Goal: Task Accomplishment & Management: Manage account settings

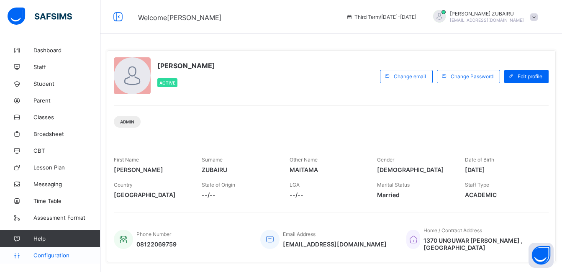
click at [53, 257] on span "Configuration" at bounding box center [66, 255] width 67 height 7
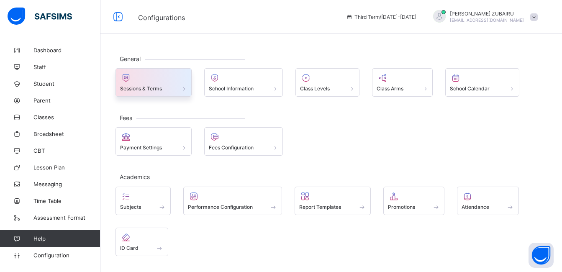
click at [171, 85] on div "Sessions & Terms" at bounding box center [153, 88] width 67 height 7
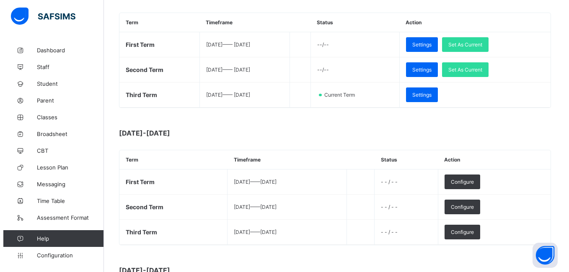
scroll to position [209, 0]
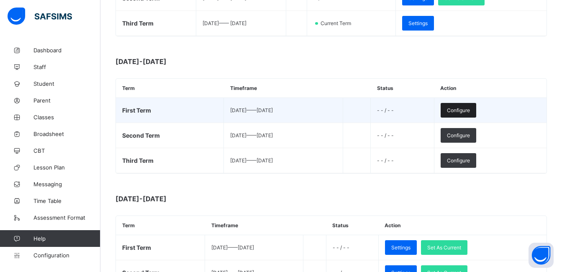
click at [470, 111] on span "Configure" at bounding box center [458, 110] width 23 height 6
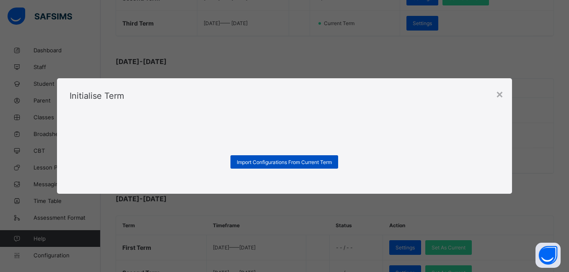
click at [279, 160] on span "Import Configurations From Current Term" at bounding box center [284, 162] width 95 height 6
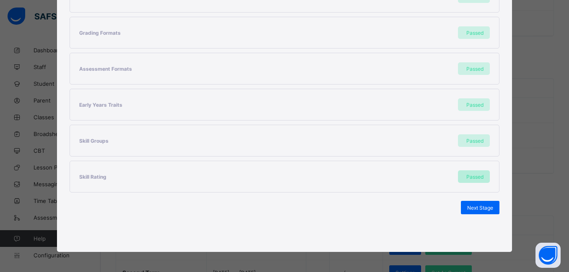
scroll to position [216, 0]
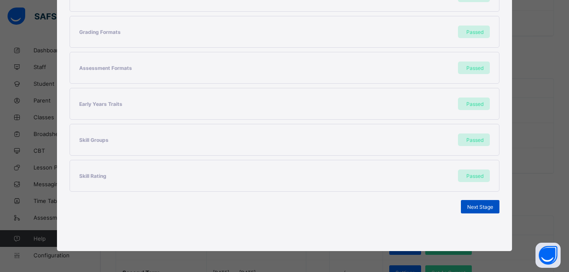
click at [477, 206] on span "Next Stage" at bounding box center [480, 207] width 26 height 6
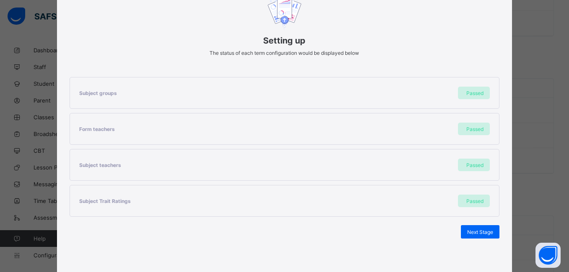
click at [477, 229] on span "Next Stage" at bounding box center [480, 232] width 26 height 6
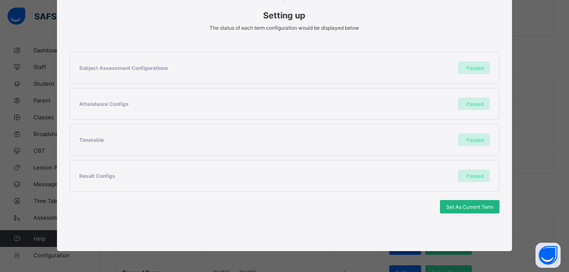
click at [457, 206] on span "Set As Current Term" at bounding box center [469, 207] width 47 height 6
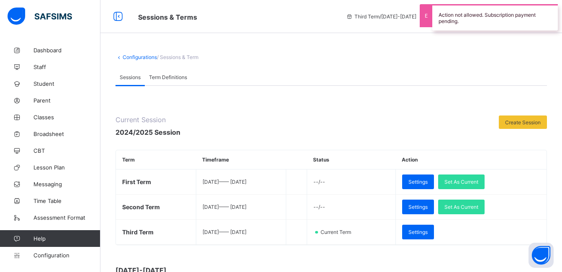
scroll to position [209, 0]
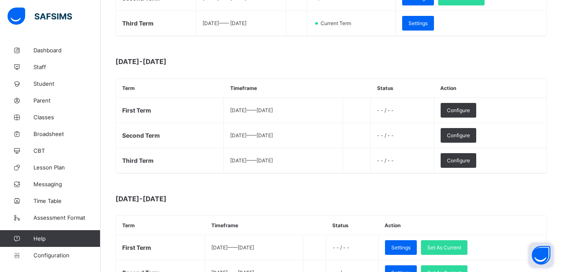
click at [539, 257] on button "Open asap" at bounding box center [541, 255] width 25 height 25
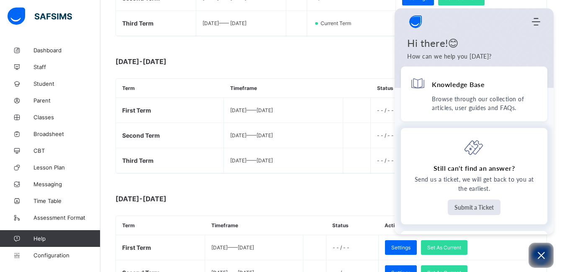
click at [468, 209] on button "Submit a Ticket" at bounding box center [474, 207] width 53 height 15
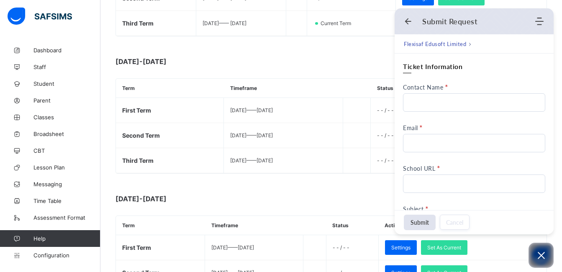
scroll to position [0, 0]
click at [458, 103] on input "Contact Name" at bounding box center [474, 102] width 142 height 18
type input "**********"
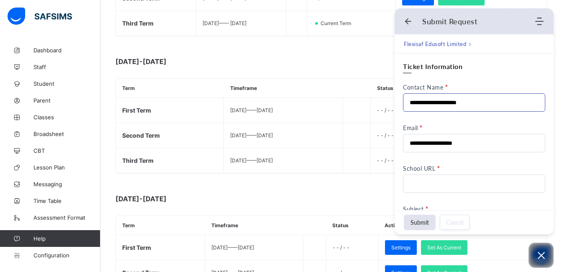
type input "**********"
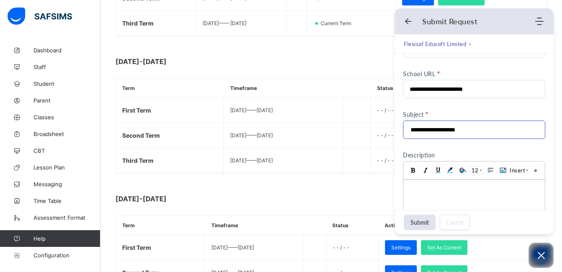
scroll to position [126, 0]
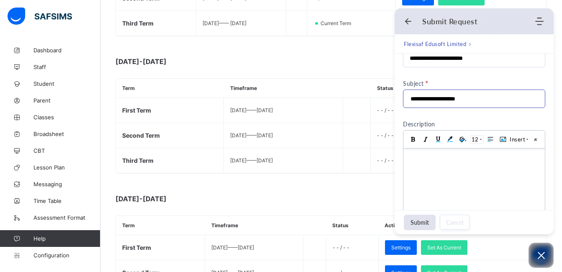
click at [479, 95] on input "**********" at bounding box center [472, 99] width 124 height 18
type input "*"
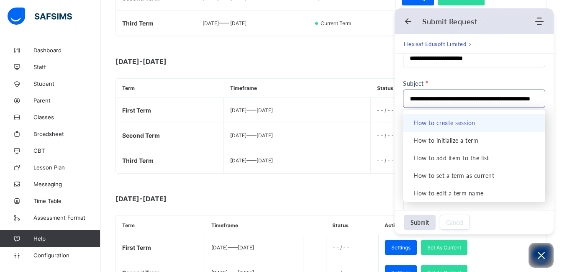
scroll to position [0, 179]
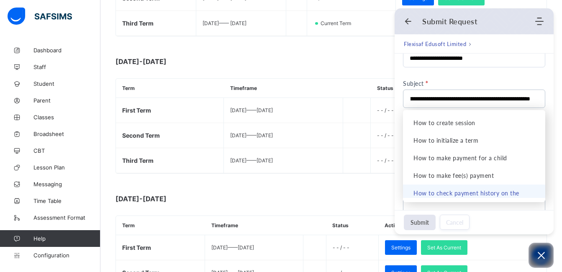
type input "**********"
click at [423, 218] on button "Submit" at bounding box center [420, 222] width 32 height 15
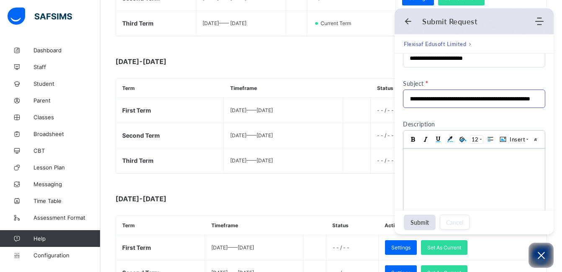
scroll to position [0, 0]
drag, startPoint x: 532, startPoint y: 98, endPoint x: 437, endPoint y: 100, distance: 95.5
click at [448, 100] on div "**********" at bounding box center [474, 99] width 129 height 18
click at [408, 100] on "**********" at bounding box center [474, 99] width 142 height 18
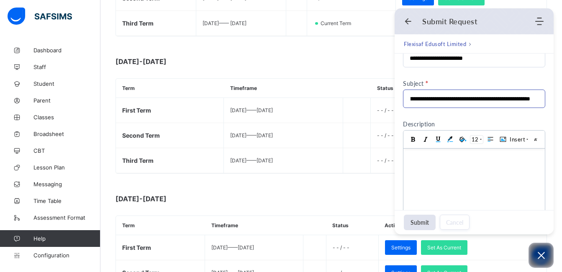
scroll to position [0, 0]
click at [435, 100] on input "**********" at bounding box center [470, 99] width 121 height 18
click at [426, 167] on body at bounding box center [475, 195] width 142 height 92
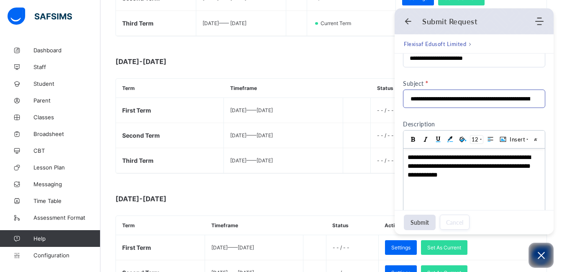
click at [520, 98] on input "**********" at bounding box center [470, 99] width 121 height 18
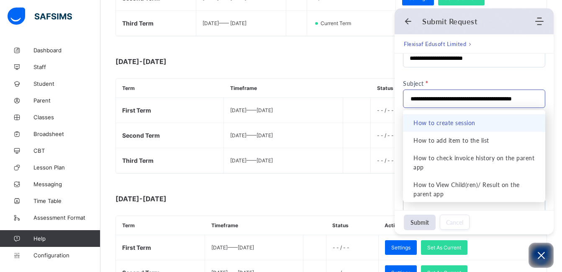
click at [428, 99] on input "**********" at bounding box center [470, 99] width 121 height 18
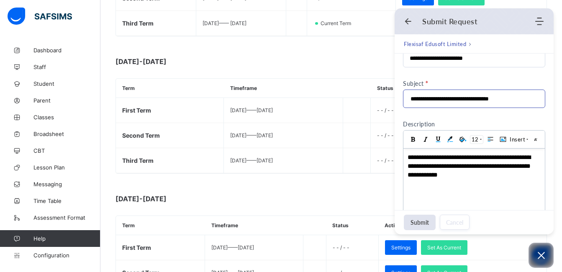
scroll to position [0, 0]
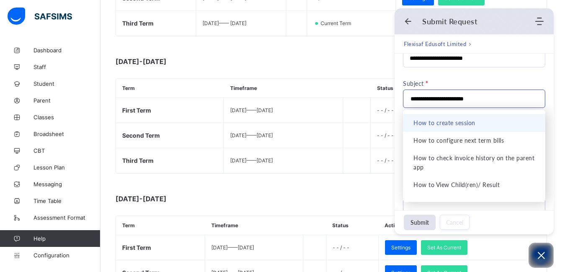
click at [410, 98] on input "**********" at bounding box center [470, 99] width 121 height 18
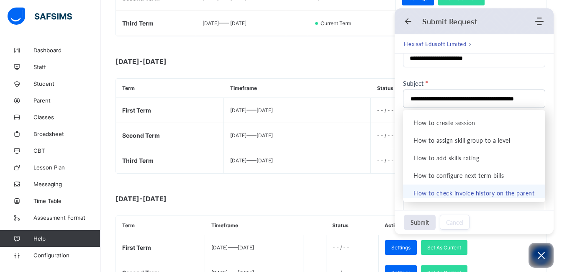
type input "**********"
click at [420, 223] on button "Submit" at bounding box center [420, 222] width 32 height 15
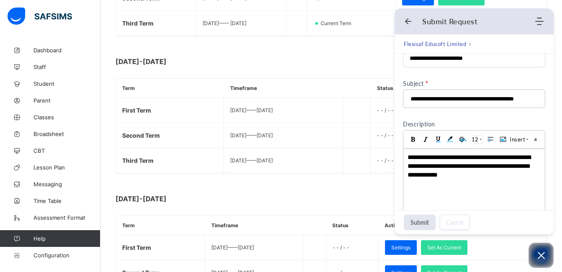
click at [420, 223] on button "Submit" at bounding box center [420, 222] width 32 height 15
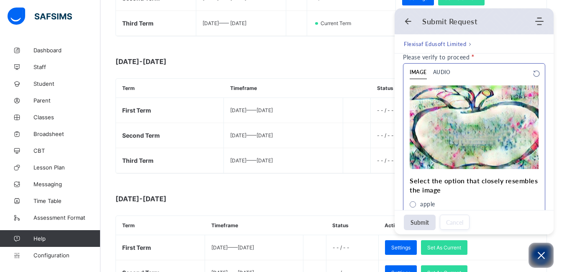
scroll to position [448, 0]
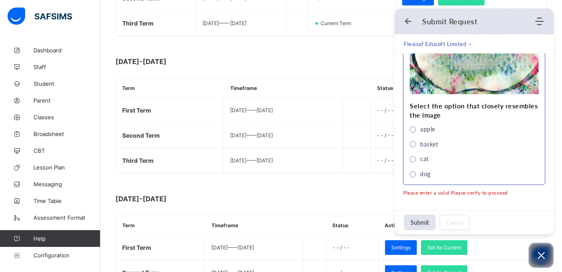
click at [412, 130] on span "apple" at bounding box center [413, 129] width 6 height 6
click at [424, 223] on button "Submit" at bounding box center [420, 222] width 32 height 15
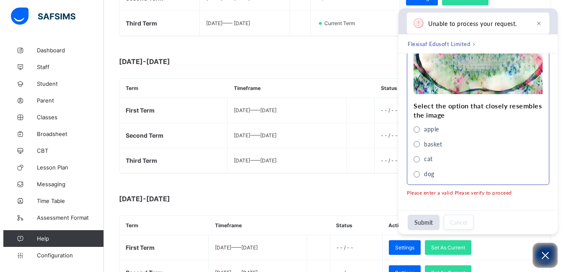
scroll to position [436, 0]
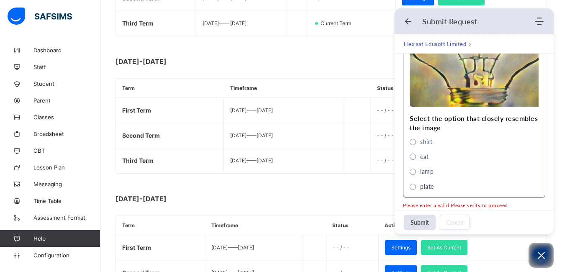
click at [413, 173] on span "lamp" at bounding box center [413, 172] width 6 height 6
click at [418, 223] on button "Submit" at bounding box center [420, 222] width 32 height 15
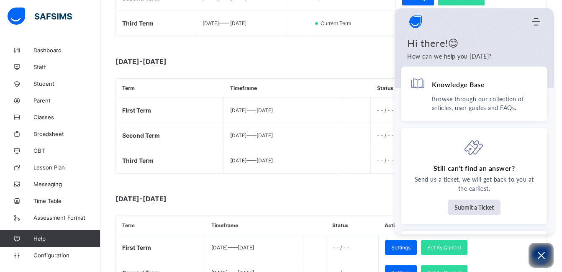
click at [346, 65] on div at bounding box center [415, 61] width 256 height 8
click at [544, 255] on icon "Open asap" at bounding box center [541, 255] width 10 height 10
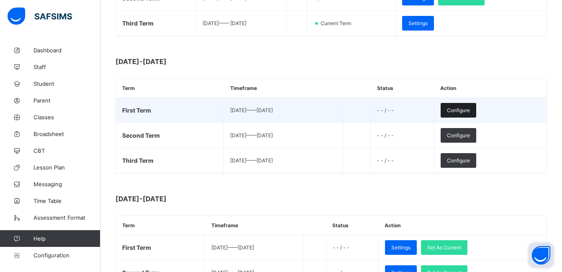
click at [470, 108] on span "Configure" at bounding box center [458, 110] width 23 height 6
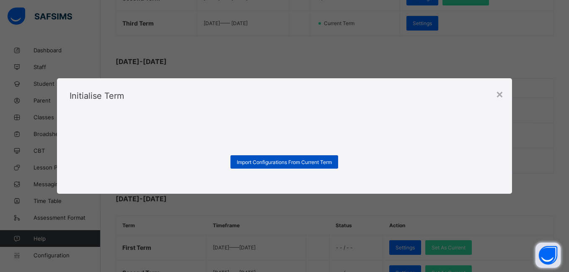
click at [263, 162] on span "Import Configurations From Current Term" at bounding box center [284, 162] width 95 height 6
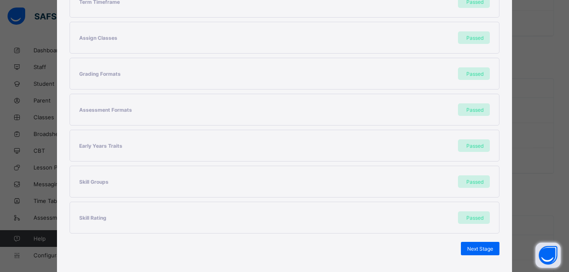
scroll to position [216, 0]
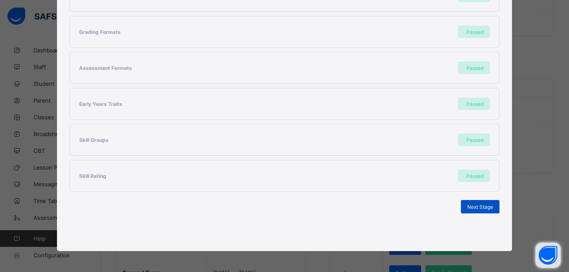
click at [467, 208] on span "Next Stage" at bounding box center [480, 207] width 26 height 6
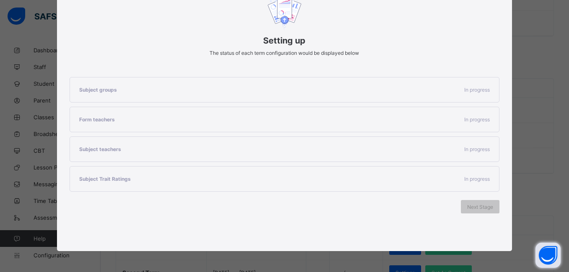
scroll to position [108, 0]
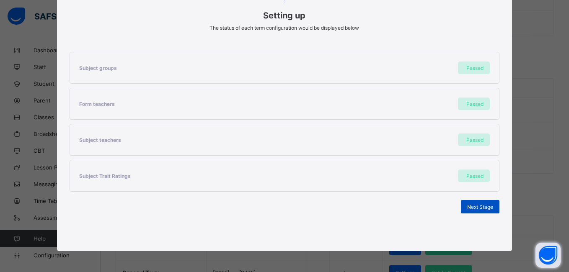
click at [471, 207] on span "Next Stage" at bounding box center [480, 207] width 26 height 6
click at [452, 206] on span "Set As Current Term" at bounding box center [469, 207] width 47 height 6
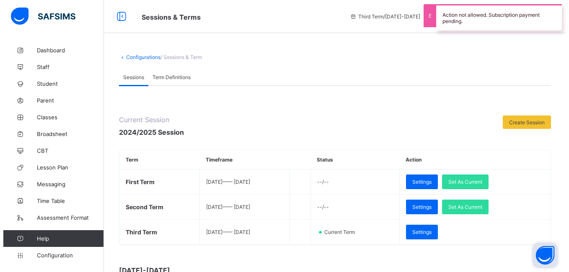
scroll to position [209, 0]
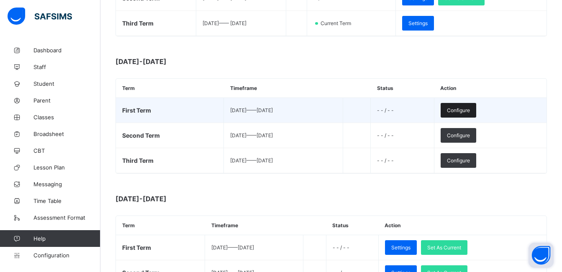
click at [470, 111] on span "Configure" at bounding box center [458, 110] width 23 height 6
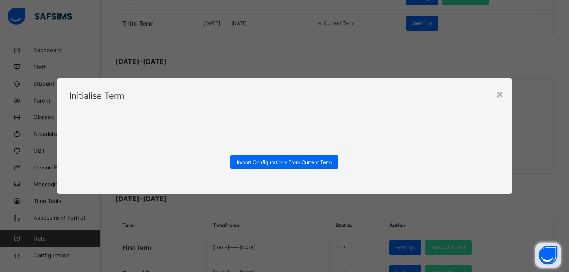
click at [479, 116] on div at bounding box center [285, 122] width 430 height 42
drag, startPoint x: 306, startPoint y: 166, endPoint x: 400, endPoint y: 290, distance: 155.8
click at [400, 272] on html "Start Session and Term Third Term / 2024-2025 SAGEER ZUBAIRU sageerzm19@gmail.c…" at bounding box center [284, 274] width 569 height 966
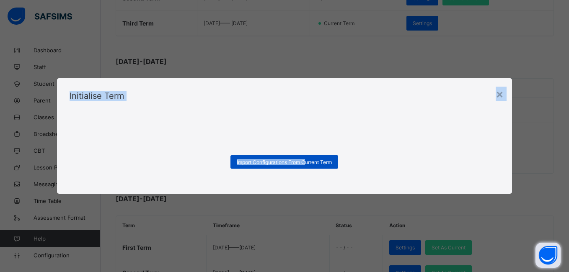
click at [283, 158] on div "Import Configurations From Current Term" at bounding box center [284, 161] width 108 height 13
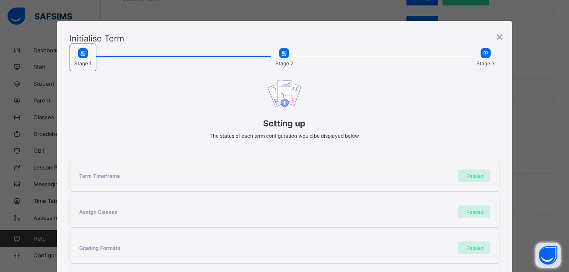
drag, startPoint x: 283, startPoint y: 158, endPoint x: 354, endPoint y: 164, distance: 70.6
click at [519, 176] on div "× Initialise Term Stage 1 Stage 2 Stage 3 Setting up The status of each term co…" at bounding box center [284, 136] width 569 height 272
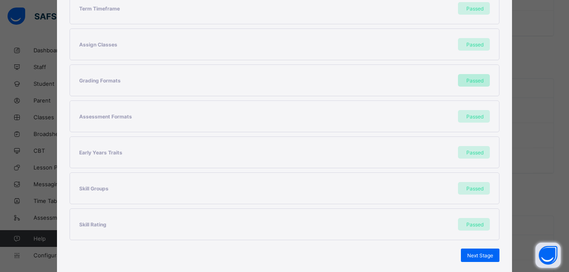
scroll to position [216, 0]
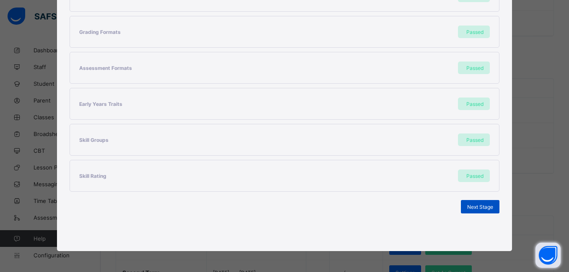
click at [480, 206] on span "Next Stage" at bounding box center [480, 207] width 26 height 6
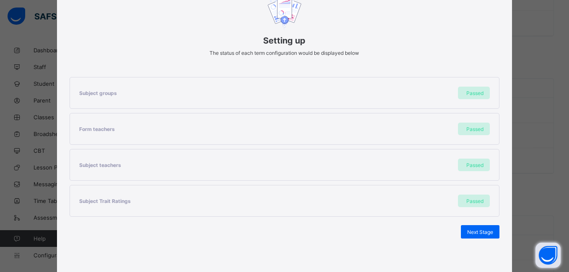
scroll to position [108, 0]
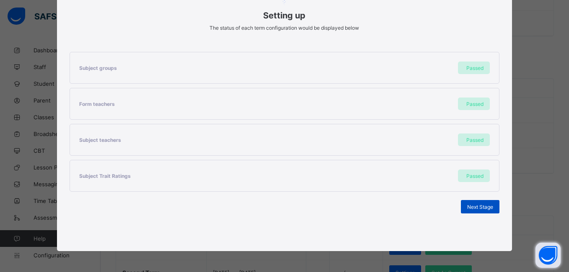
click at [476, 208] on span "Next Stage" at bounding box center [480, 207] width 26 height 6
click at [473, 209] on span "Set As Current Term" at bounding box center [469, 207] width 47 height 6
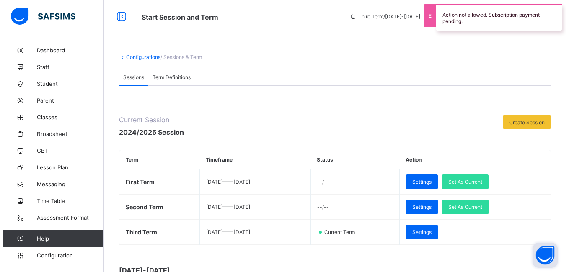
scroll to position [209, 0]
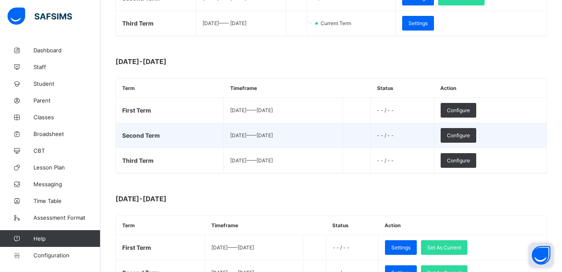
drag, startPoint x: 483, startPoint y: 134, endPoint x: 502, endPoint y: 138, distance: 19.4
click at [502, 138] on tr "Second Term 2026-01-01 —— 2026-03-01 - - / - - Configure" at bounding box center [331, 135] width 431 height 25
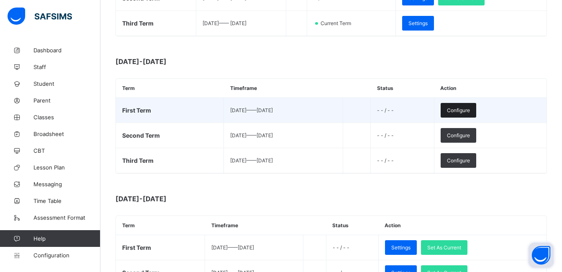
drag, startPoint x: 502, startPoint y: 138, endPoint x: 484, endPoint y: 105, distance: 38.2
click at [477, 105] on div "Configure" at bounding box center [459, 110] width 36 height 15
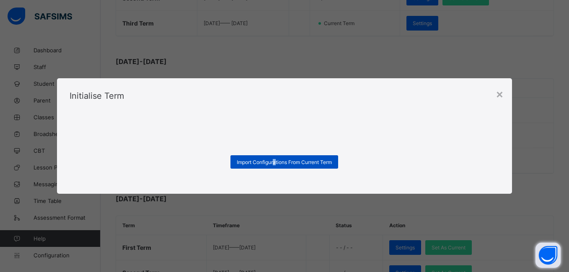
click at [274, 162] on span "Import Configurations From Current Term" at bounding box center [284, 162] width 95 height 6
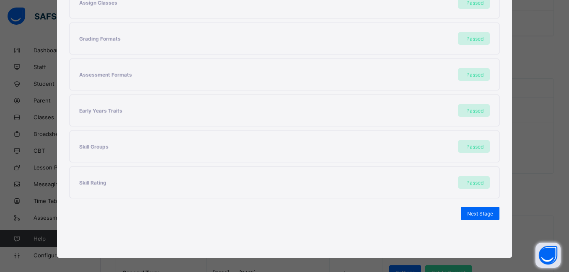
click at [524, 133] on div "× Initialise Term Stage 1 Stage 2 Stage 3 Setting up The status of each term co…" at bounding box center [284, 136] width 569 height 272
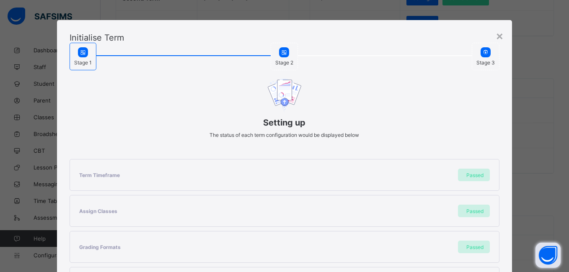
scroll to position [0, 0]
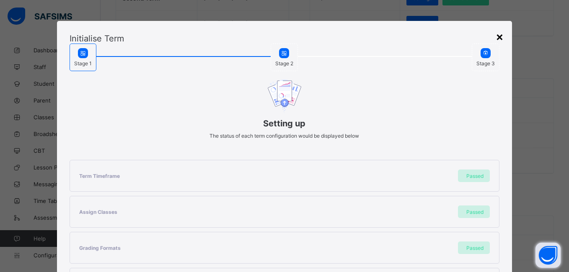
click at [499, 36] on div "×" at bounding box center [499, 36] width 8 height 14
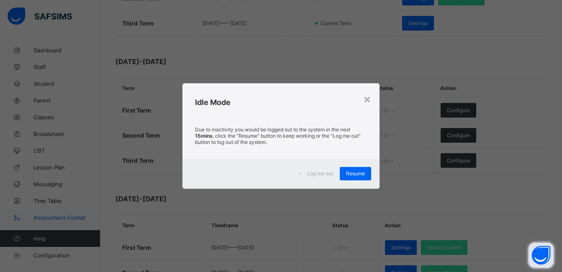
scroll to position [447, 0]
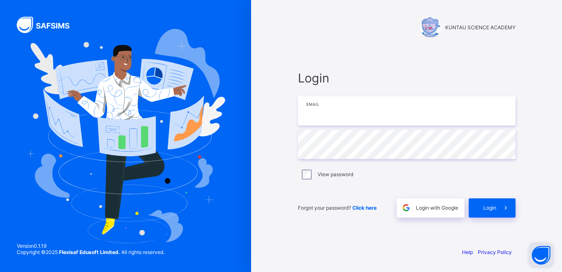
type input "**********"
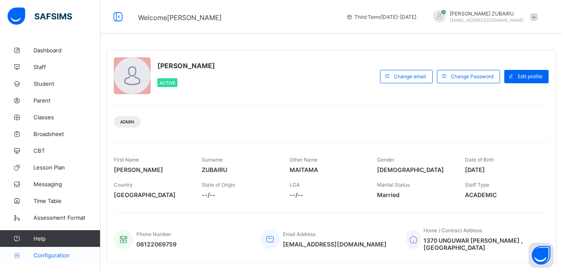
click at [59, 255] on span "Configuration" at bounding box center [66, 255] width 67 height 7
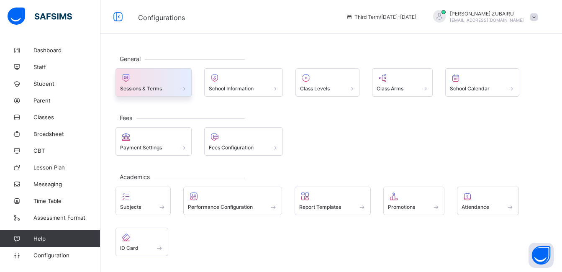
click at [148, 77] on div at bounding box center [153, 78] width 67 height 10
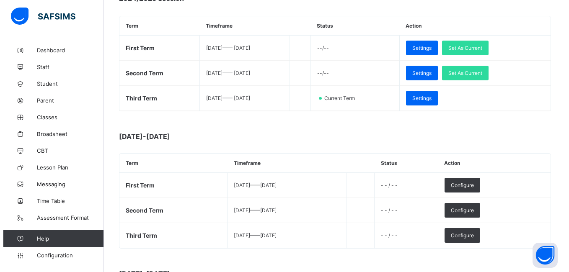
scroll to position [157, 0]
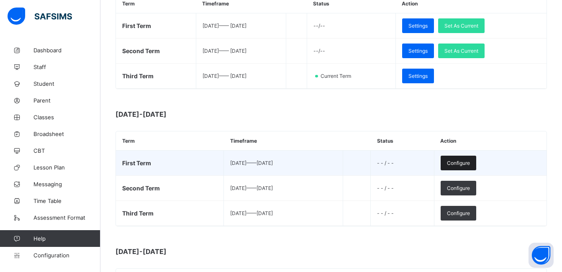
click at [470, 160] on span "Configure" at bounding box center [458, 163] width 23 height 6
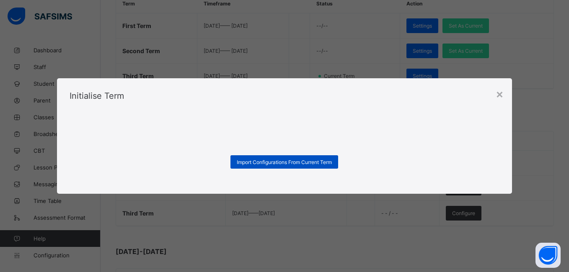
click at [305, 163] on span "Import Configurations From Current Term" at bounding box center [284, 162] width 95 height 6
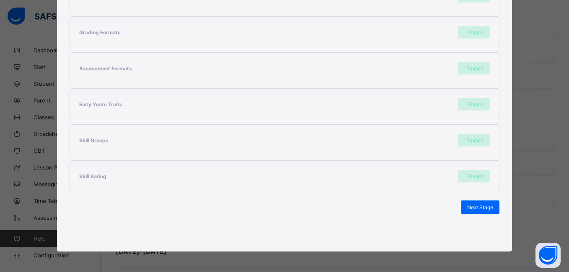
scroll to position [216, 0]
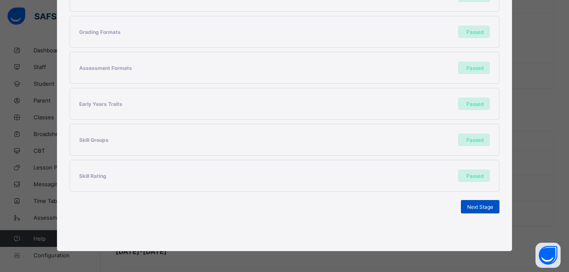
click at [469, 207] on span "Next Stage" at bounding box center [480, 207] width 26 height 6
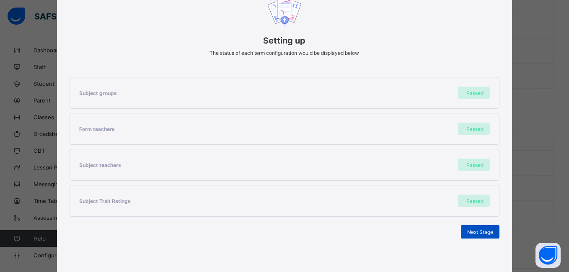
scroll to position [108, 0]
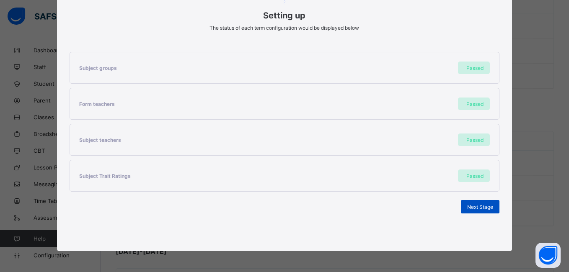
click at [463, 206] on div "Next Stage" at bounding box center [480, 206] width 39 height 13
click at [463, 206] on span "Set As Current Term" at bounding box center [469, 207] width 47 height 6
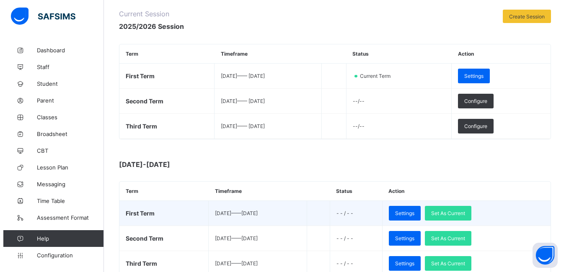
scroll to position [84, 0]
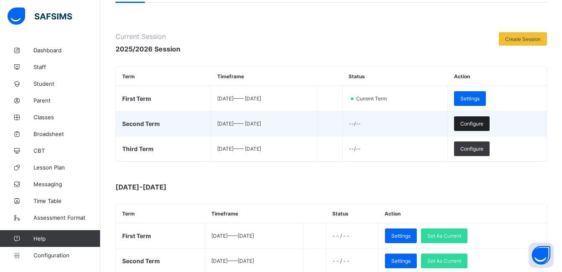
click at [484, 123] on span "Configure" at bounding box center [472, 124] width 23 height 6
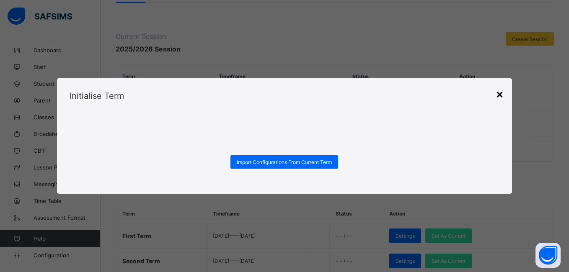
click at [499, 94] on div "×" at bounding box center [499, 94] width 8 height 14
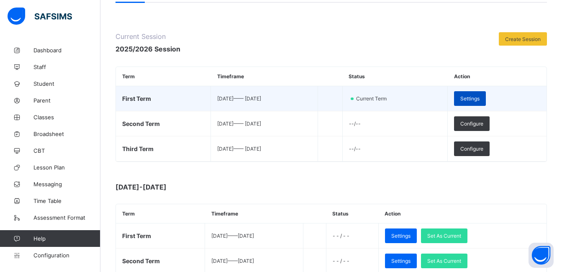
click at [480, 98] on span "Settings" at bounding box center [470, 98] width 19 height 6
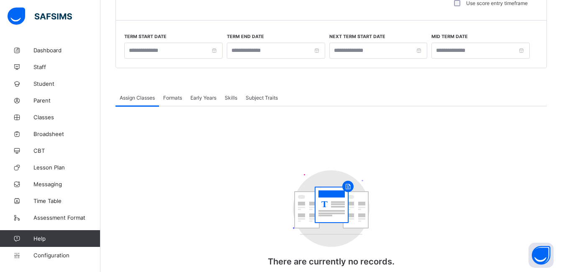
type input "**********"
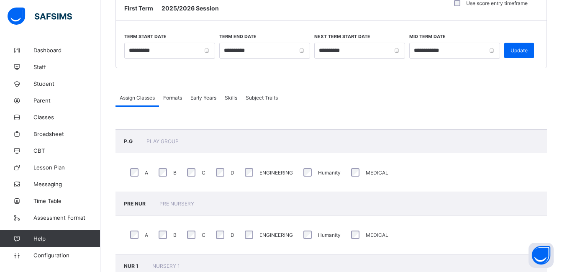
click at [176, 100] on span "Formats" at bounding box center [172, 98] width 19 height 6
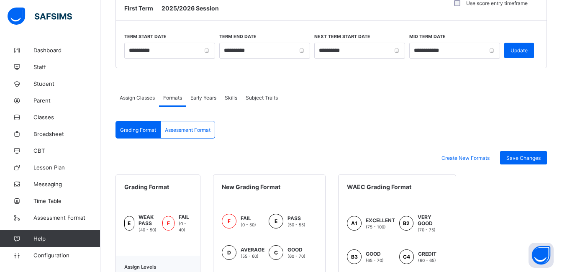
click at [210, 98] on span "Early Years" at bounding box center [204, 98] width 26 height 6
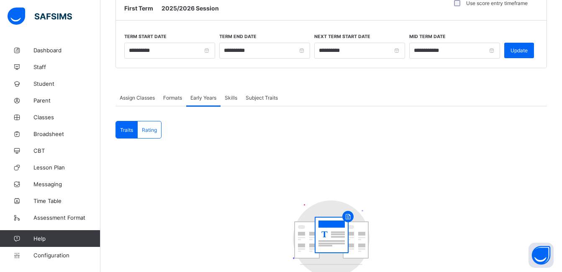
click at [237, 97] on span "Skills" at bounding box center [231, 98] width 13 height 6
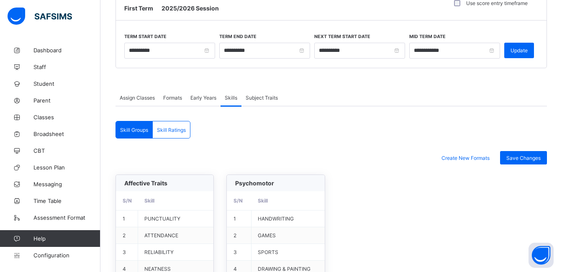
click at [259, 96] on span "Subject Traits" at bounding box center [262, 98] width 32 height 6
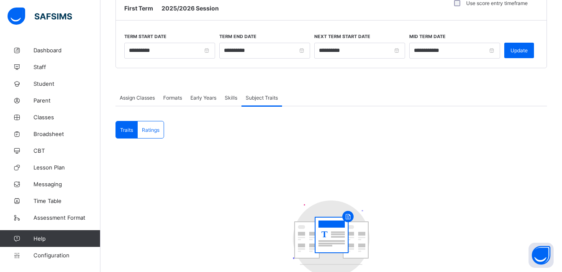
click at [124, 95] on span "Assign Classes" at bounding box center [137, 98] width 35 height 6
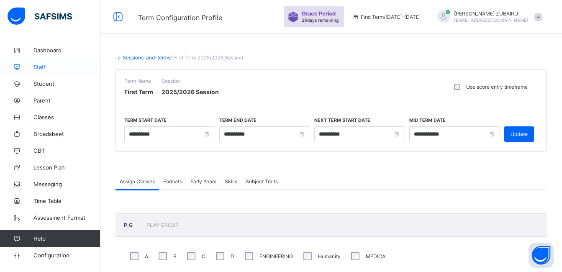
click at [42, 70] on span "Staff" at bounding box center [66, 67] width 67 height 7
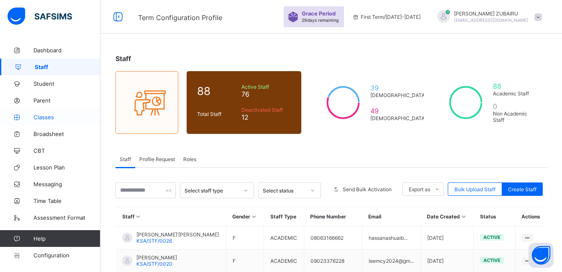
click at [43, 120] on span "Classes" at bounding box center [66, 117] width 67 height 7
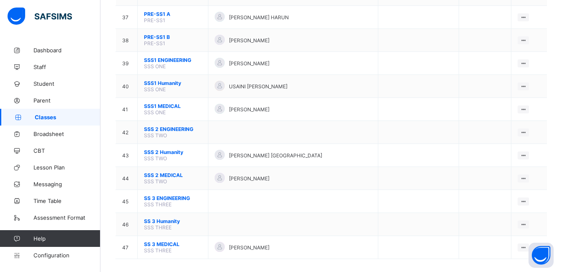
scroll to position [930, 0]
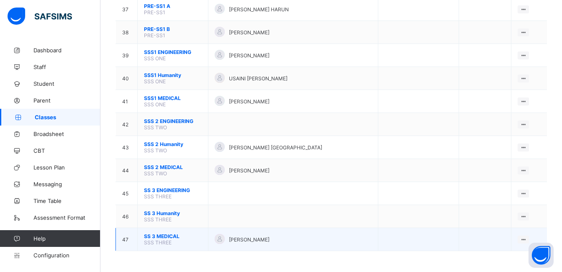
click at [180, 238] on span "SS 3 MEDICAL" at bounding box center [173, 236] width 58 height 6
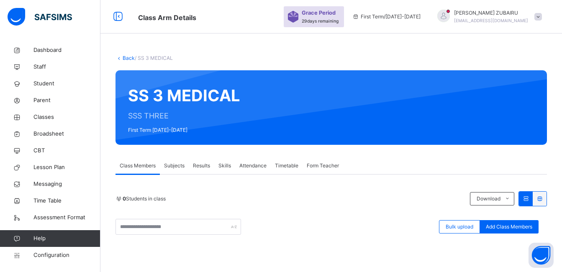
click at [130, 57] on link "Back" at bounding box center [129, 58] width 12 height 6
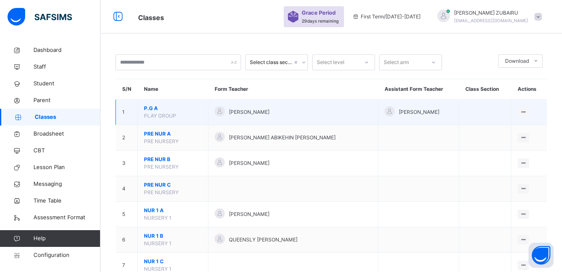
click at [174, 116] on span "PLAY GROUP" at bounding box center [160, 116] width 32 height 6
click at [147, 107] on span "P.G A" at bounding box center [173, 109] width 58 height 8
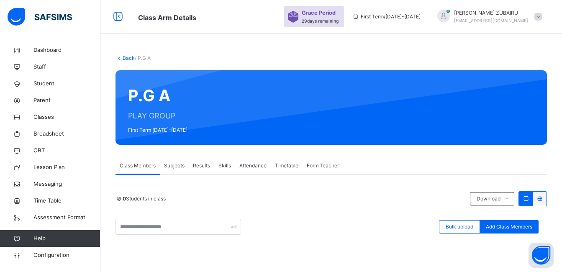
click at [127, 57] on link "Back" at bounding box center [129, 58] width 12 height 6
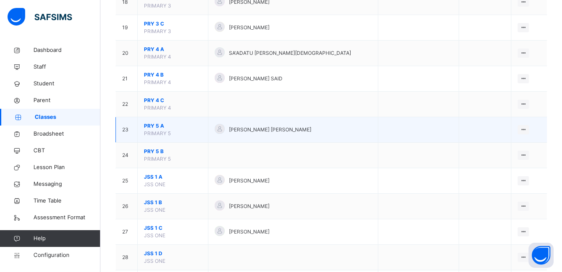
scroll to position [502, 0]
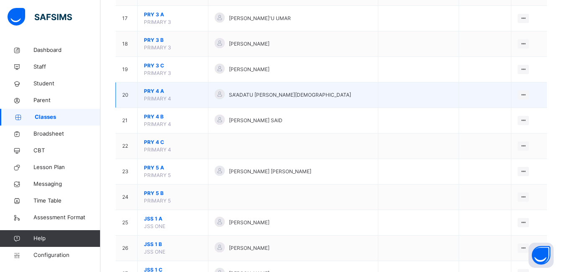
click at [158, 91] on span "PRY 4 A" at bounding box center [173, 92] width 58 height 8
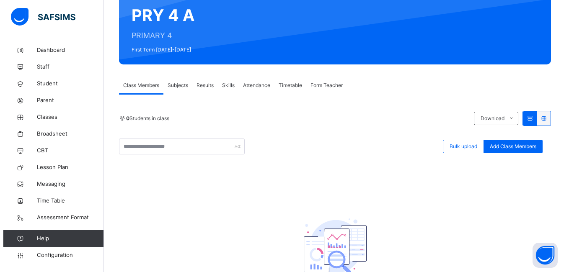
scroll to position [84, 0]
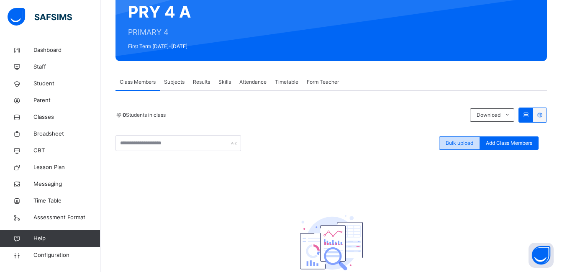
click at [474, 142] on span "Bulk upload" at bounding box center [460, 143] width 28 height 8
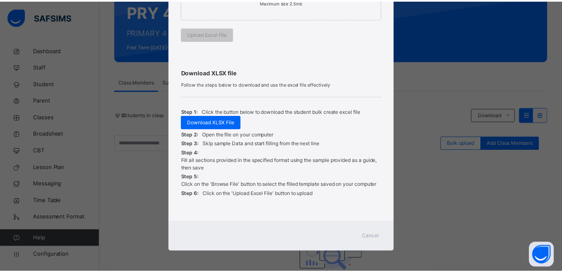
scroll to position [224, 0]
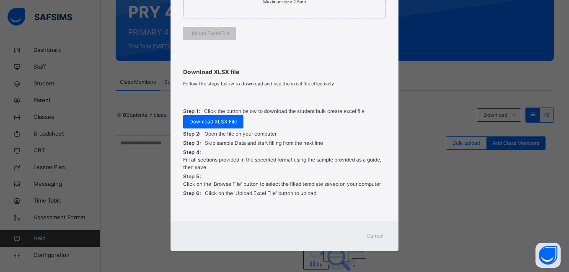
click at [375, 234] on span "Cancel" at bounding box center [374, 236] width 17 height 8
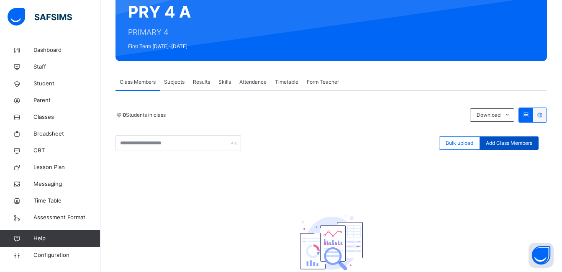
click at [523, 144] on span "Add Class Members" at bounding box center [509, 143] width 46 height 8
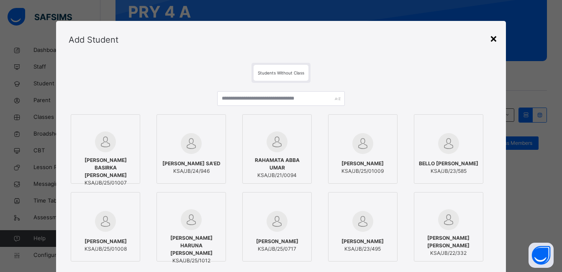
click at [494, 33] on div "×" at bounding box center [494, 38] width 8 height 18
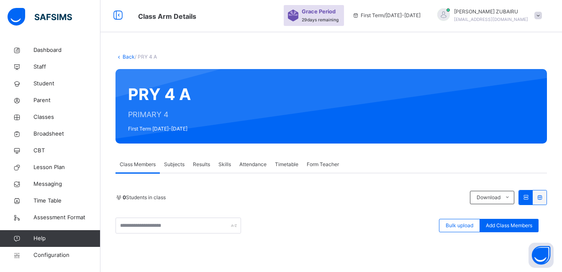
scroll to position [0, 0]
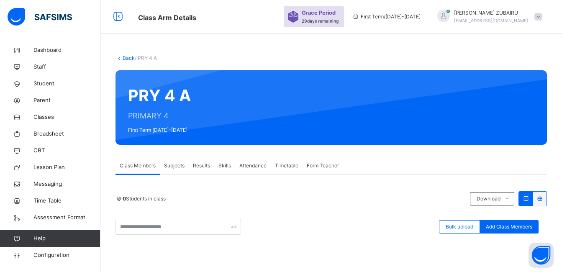
click at [128, 55] on link "Back" at bounding box center [129, 58] width 12 height 6
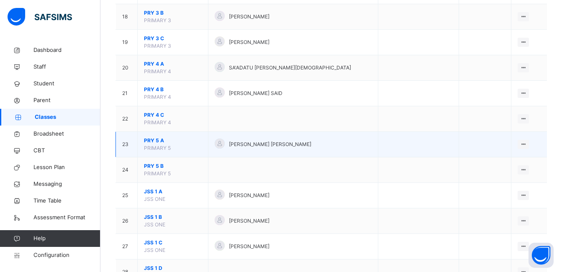
scroll to position [544, 0]
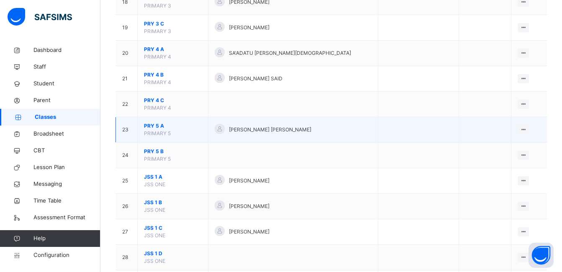
click at [163, 127] on span "PRY 5 A" at bounding box center [173, 126] width 58 height 8
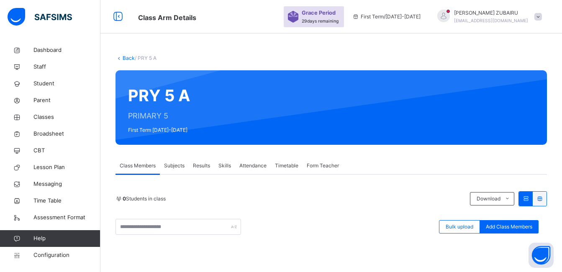
drag, startPoint x: 128, startPoint y: 12, endPoint x: 120, endPoint y: 44, distance: 32.8
click at [122, 43] on div "Class Arm Details Grace Period 29 days remaining First Term / [DATE]-[DATE] [PE…" at bounding box center [281, 208] width 562 height 417
click at [314, 118] on div at bounding box center [369, 108] width 332 height 58
click at [119, 59] on icon at bounding box center [119, 58] width 7 height 6
click at [52, 255] on span "Configuration" at bounding box center [66, 255] width 67 height 8
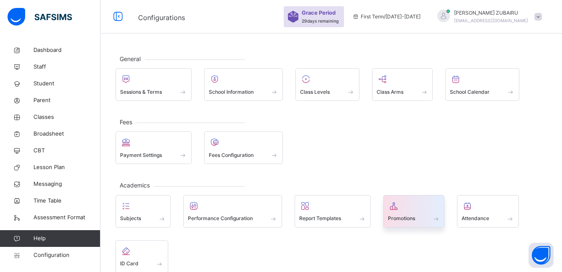
click at [418, 218] on div "Promotions" at bounding box center [414, 218] width 52 height 9
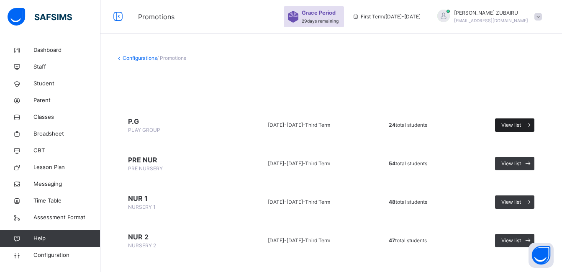
click at [531, 123] on icon at bounding box center [528, 126] width 9 height 10
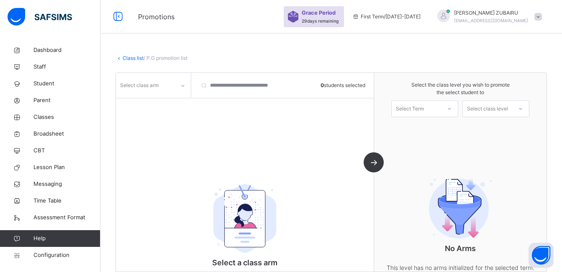
click at [120, 57] on icon at bounding box center [119, 58] width 7 height 6
click at [129, 58] on link "Class list" at bounding box center [133, 58] width 21 height 6
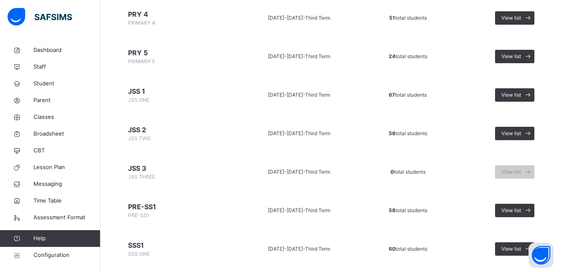
scroll to position [335, 0]
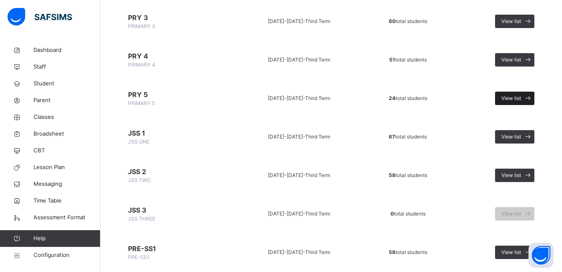
click at [529, 100] on span at bounding box center [527, 98] width 13 height 13
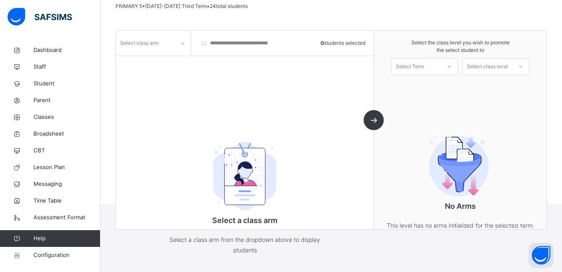
scroll to position [43, 0]
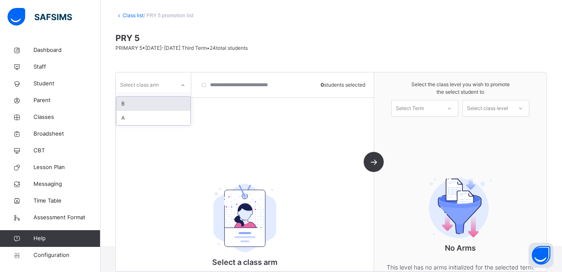
click at [184, 82] on div at bounding box center [183, 85] width 14 height 13
click at [160, 115] on div "A" at bounding box center [153, 118] width 74 height 14
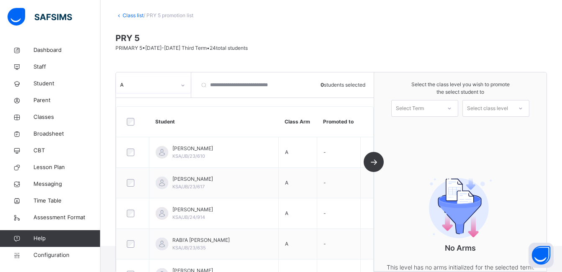
click at [451, 109] on div at bounding box center [449, 108] width 15 height 14
click at [440, 126] on div "First Term [DATE]-[DATE]" at bounding box center [425, 132] width 66 height 22
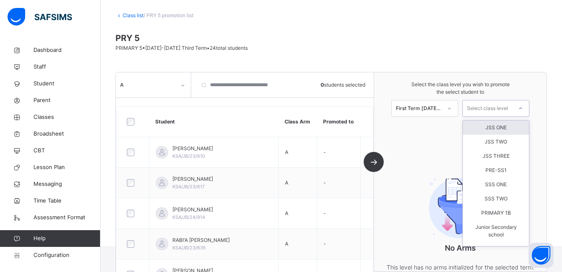
click at [492, 108] on div "Select class level" at bounding box center [487, 108] width 41 height 17
click at [486, 125] on div "JSS ONE" at bounding box center [496, 128] width 66 height 14
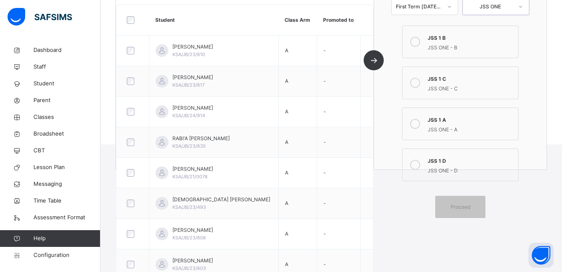
scroll to position [168, 0]
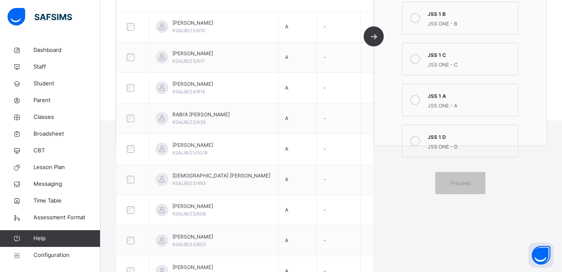
click at [447, 103] on div "JSS ONE - A" at bounding box center [471, 105] width 86 height 10
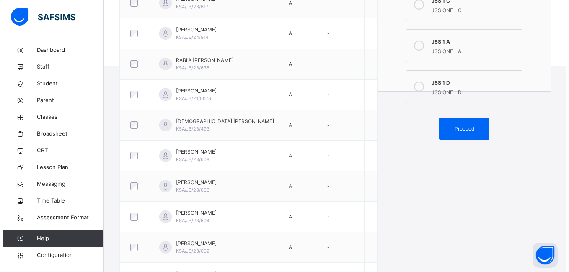
scroll to position [181, 0]
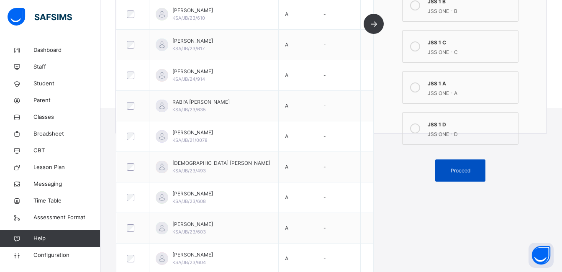
click at [466, 170] on span "Proceed" at bounding box center [461, 171] width 20 height 8
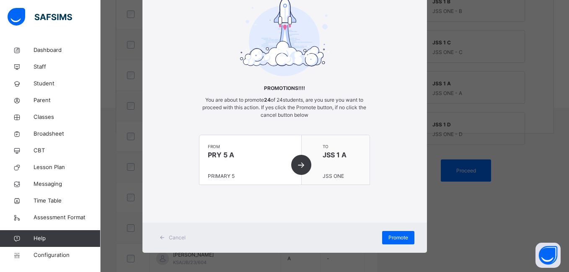
scroll to position [47, 0]
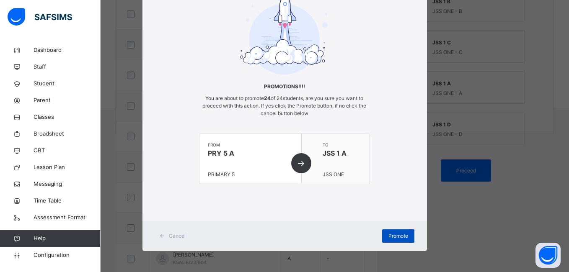
click at [394, 235] on span "Promote" at bounding box center [398, 236] width 20 height 8
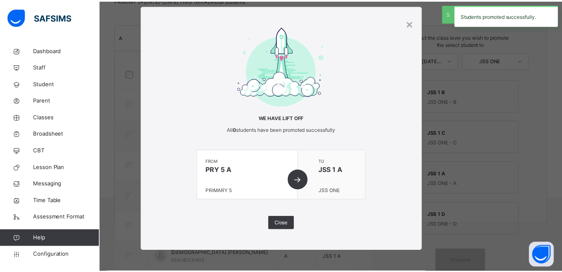
scroll to position [181, 0]
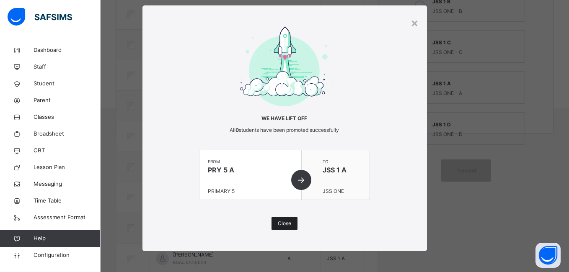
click at [280, 222] on span "Close" at bounding box center [284, 224] width 13 height 8
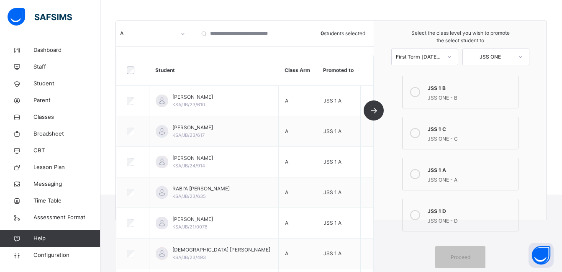
scroll to position [0, 0]
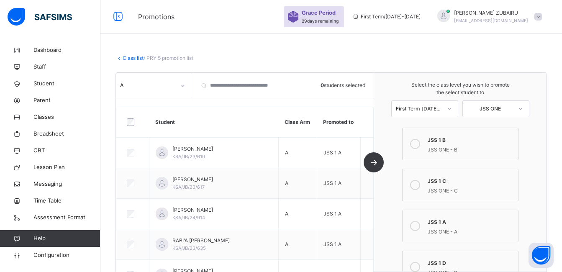
click at [132, 59] on link "Class list" at bounding box center [133, 58] width 21 height 6
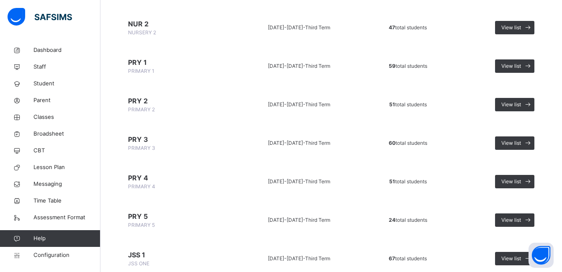
scroll to position [213, 0]
click at [513, 180] on span "View list" at bounding box center [512, 182] width 20 height 8
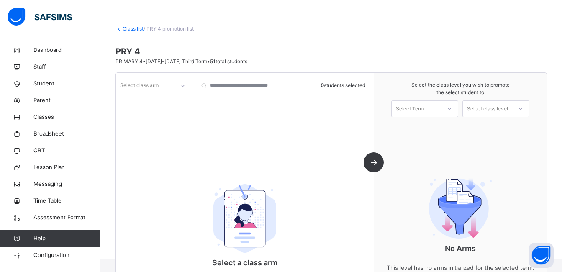
scroll to position [1, 0]
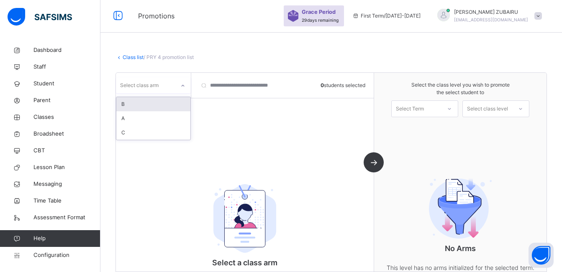
click at [186, 86] on div at bounding box center [183, 85] width 14 height 13
click at [153, 117] on div "A" at bounding box center [153, 118] width 74 height 14
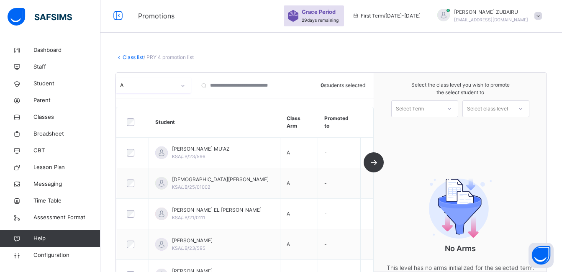
click at [129, 57] on link "Class list" at bounding box center [133, 57] width 21 height 6
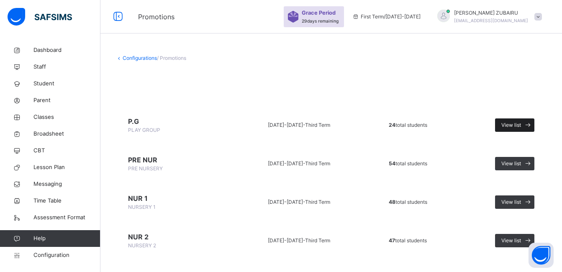
click at [528, 123] on span at bounding box center [527, 125] width 13 height 13
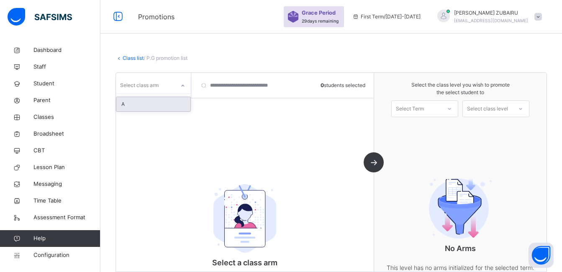
click at [182, 83] on icon at bounding box center [182, 86] width 5 height 8
click at [158, 102] on div "A" at bounding box center [153, 104] width 74 height 14
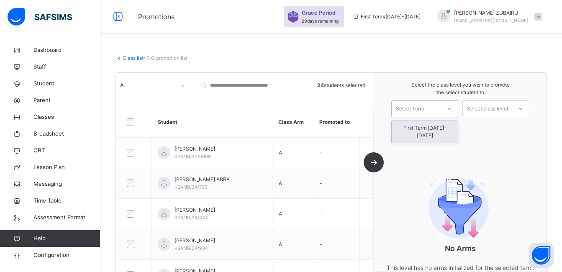
click at [448, 112] on div at bounding box center [449, 109] width 15 height 14
click at [441, 127] on div "First Term [DATE]-[DATE]" at bounding box center [425, 132] width 66 height 22
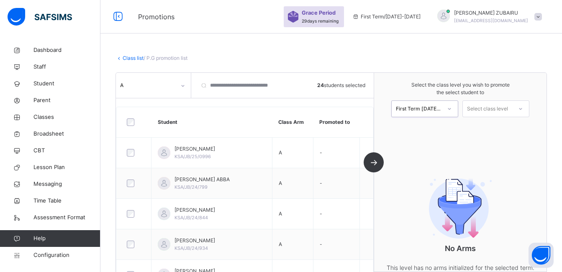
click at [489, 110] on div "Select class level" at bounding box center [487, 108] width 41 height 17
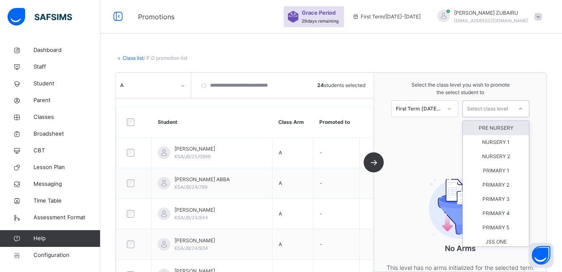
click at [487, 131] on div "PRE NURSERY" at bounding box center [496, 128] width 66 height 14
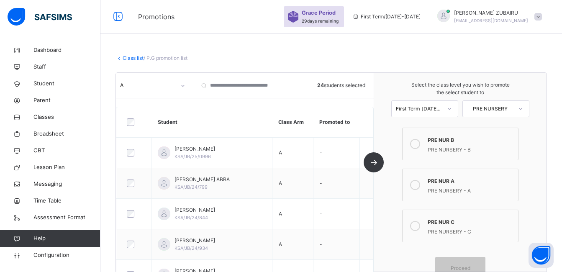
click at [420, 183] on icon at bounding box center [415, 185] width 10 height 10
click at [454, 263] on div "Proceed" at bounding box center [460, 268] width 50 height 22
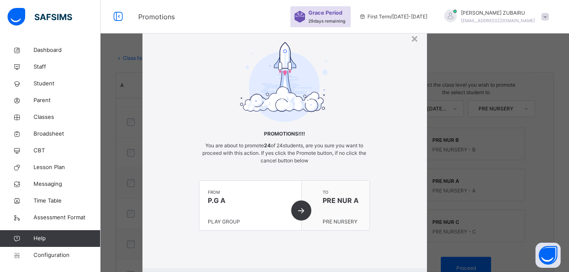
click at [405, 244] on div "Promotions!!!! You are about to promote 24 of 24 students, are you sure you wan…" at bounding box center [284, 145] width 284 height 206
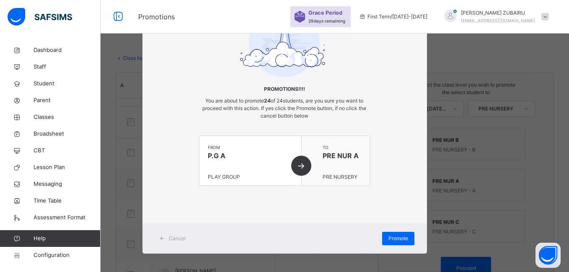
scroll to position [47, 0]
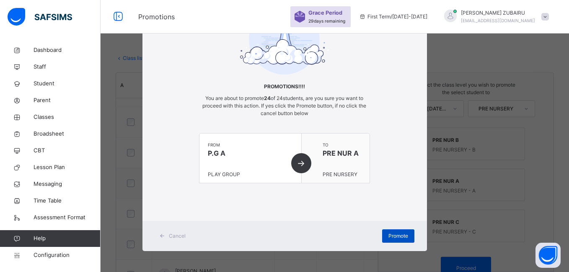
click at [401, 231] on div "Promote" at bounding box center [398, 235] width 32 height 13
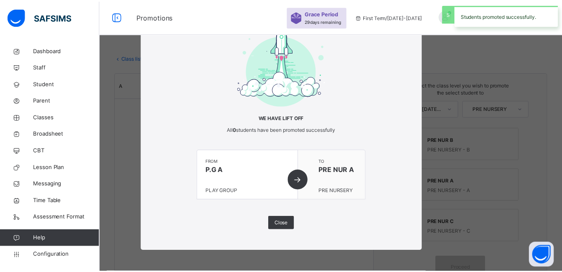
scroll to position [15, 0]
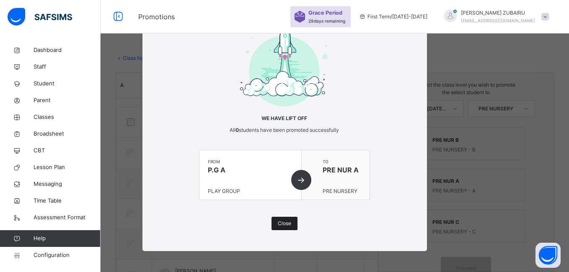
click at [289, 222] on span "Close" at bounding box center [284, 224] width 13 height 8
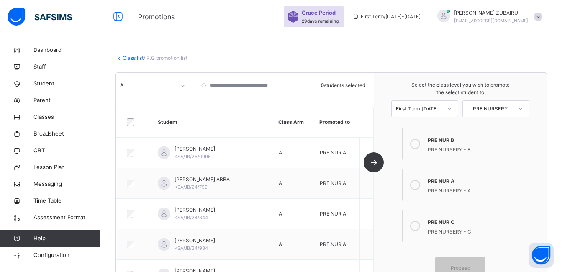
click at [392, 209] on div "Select the class level you wish to promote the select student to First Term [DA…" at bounding box center [460, 172] width 173 height 199
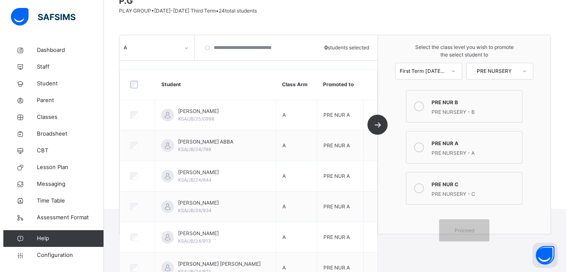
scroll to position [0, 0]
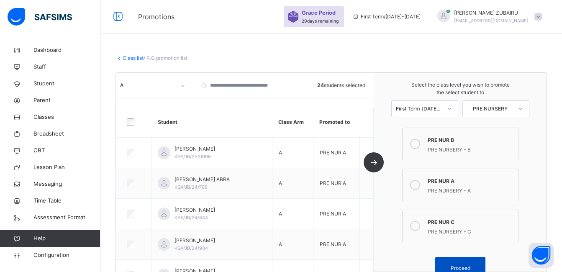
click at [459, 263] on div "Proceed" at bounding box center [460, 268] width 50 height 22
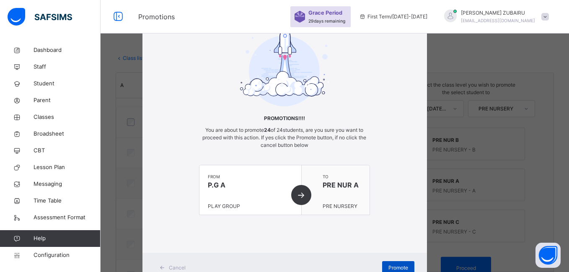
click at [388, 266] on span "Promote" at bounding box center [398, 268] width 20 height 8
click at [388, 265] on span "Promote" at bounding box center [398, 268] width 20 height 8
click at [393, 268] on span "Promote" at bounding box center [398, 268] width 20 height 8
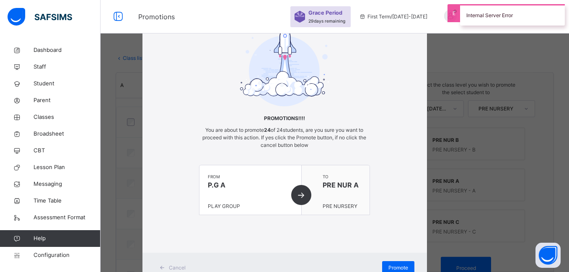
click at [113, 39] on div "× Promotions!!!! You are about to promote 24 of 24 students, are you sure you w…" at bounding box center [284, 136] width 569 height 272
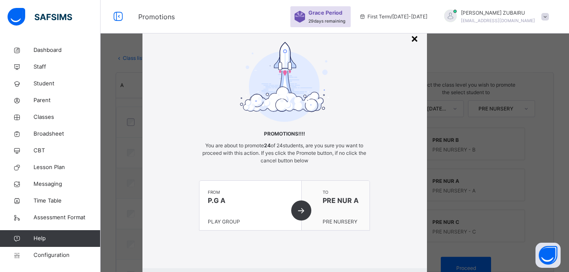
click at [413, 38] on div "×" at bounding box center [414, 38] width 8 height 18
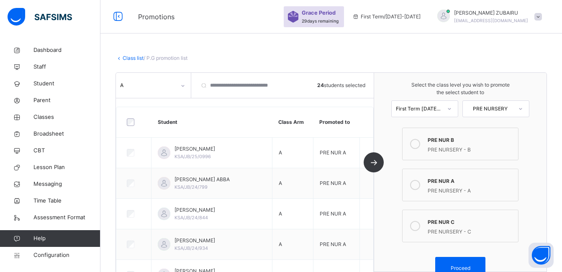
click at [128, 58] on link "Class list" at bounding box center [133, 58] width 21 height 6
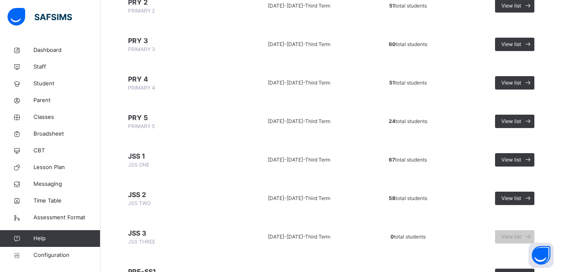
scroll to position [293, 0]
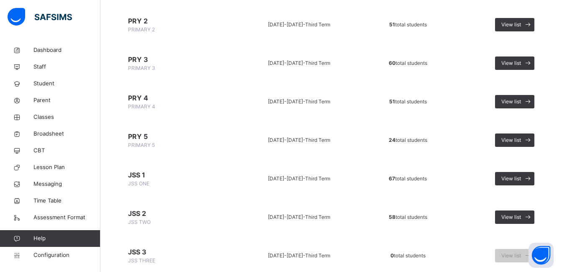
click at [138, 98] on span "PRY 4" at bounding box center [175, 98] width 95 height 10
click at [517, 100] on span "View list" at bounding box center [512, 102] width 20 height 8
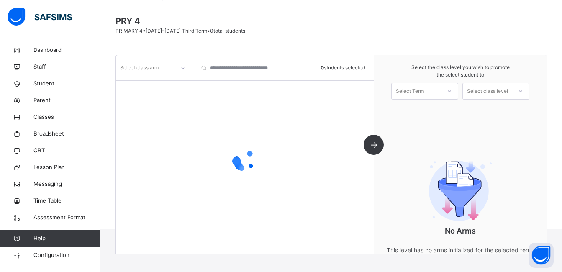
scroll to position [85, 0]
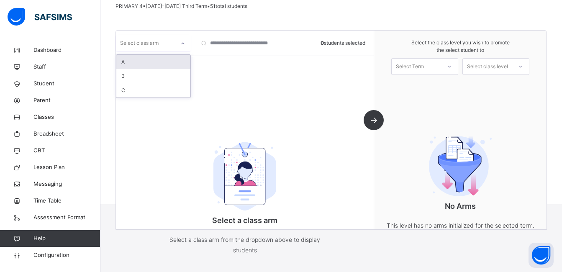
click at [180, 42] on div at bounding box center [183, 43] width 14 height 13
click at [168, 63] on div "A" at bounding box center [153, 62] width 74 height 14
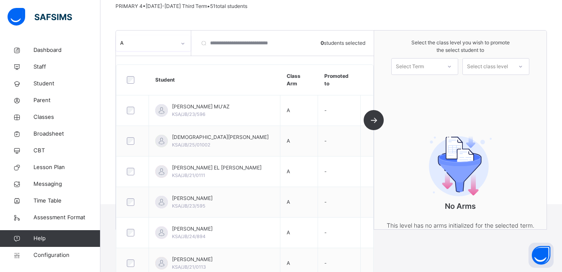
click at [452, 67] on icon at bounding box center [449, 66] width 5 height 8
click at [445, 86] on div "First Term [DATE]-[DATE]" at bounding box center [425, 90] width 66 height 22
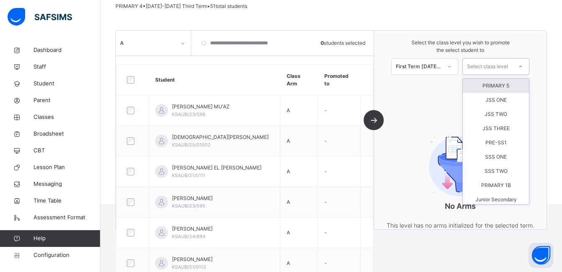
click at [497, 66] on div "Select class level" at bounding box center [487, 66] width 41 height 17
click at [496, 86] on div "PRIMARY 5" at bounding box center [496, 86] width 66 height 14
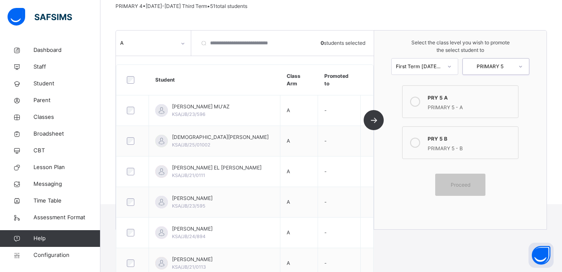
click at [419, 100] on icon at bounding box center [415, 102] width 10 height 10
click at [467, 182] on span "Proceed" at bounding box center [461, 185] width 20 height 8
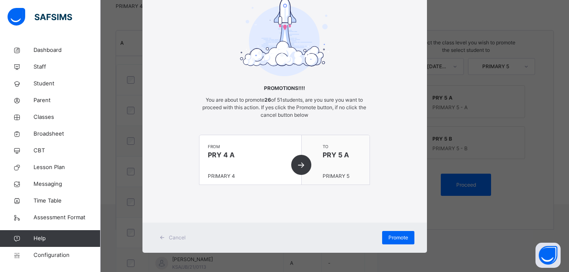
scroll to position [47, 0]
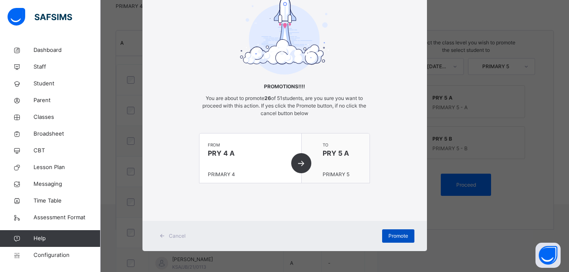
click at [398, 234] on span "Promote" at bounding box center [398, 236] width 20 height 8
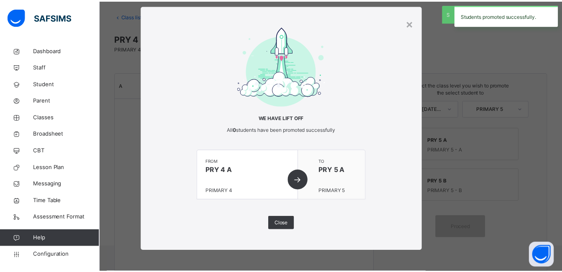
scroll to position [85, 0]
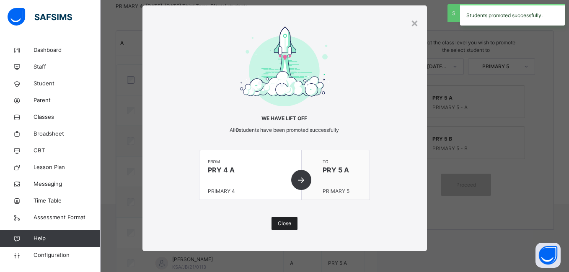
click at [280, 222] on span "Close" at bounding box center [284, 224] width 13 height 8
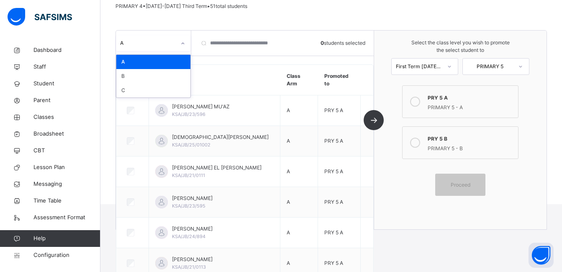
click at [178, 41] on div at bounding box center [183, 43] width 14 height 13
click at [154, 78] on div "B" at bounding box center [153, 76] width 74 height 14
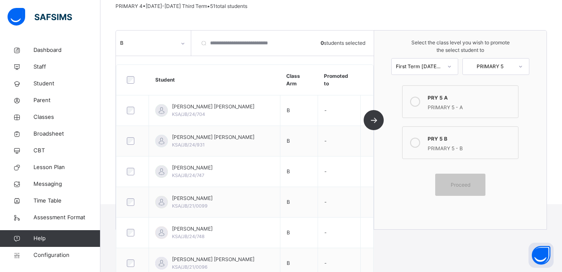
scroll to position [0, 0]
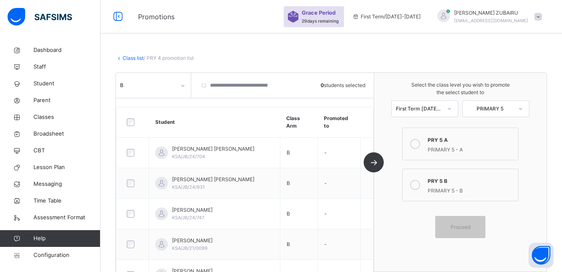
click at [126, 59] on link "Class list" at bounding box center [133, 58] width 21 height 6
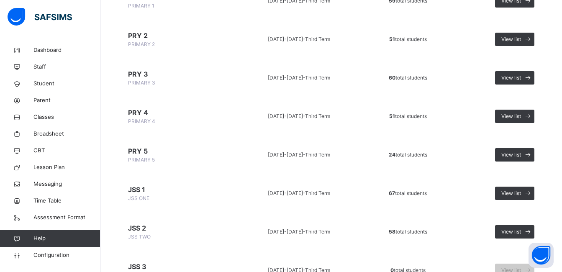
scroll to position [251, 0]
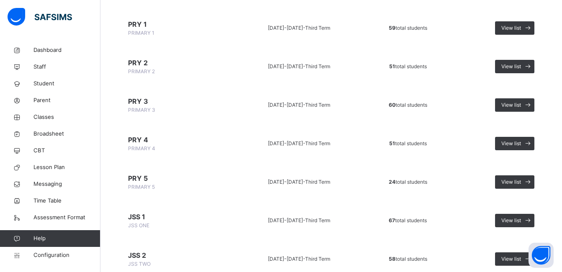
click at [137, 139] on span "PRY 4" at bounding box center [175, 140] width 95 height 10
click at [521, 143] on span "View list" at bounding box center [512, 144] width 20 height 8
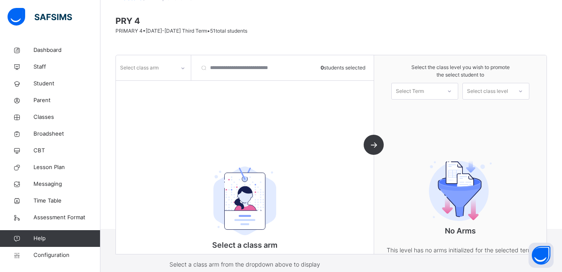
scroll to position [85, 0]
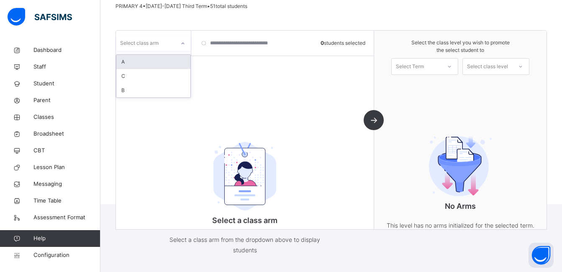
click at [179, 44] on div at bounding box center [183, 43] width 14 height 13
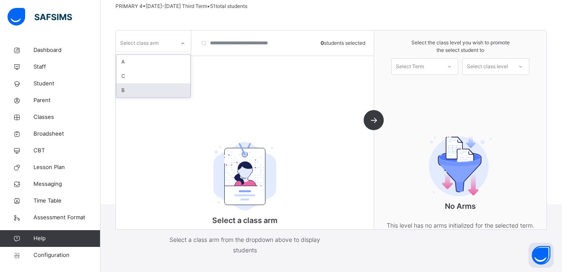
click at [145, 89] on div "B" at bounding box center [153, 90] width 74 height 14
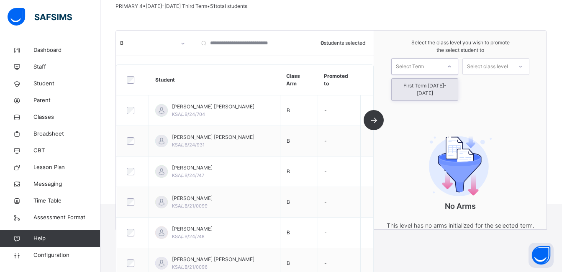
click at [430, 65] on div "Select Term" at bounding box center [416, 66] width 49 height 13
click at [427, 84] on div "First Term [DATE]-[DATE]" at bounding box center [425, 90] width 66 height 22
click at [518, 66] on div at bounding box center [521, 67] width 17 height 16
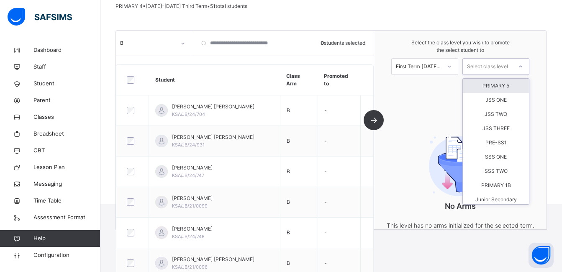
click at [509, 86] on div "PRIMARY 5" at bounding box center [496, 86] width 66 height 14
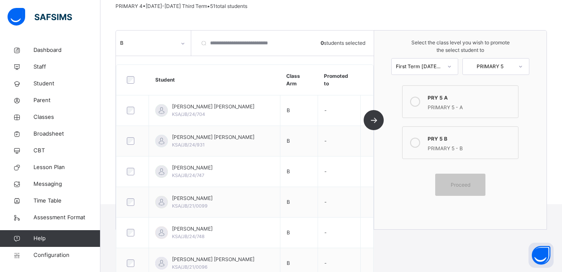
click at [420, 143] on icon at bounding box center [415, 143] width 10 height 10
click at [454, 187] on span "Proceed" at bounding box center [461, 185] width 38 height 8
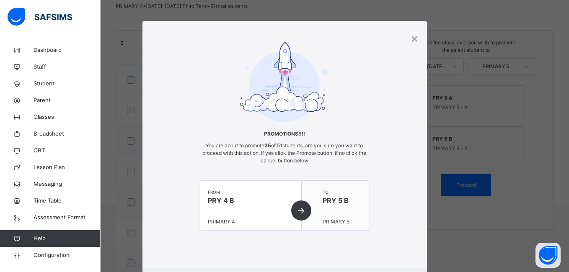
scroll to position [47, 0]
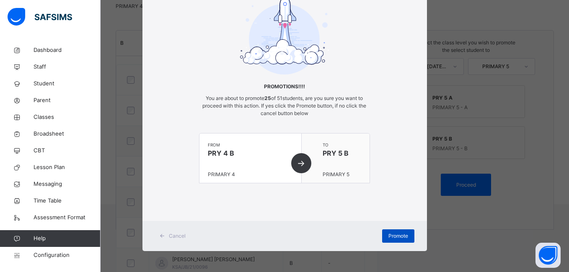
click at [397, 235] on span "Promote" at bounding box center [398, 236] width 20 height 8
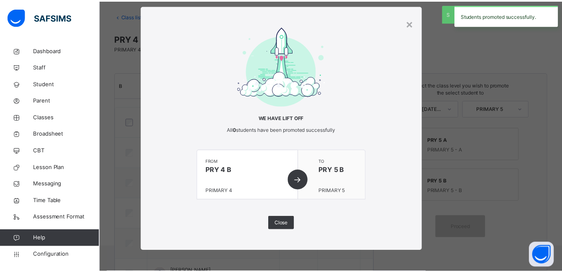
scroll to position [85, 0]
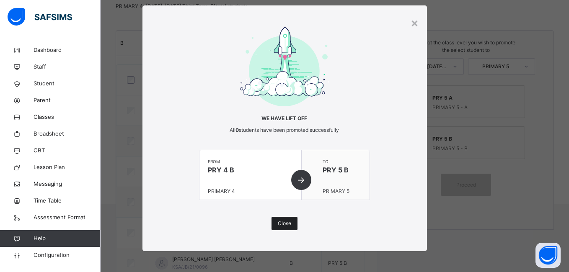
click at [283, 222] on span "Close" at bounding box center [284, 224] width 13 height 8
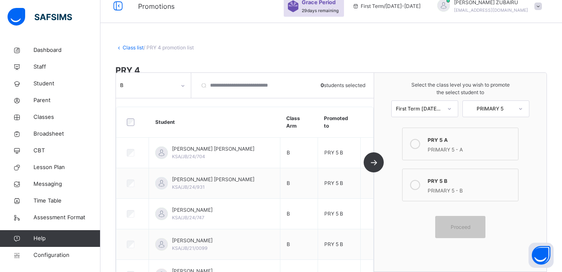
scroll to position [0, 0]
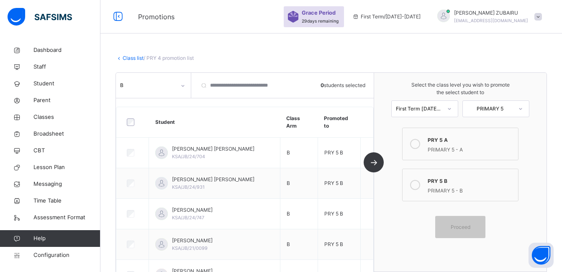
click at [130, 59] on link "Class list" at bounding box center [133, 58] width 21 height 6
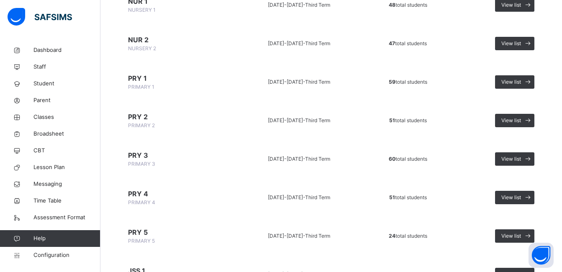
scroll to position [209, 0]
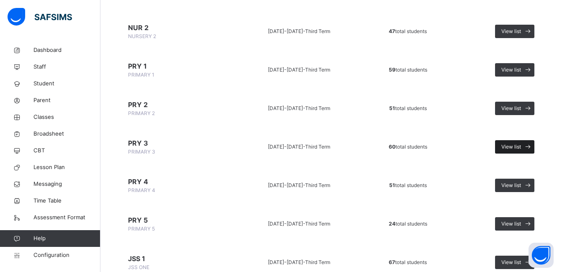
click at [513, 146] on span "View list" at bounding box center [512, 147] width 20 height 8
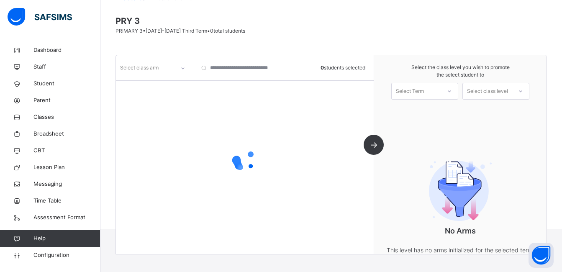
scroll to position [85, 0]
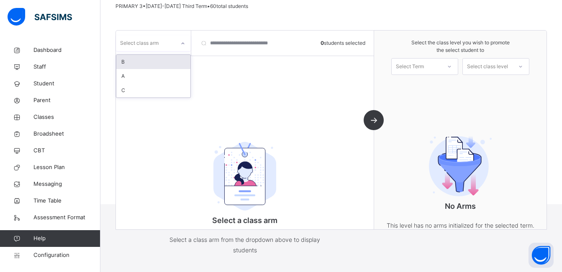
click at [179, 44] on div at bounding box center [183, 43] width 14 height 13
click at [157, 74] on div "A" at bounding box center [153, 76] width 74 height 14
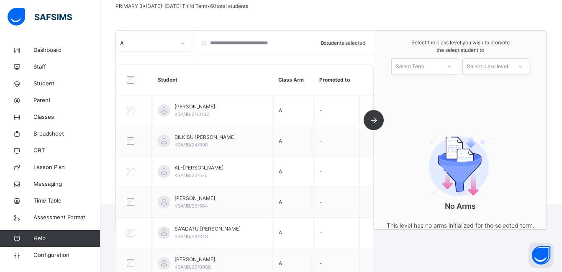
click at [424, 67] on div "Select Term" at bounding box center [410, 66] width 28 height 17
click at [429, 86] on div "First Term [DATE]-[DATE]" at bounding box center [425, 90] width 66 height 22
click at [518, 67] on div at bounding box center [520, 66] width 15 height 14
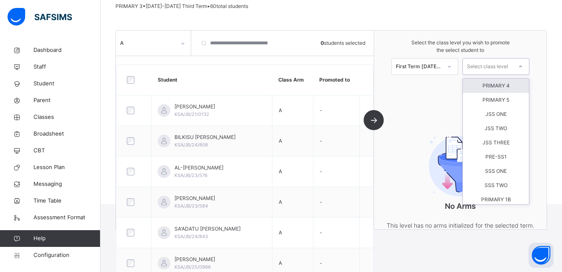
click at [503, 87] on div "PRIMARY 4" at bounding box center [496, 86] width 66 height 14
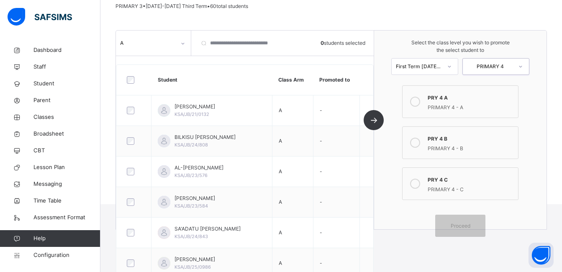
click at [417, 102] on icon at bounding box center [415, 102] width 10 height 10
click at [471, 223] on span "Proceed" at bounding box center [461, 226] width 20 height 8
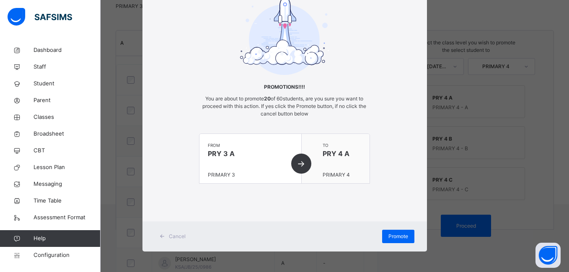
scroll to position [47, 0]
click at [390, 232] on span "Promote" at bounding box center [398, 236] width 20 height 8
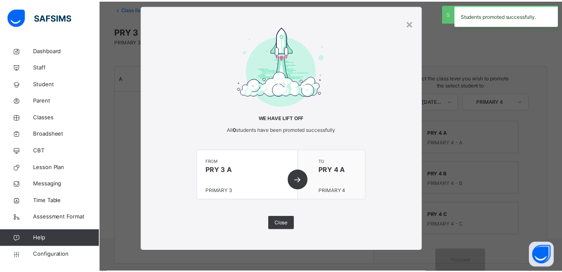
scroll to position [85, 0]
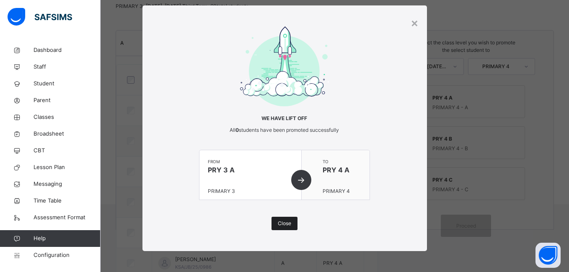
click at [285, 222] on span "Close" at bounding box center [284, 224] width 13 height 8
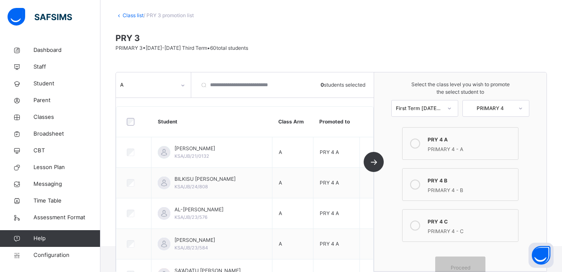
scroll to position [1, 0]
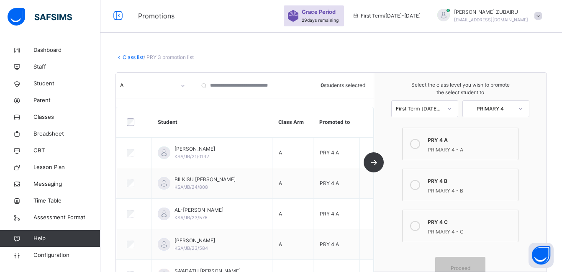
click at [126, 57] on link "Class list" at bounding box center [133, 57] width 21 height 6
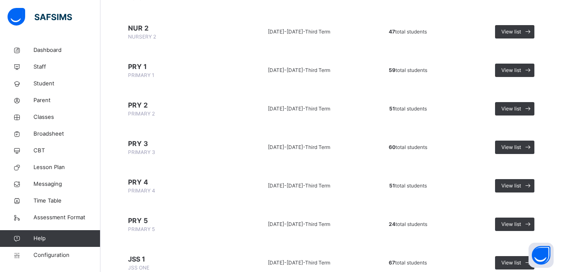
scroll to position [209, 0]
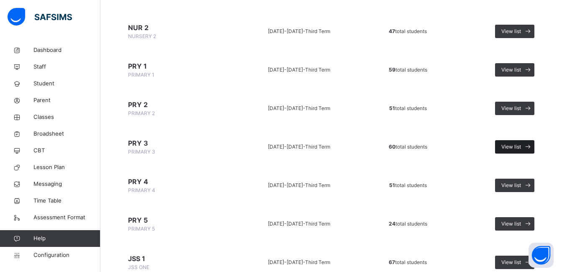
click at [511, 145] on span "View list" at bounding box center [512, 147] width 20 height 8
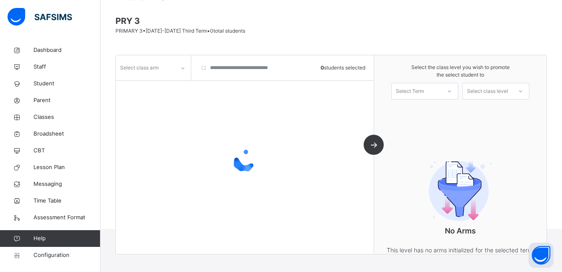
scroll to position [85, 0]
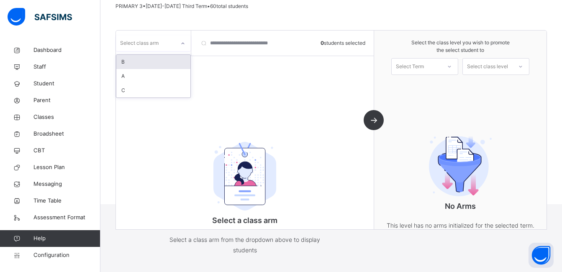
click at [166, 43] on div "Select class arm" at bounding box center [145, 43] width 59 height 13
click at [142, 62] on div "B" at bounding box center [153, 62] width 74 height 14
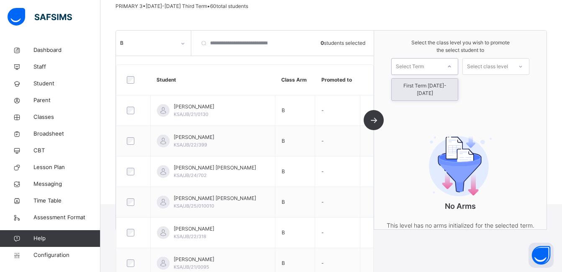
click at [441, 67] on div "Select Term" at bounding box center [416, 66] width 49 height 13
click at [435, 82] on div "First Term [DATE]-[DATE]" at bounding box center [425, 90] width 66 height 22
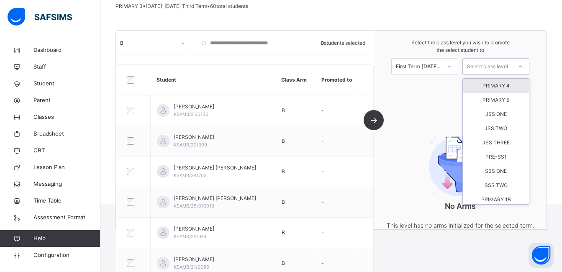
click at [523, 67] on icon at bounding box center [520, 66] width 5 height 8
click at [518, 85] on div "PRIMARY 4" at bounding box center [496, 86] width 66 height 14
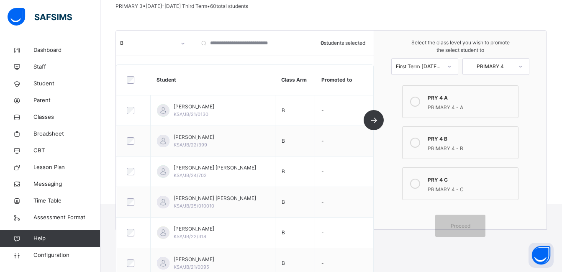
click at [420, 144] on icon at bounding box center [415, 143] width 10 height 10
click at [462, 224] on span "Proceed" at bounding box center [461, 226] width 20 height 8
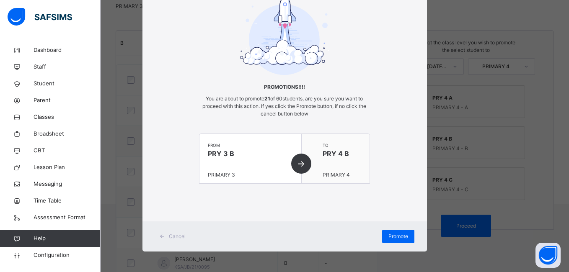
scroll to position [47, 0]
click at [392, 236] on span "Promote" at bounding box center [398, 236] width 20 height 8
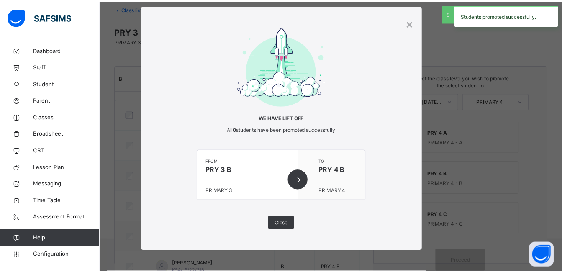
scroll to position [85, 0]
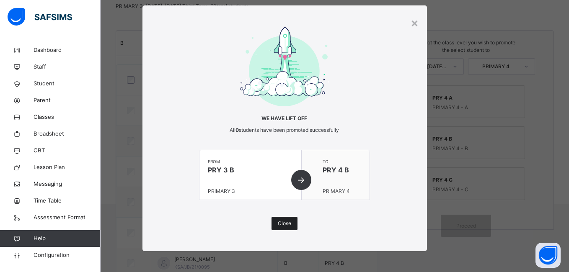
click at [280, 223] on span "Close" at bounding box center [284, 224] width 13 height 8
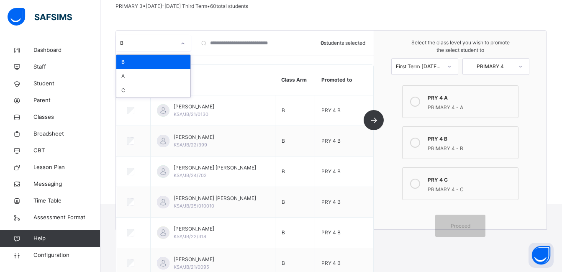
click at [176, 40] on div at bounding box center [183, 43] width 14 height 13
click at [149, 88] on div "C" at bounding box center [153, 90] width 74 height 14
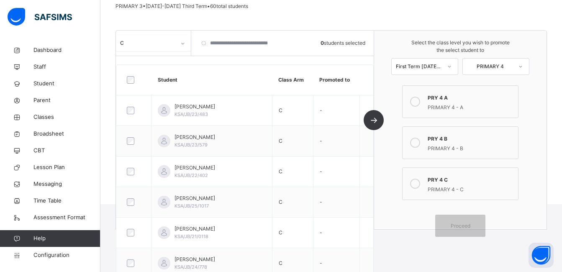
click at [442, 66] on div "First Term [DATE]-[DATE]" at bounding box center [419, 67] width 46 height 8
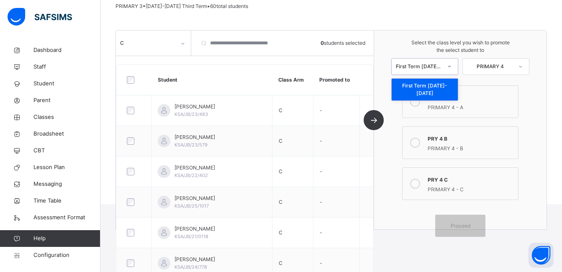
click at [442, 66] on div "First Term [DATE]-[DATE]" at bounding box center [419, 67] width 46 height 8
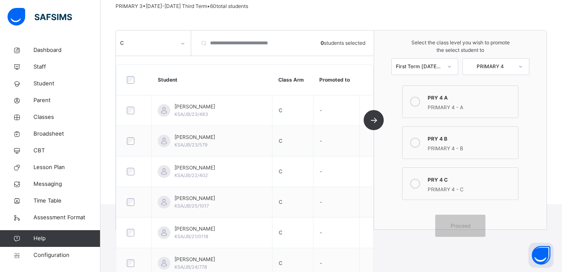
click at [418, 184] on icon at bounding box center [415, 184] width 10 height 10
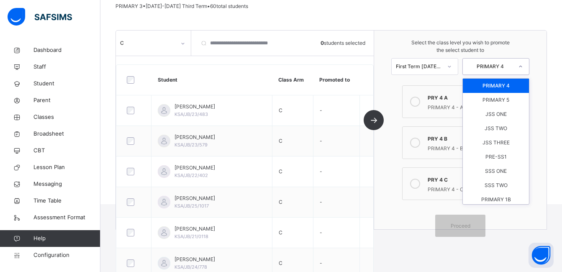
click at [523, 65] on icon at bounding box center [520, 66] width 5 height 8
click at [515, 88] on div "PRIMARY 4" at bounding box center [496, 86] width 66 height 14
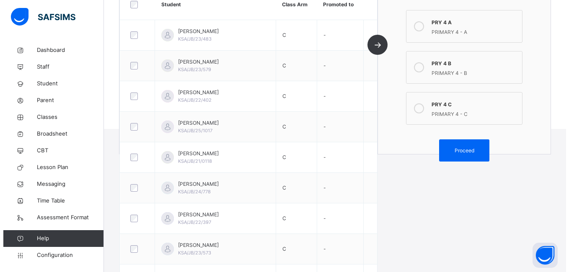
scroll to position [112, 0]
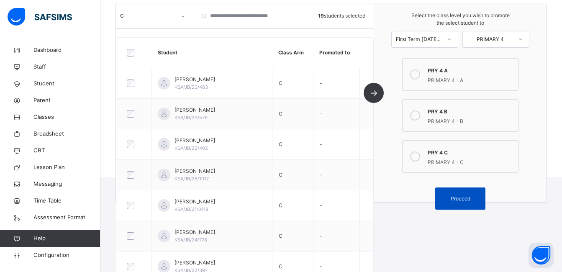
click at [462, 199] on span "Proceed" at bounding box center [461, 199] width 20 height 8
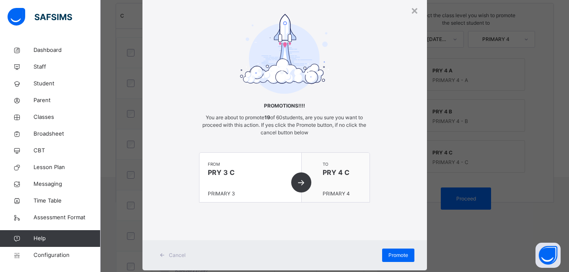
scroll to position [47, 0]
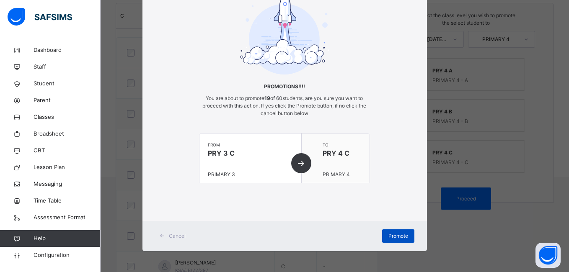
click at [391, 234] on span "Promote" at bounding box center [398, 236] width 20 height 8
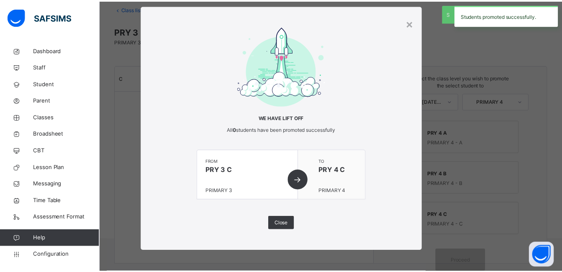
scroll to position [112, 0]
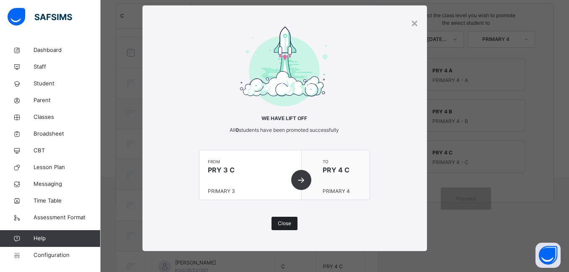
click at [278, 223] on span "Close" at bounding box center [284, 224] width 13 height 8
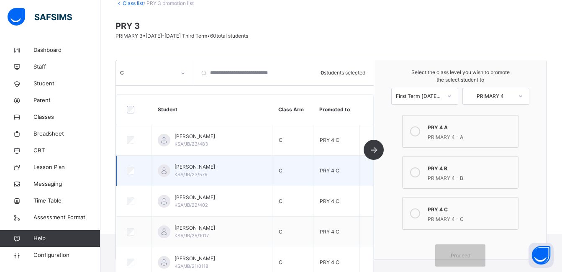
scroll to position [0, 0]
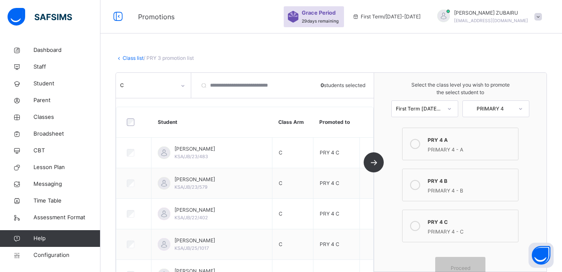
click at [128, 57] on link "Class list" at bounding box center [133, 58] width 21 height 6
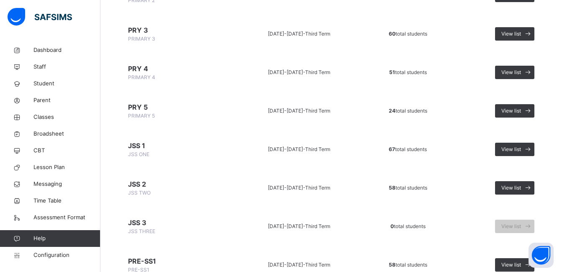
scroll to position [335, 0]
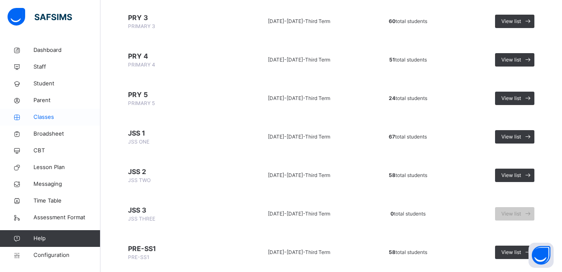
click at [49, 116] on span "Classes" at bounding box center [66, 117] width 67 height 8
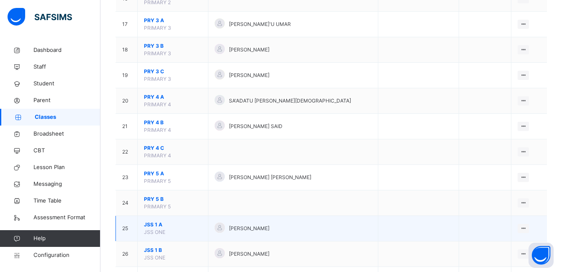
scroll to position [502, 0]
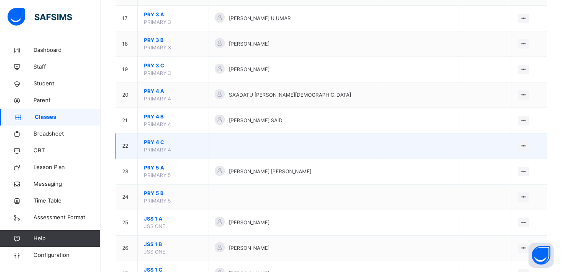
click at [159, 143] on span "PRY 4 C" at bounding box center [173, 143] width 58 height 8
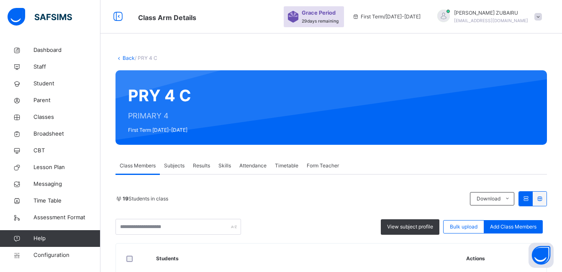
click at [129, 57] on link "Back" at bounding box center [129, 58] width 12 height 6
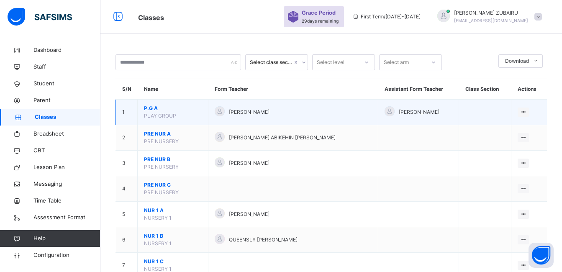
click at [155, 109] on span "P.G A" at bounding box center [173, 109] width 58 height 8
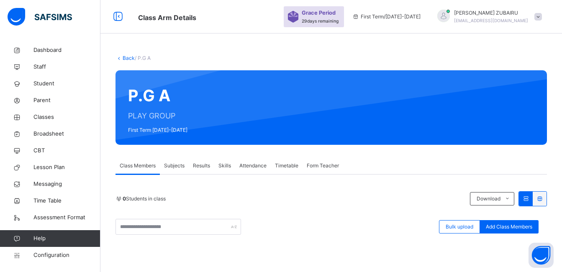
click at [127, 58] on link "Back" at bounding box center [129, 58] width 12 height 6
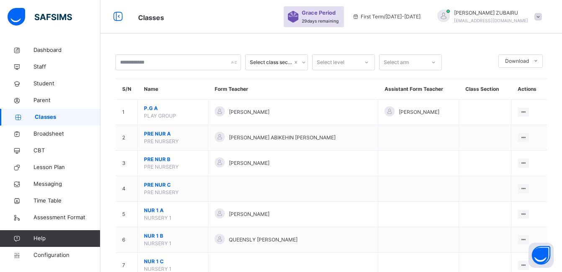
click at [153, 133] on span "PRE NUR A" at bounding box center [173, 134] width 58 height 8
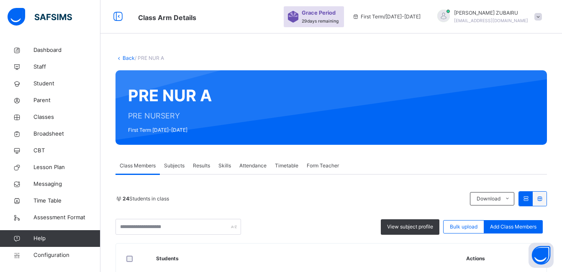
click at [128, 57] on link "Back" at bounding box center [129, 58] width 12 height 6
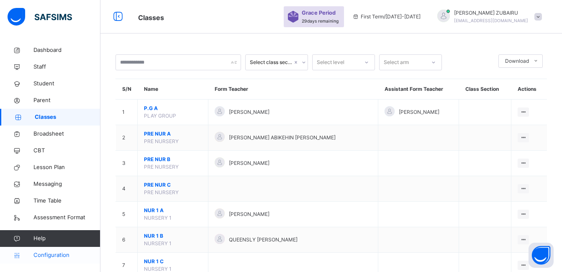
click at [44, 256] on span "Configuration" at bounding box center [66, 255] width 67 height 8
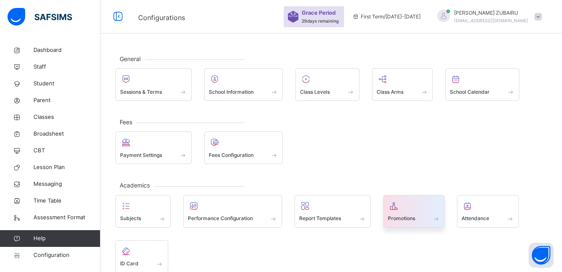
click at [399, 211] on div at bounding box center [414, 206] width 52 height 13
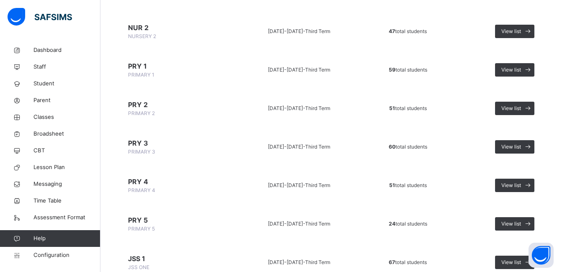
scroll to position [167, 0]
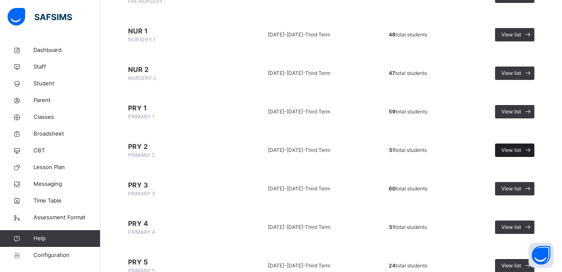
click at [514, 149] on span "View list" at bounding box center [512, 151] width 20 height 8
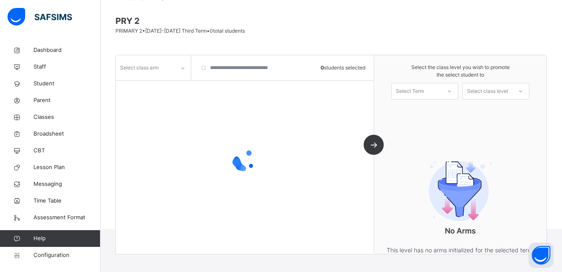
scroll to position [85, 0]
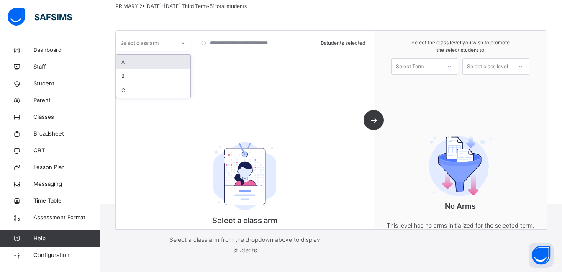
click at [181, 41] on icon at bounding box center [182, 43] width 5 height 8
click at [158, 61] on div "A" at bounding box center [153, 62] width 74 height 14
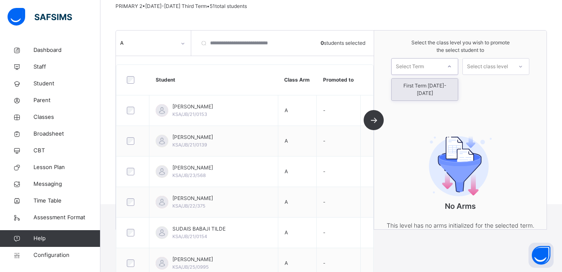
click at [452, 65] on icon at bounding box center [449, 66] width 5 height 8
click at [446, 85] on div "First Term [DATE]-[DATE]" at bounding box center [425, 90] width 66 height 22
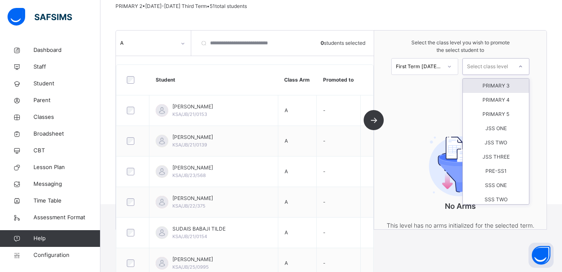
click at [508, 67] on div "Select class level" at bounding box center [487, 66] width 41 height 17
click at [505, 87] on div "PRIMARY 3" at bounding box center [496, 86] width 66 height 14
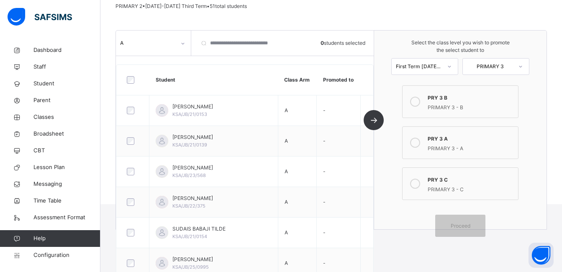
click at [420, 144] on icon at bounding box center [415, 143] width 10 height 10
click at [464, 227] on span "Proceed" at bounding box center [461, 226] width 20 height 8
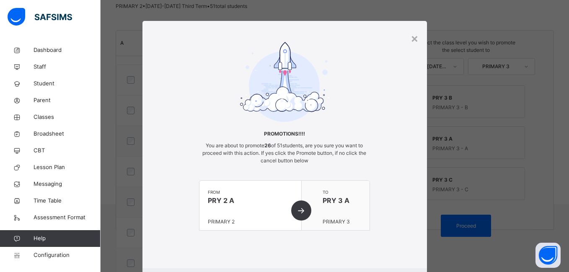
scroll to position [47, 0]
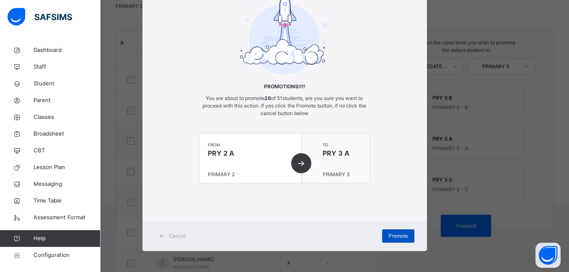
click at [402, 234] on span "Promote" at bounding box center [398, 236] width 20 height 8
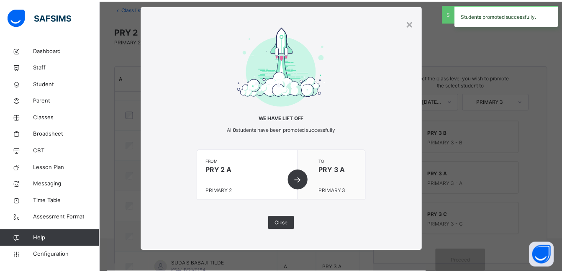
scroll to position [85, 0]
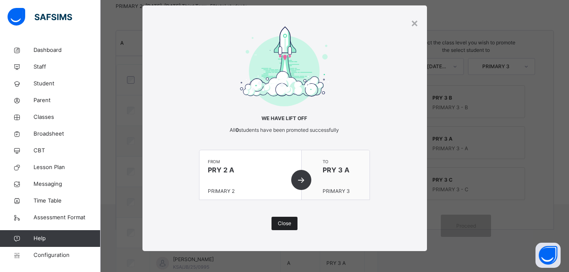
click at [279, 225] on span "Close" at bounding box center [284, 224] width 13 height 8
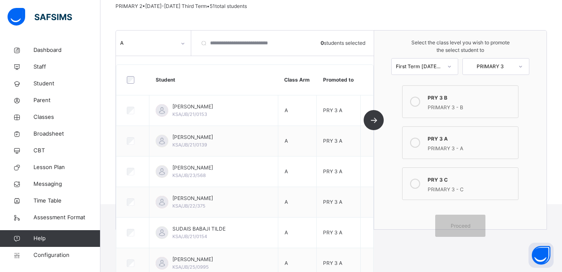
click at [182, 41] on icon at bounding box center [182, 43] width 5 height 8
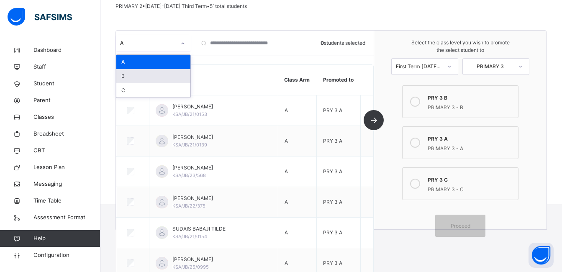
click at [163, 75] on div "B" at bounding box center [153, 76] width 74 height 14
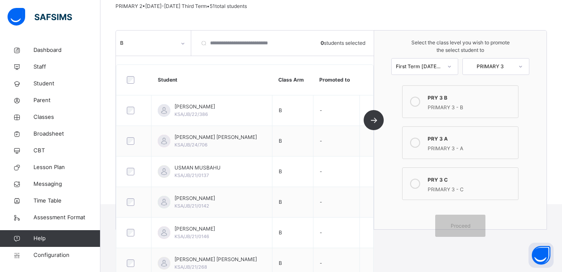
click at [420, 100] on icon at bounding box center [415, 102] width 10 height 10
click at [462, 226] on span "Proceed" at bounding box center [461, 226] width 20 height 8
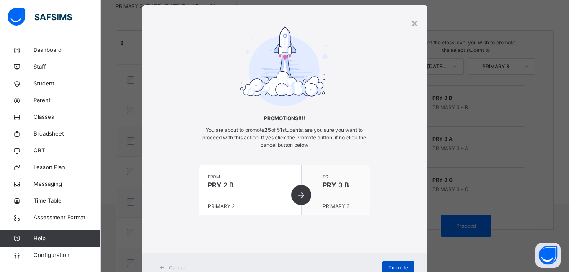
click at [388, 265] on span "Promote" at bounding box center [398, 268] width 20 height 8
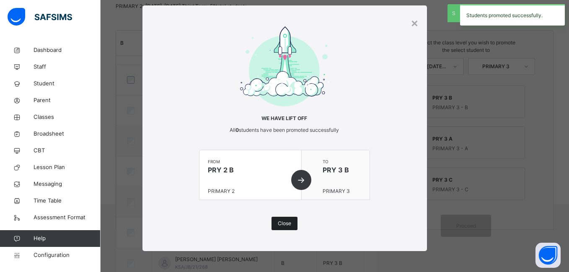
click at [279, 226] on span "Close" at bounding box center [284, 224] width 13 height 8
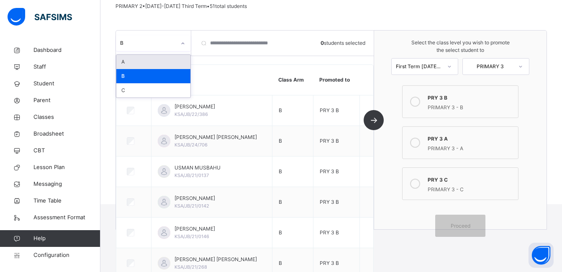
click at [186, 46] on div at bounding box center [183, 43] width 14 height 13
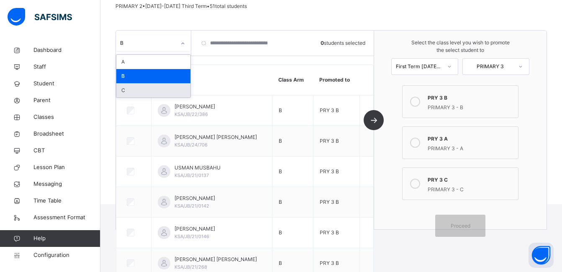
click at [156, 88] on div "C" at bounding box center [153, 90] width 74 height 14
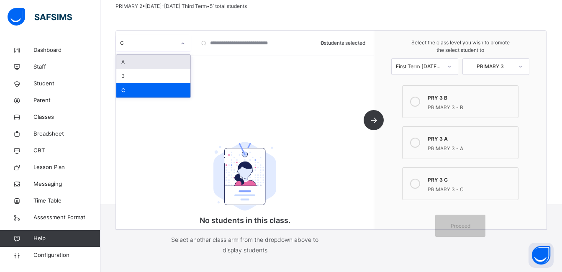
click at [178, 44] on div at bounding box center [183, 43] width 14 height 13
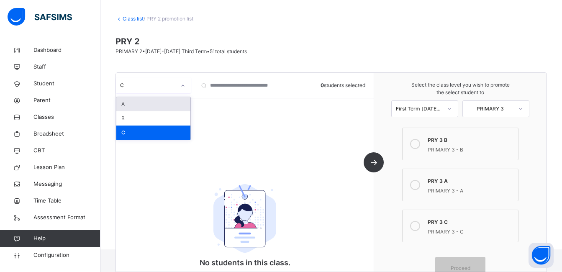
scroll to position [0, 0]
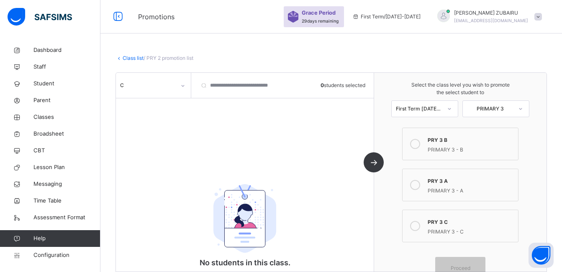
click at [126, 58] on link "Class list" at bounding box center [133, 58] width 21 height 6
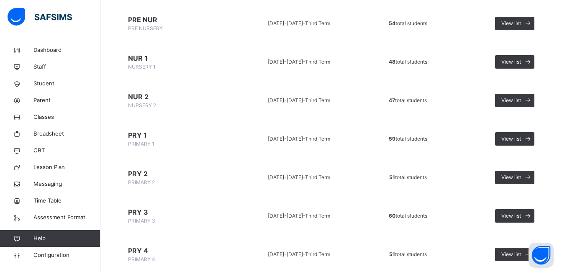
scroll to position [126, 0]
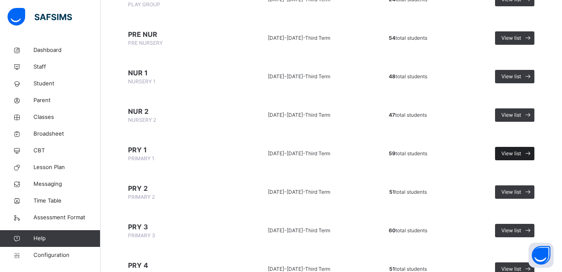
click at [521, 155] on span "View list" at bounding box center [512, 154] width 20 height 8
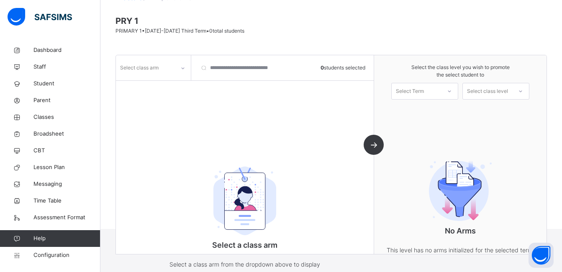
scroll to position [85, 0]
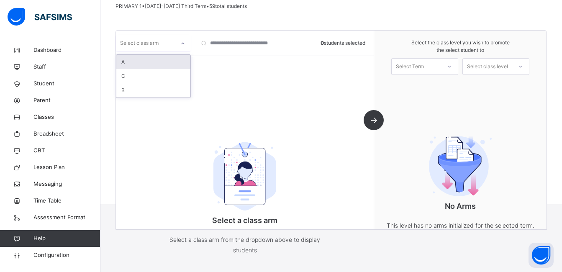
click at [180, 43] on icon at bounding box center [182, 43] width 5 height 8
click at [172, 60] on div "A" at bounding box center [153, 62] width 74 height 14
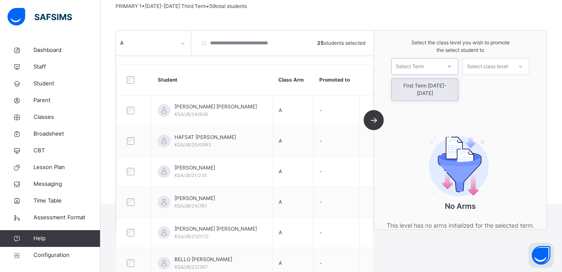
click at [441, 63] on div "Select Term" at bounding box center [416, 66] width 49 height 13
click at [438, 86] on div "First Term [DATE]-[DATE]" at bounding box center [425, 90] width 66 height 22
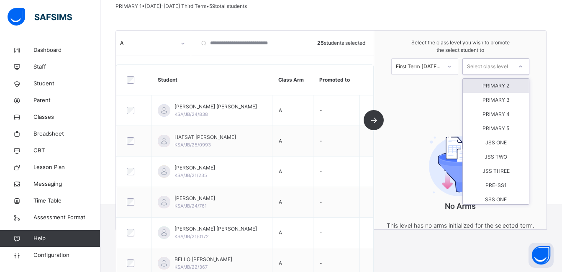
click at [521, 64] on div at bounding box center [520, 66] width 15 height 14
click at [513, 83] on div "PRIMARY 2" at bounding box center [496, 86] width 66 height 14
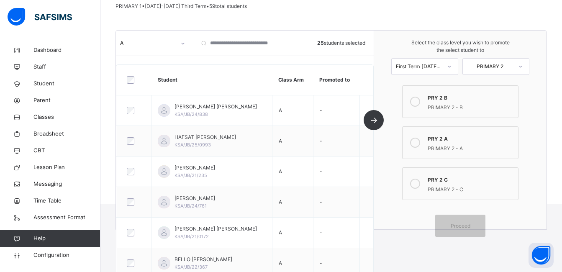
click at [420, 144] on icon at bounding box center [415, 143] width 10 height 10
click at [465, 227] on span "Proceed" at bounding box center [461, 226] width 20 height 8
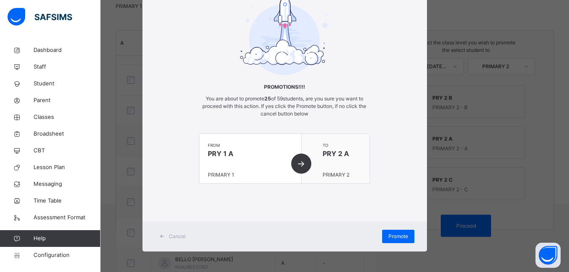
scroll to position [47, 0]
click at [383, 236] on div "Promote" at bounding box center [398, 235] width 32 height 13
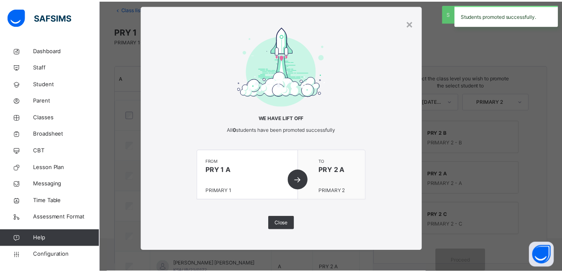
scroll to position [85, 0]
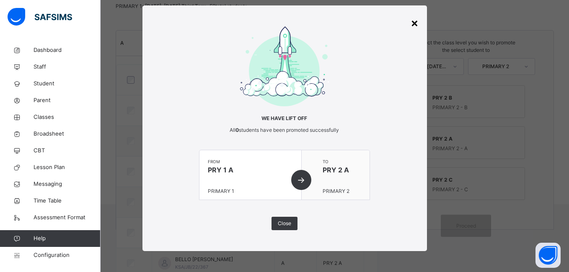
click at [412, 23] on div "×" at bounding box center [414, 23] width 8 height 18
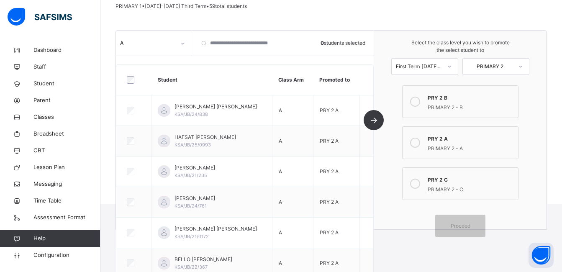
click at [185, 41] on div at bounding box center [183, 43] width 14 height 13
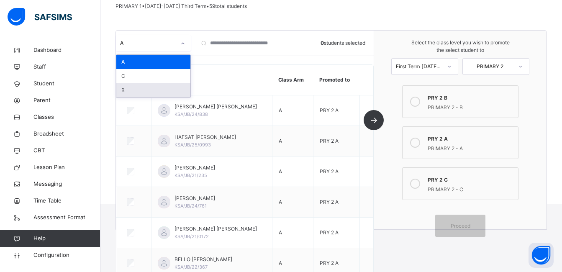
click at [149, 92] on div "B" at bounding box center [153, 90] width 74 height 14
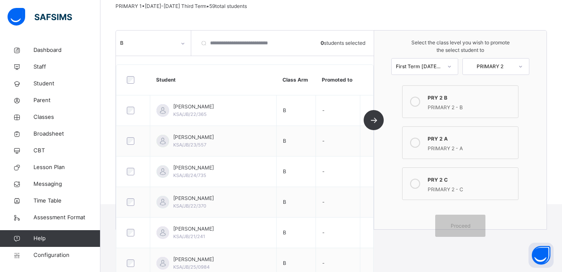
click at [419, 100] on icon at bounding box center [415, 102] width 10 height 10
click at [471, 228] on span "Proceed" at bounding box center [461, 226] width 20 height 8
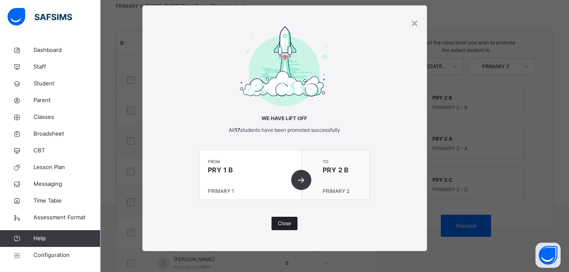
click at [282, 222] on span "Close" at bounding box center [284, 224] width 13 height 8
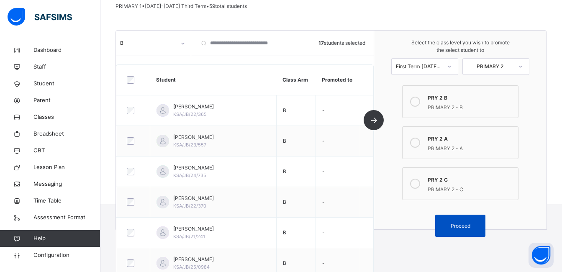
click at [455, 227] on span "Proceed" at bounding box center [461, 226] width 38 height 8
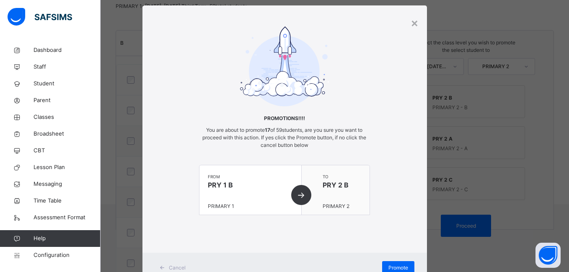
scroll to position [47, 0]
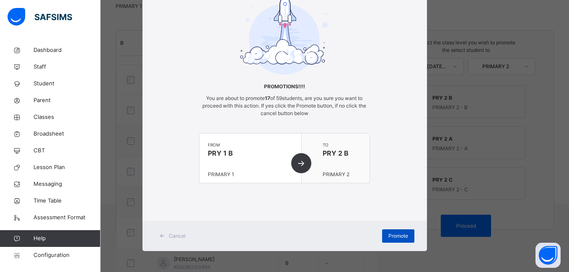
click at [391, 235] on span "Promote" at bounding box center [398, 236] width 20 height 8
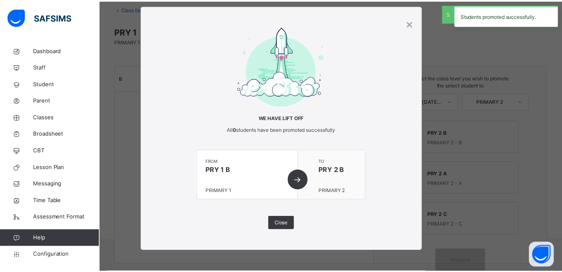
scroll to position [85, 0]
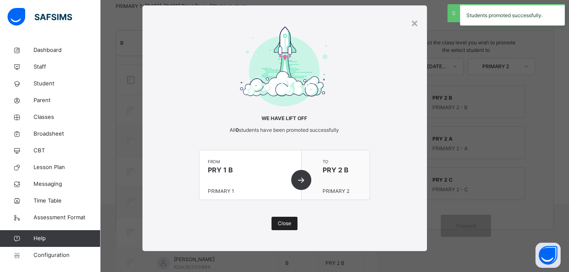
click at [282, 224] on span "Close" at bounding box center [284, 224] width 13 height 8
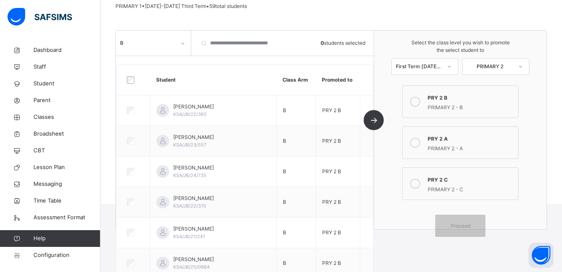
click at [184, 42] on icon at bounding box center [182, 43] width 5 height 8
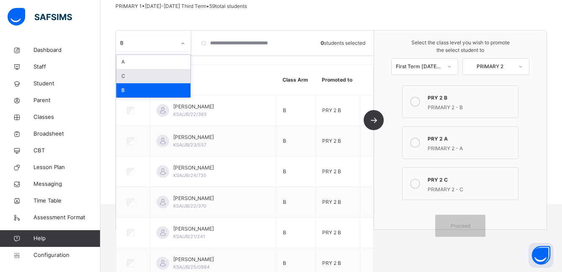
click at [160, 77] on div "C" at bounding box center [153, 76] width 74 height 14
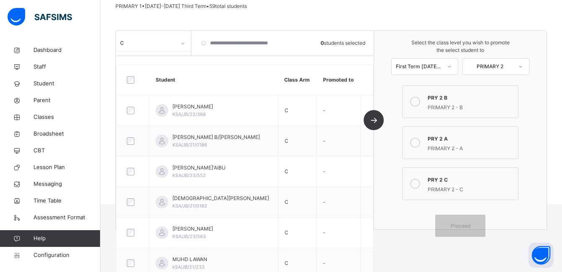
click at [416, 187] on icon at bounding box center [415, 184] width 10 height 10
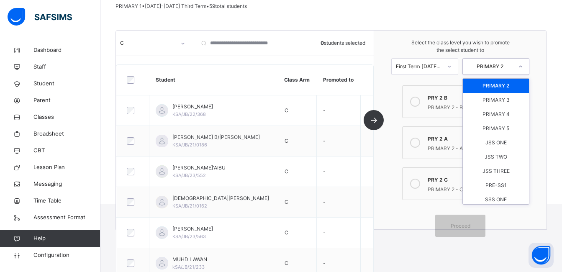
click at [520, 67] on div at bounding box center [520, 66] width 15 height 14
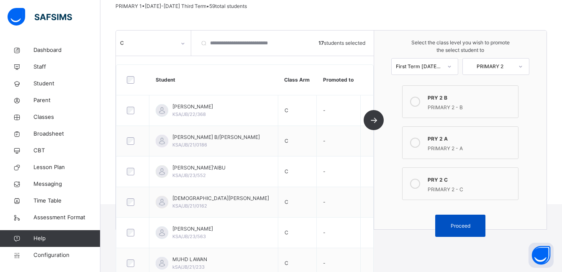
click at [469, 225] on span "Proceed" at bounding box center [461, 226] width 20 height 8
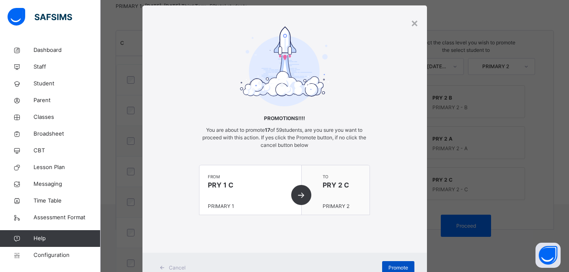
click at [397, 266] on span "Promote" at bounding box center [398, 268] width 20 height 8
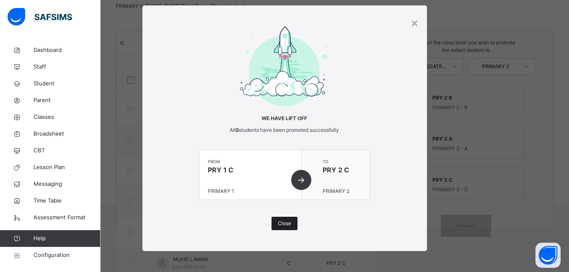
click at [290, 219] on div "Close" at bounding box center [284, 223] width 26 height 13
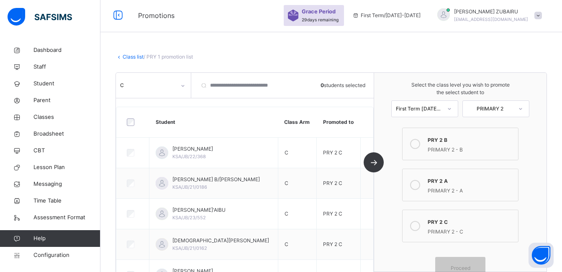
scroll to position [1, 0]
click at [129, 57] on link "Class list" at bounding box center [133, 57] width 21 height 6
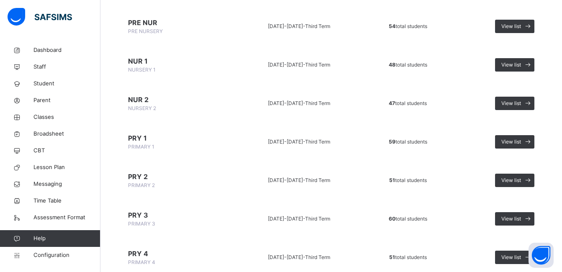
scroll to position [126, 0]
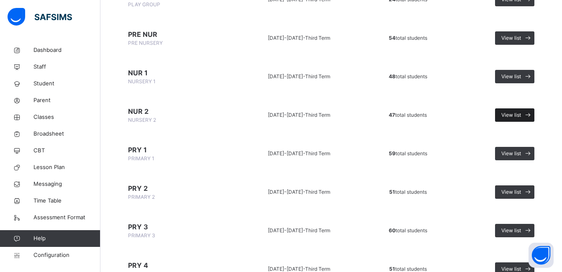
click at [530, 116] on icon at bounding box center [528, 116] width 9 height 10
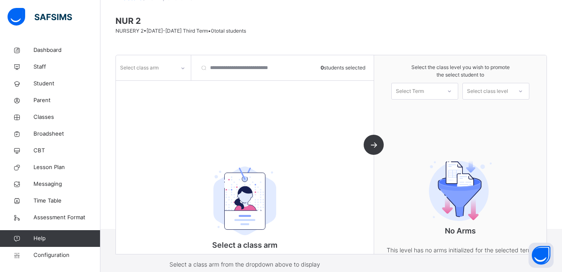
scroll to position [85, 0]
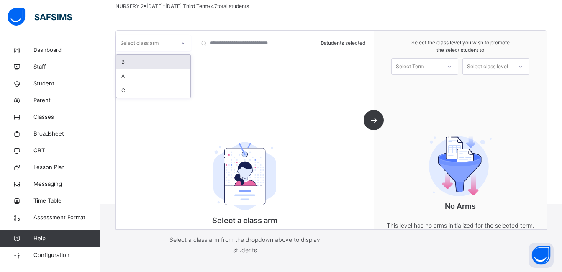
click at [181, 44] on icon at bounding box center [182, 43] width 5 height 8
click at [160, 76] on div "A" at bounding box center [153, 76] width 74 height 14
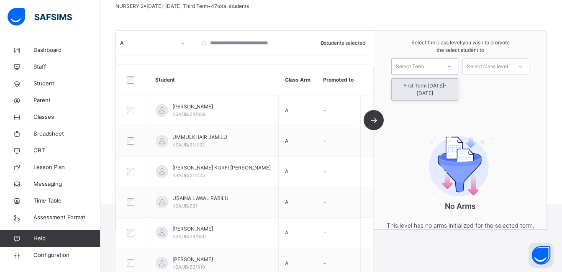
click at [448, 65] on div at bounding box center [449, 66] width 15 height 14
click at [438, 86] on div "First Term [DATE]-[DATE]" at bounding box center [425, 90] width 66 height 22
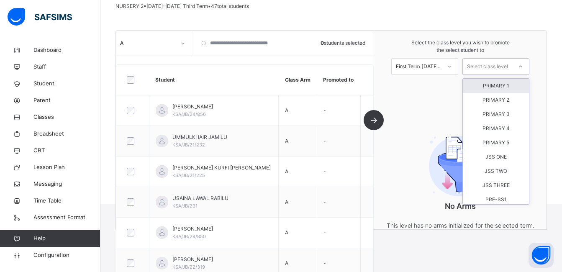
click at [508, 67] on div "Select class level" at bounding box center [487, 66] width 41 height 17
click at [506, 86] on div "PRIMARY 1" at bounding box center [496, 86] width 66 height 14
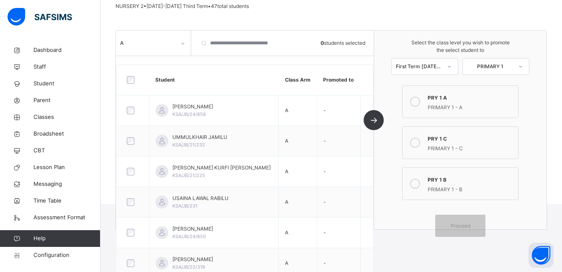
click at [420, 104] on icon at bounding box center [415, 102] width 10 height 10
click at [455, 227] on span "Proceed" at bounding box center [461, 226] width 38 height 8
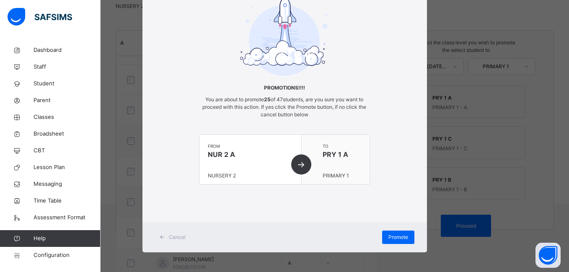
scroll to position [47, 0]
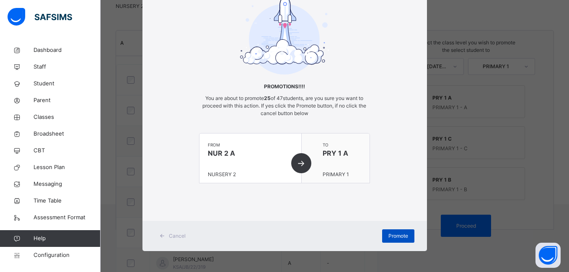
click at [392, 239] on span "Promote" at bounding box center [398, 236] width 20 height 8
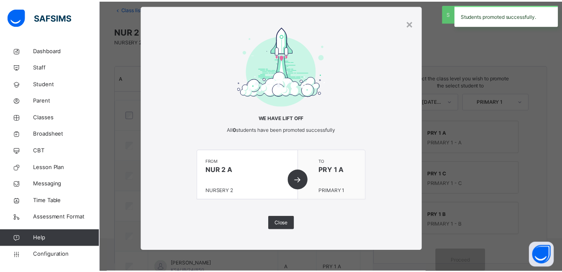
scroll to position [85, 0]
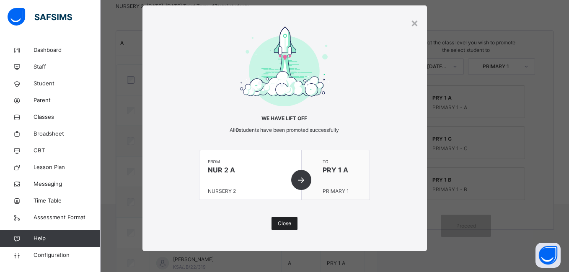
click at [278, 223] on span "Close" at bounding box center [284, 224] width 13 height 8
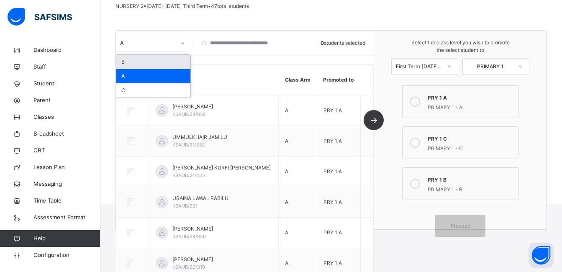
click at [180, 41] on div at bounding box center [183, 43] width 14 height 13
click at [170, 61] on div "B" at bounding box center [153, 62] width 74 height 14
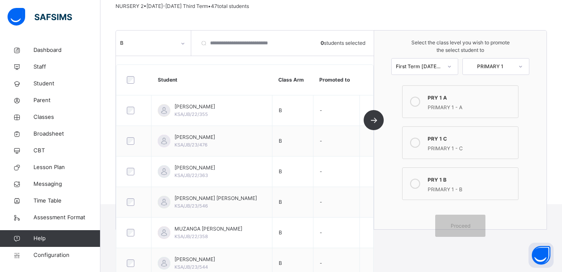
click at [418, 184] on icon at bounding box center [415, 184] width 10 height 10
click at [459, 227] on span "Proceed" at bounding box center [461, 226] width 20 height 8
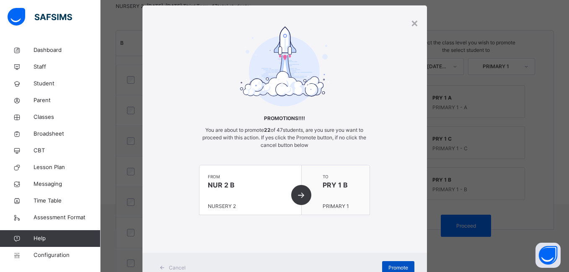
click at [393, 266] on span "Promote" at bounding box center [398, 268] width 20 height 8
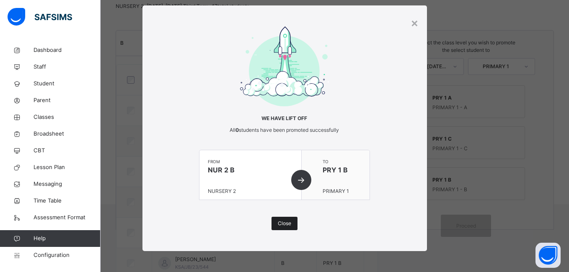
click at [280, 222] on span "Close" at bounding box center [284, 224] width 13 height 8
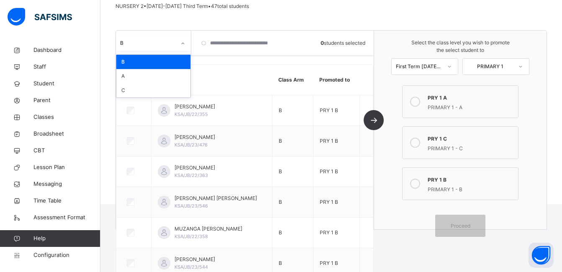
click at [178, 45] on div at bounding box center [183, 43] width 14 height 13
click at [157, 90] on div "C" at bounding box center [153, 90] width 74 height 14
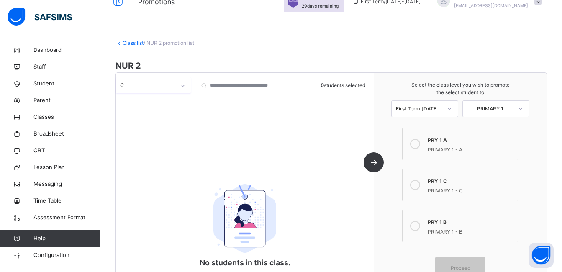
scroll to position [0, 0]
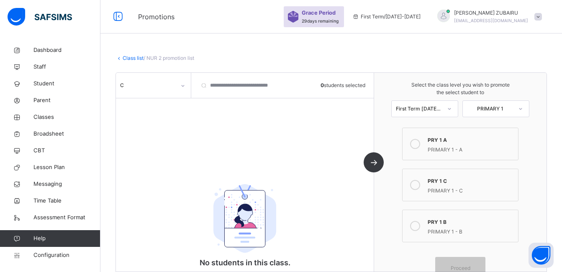
click at [198, 45] on div "Class list / NUR 2 promotion list NUR 2 NURSERY 2 • [DATE]-[DATE] Third Term • …" at bounding box center [331, 165] width 462 height 247
click at [126, 59] on link "Class list" at bounding box center [133, 58] width 21 height 6
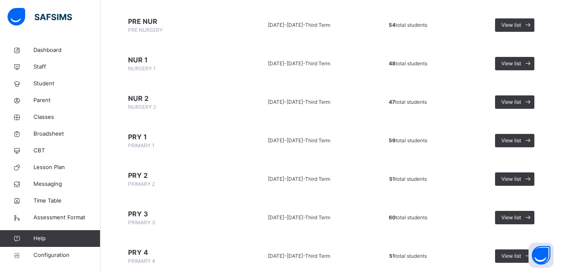
scroll to position [126, 0]
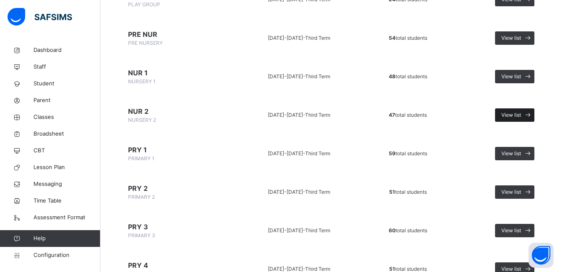
click at [516, 113] on span "View list" at bounding box center [512, 115] width 20 height 8
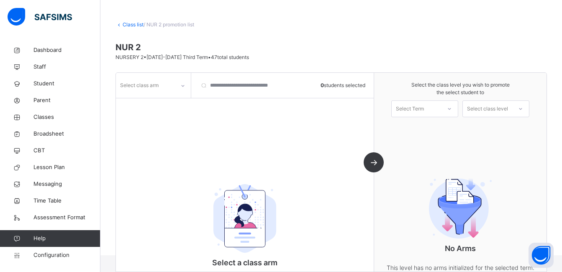
scroll to position [85, 0]
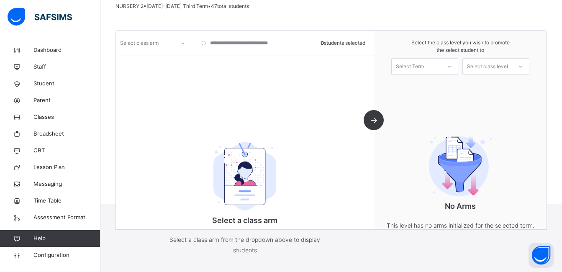
click at [184, 45] on icon at bounding box center [182, 43] width 5 height 8
click at [155, 75] on div "A" at bounding box center [153, 76] width 74 height 14
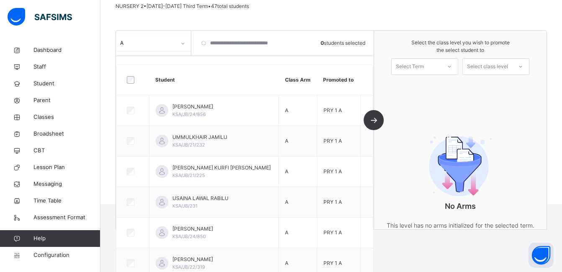
click at [430, 65] on div "Select Term" at bounding box center [416, 66] width 49 height 13
click at [427, 85] on div "First Term [DATE]-[DATE]" at bounding box center [425, 90] width 66 height 22
click at [508, 65] on div "Select class level" at bounding box center [487, 66] width 41 height 17
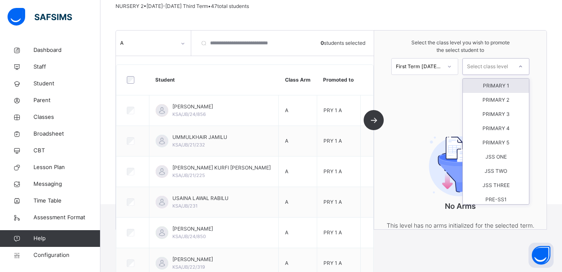
click at [502, 85] on div "PRIMARY 1" at bounding box center [496, 86] width 66 height 14
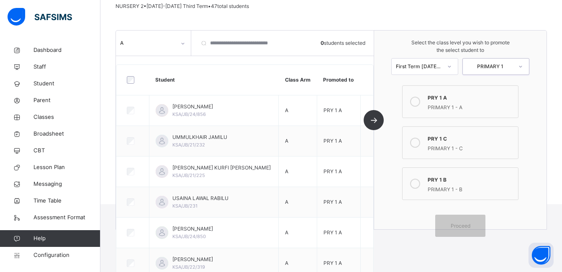
click at [417, 104] on icon at bounding box center [415, 102] width 10 height 10
click at [465, 224] on span "Proceed" at bounding box center [461, 226] width 20 height 8
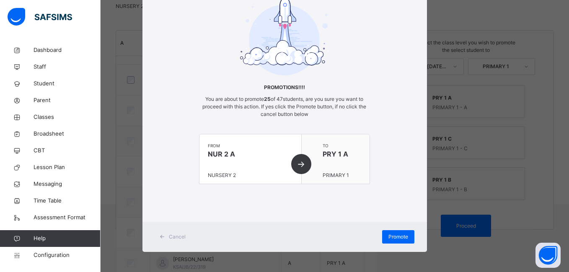
scroll to position [47, 0]
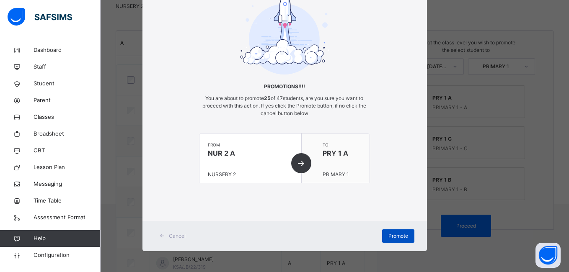
click at [394, 237] on span "Promote" at bounding box center [398, 236] width 20 height 8
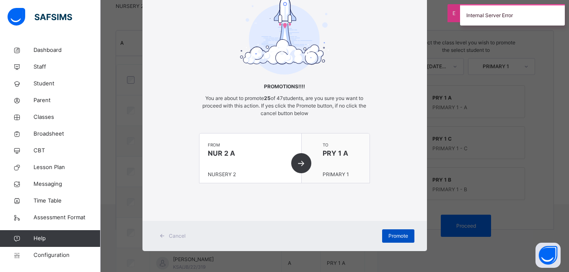
click at [395, 233] on span "Promote" at bounding box center [398, 236] width 20 height 8
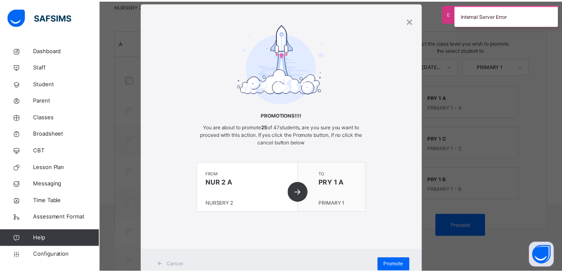
scroll to position [0, 0]
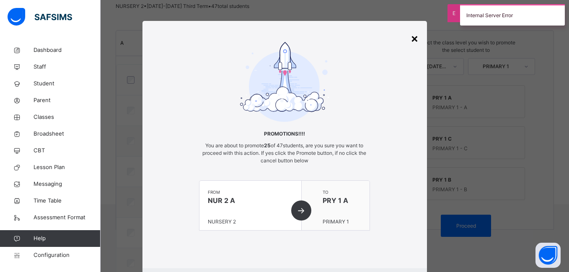
click at [410, 37] on div "×" at bounding box center [414, 38] width 8 height 18
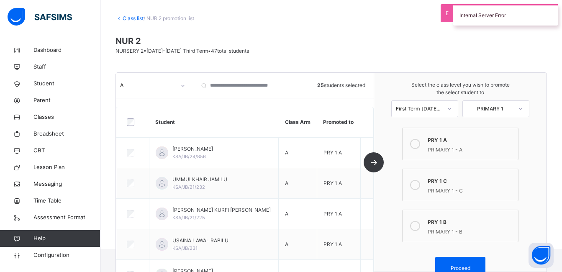
scroll to position [1, 0]
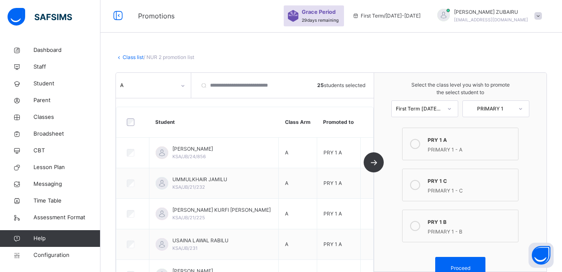
click at [132, 55] on link "Class list" at bounding box center [133, 57] width 21 height 6
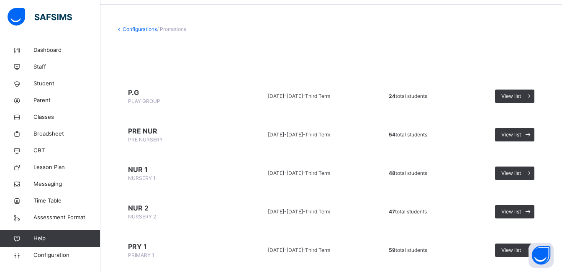
scroll to position [42, 0]
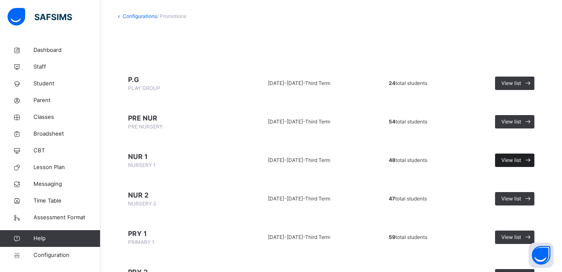
click at [521, 160] on span "View list" at bounding box center [512, 161] width 20 height 8
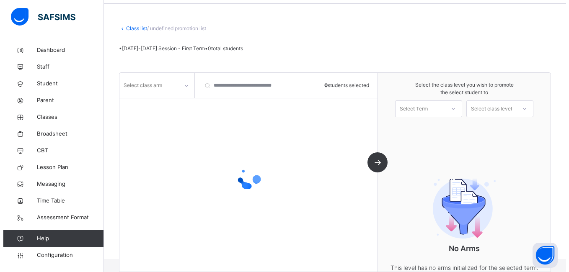
scroll to position [42, 0]
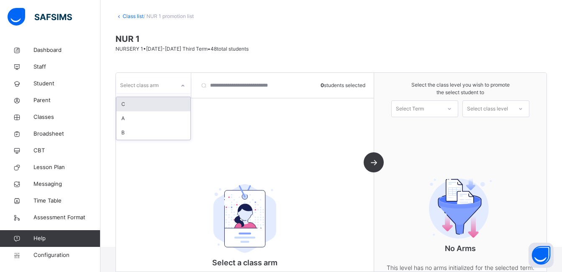
click at [181, 85] on icon at bounding box center [182, 86] width 5 height 8
click at [165, 119] on div "A" at bounding box center [153, 118] width 74 height 14
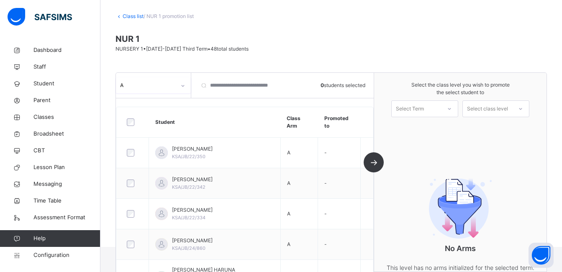
click at [452, 108] on icon at bounding box center [449, 109] width 5 height 8
click at [443, 130] on div "First Term [DATE]-[DATE]" at bounding box center [425, 132] width 66 height 22
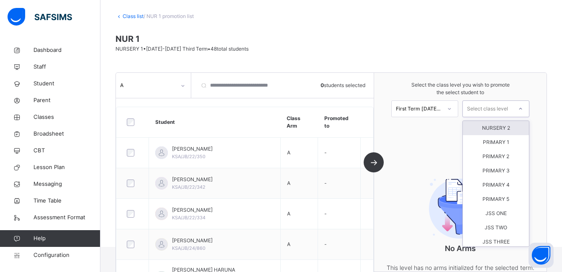
click at [523, 107] on icon at bounding box center [520, 109] width 5 height 8
click at [507, 127] on div "NURSERY 2" at bounding box center [496, 128] width 66 height 14
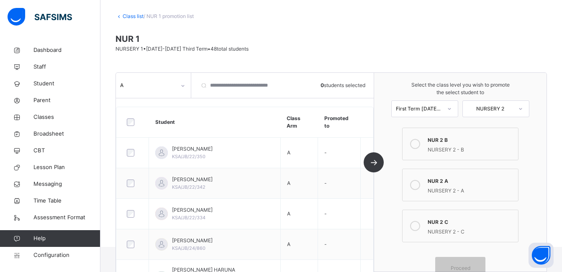
click at [420, 184] on icon at bounding box center [415, 185] width 10 height 10
click at [458, 262] on div "Proceed" at bounding box center [460, 268] width 50 height 22
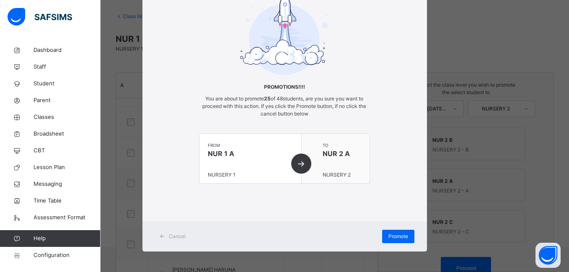
scroll to position [47, 0]
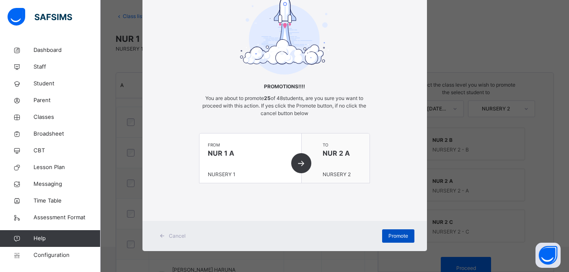
click at [389, 236] on span "Promote" at bounding box center [398, 236] width 20 height 8
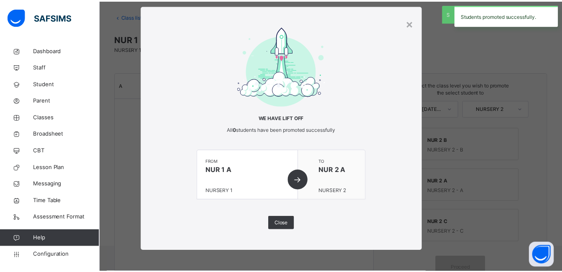
scroll to position [15, 0]
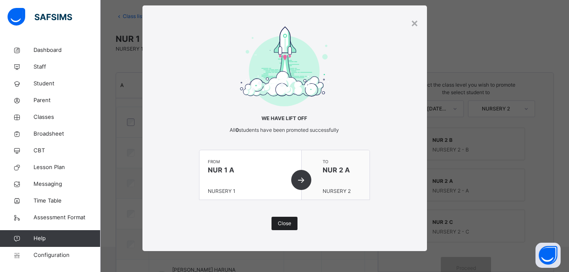
click at [288, 223] on span "Close" at bounding box center [284, 224] width 13 height 8
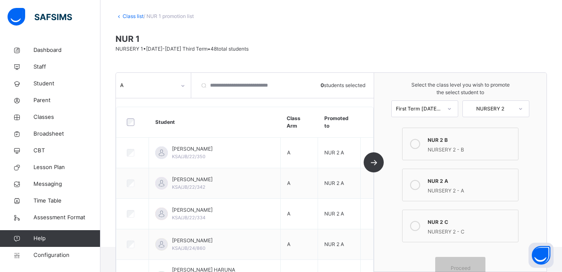
click at [185, 85] on icon at bounding box center [182, 86] width 5 height 8
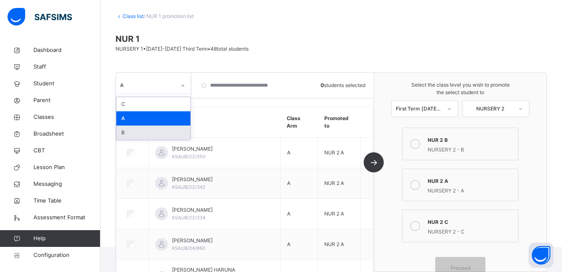
click at [150, 131] on div "B" at bounding box center [153, 133] width 74 height 14
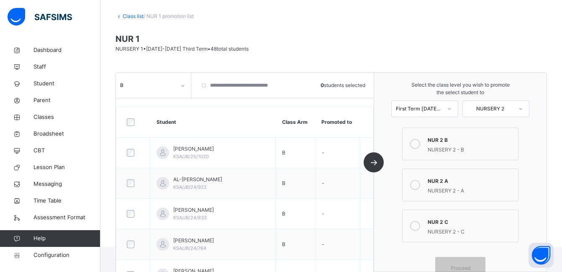
click at [418, 143] on icon at bounding box center [415, 144] width 10 height 10
click at [469, 267] on span "Proceed" at bounding box center [461, 268] width 20 height 8
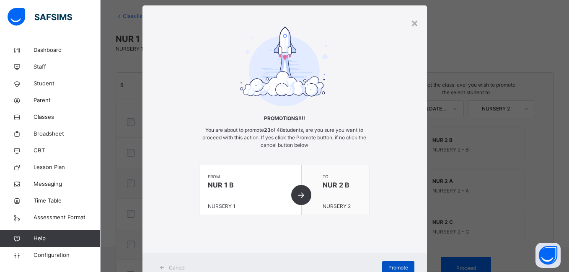
click at [390, 265] on span "Promote" at bounding box center [398, 268] width 20 height 8
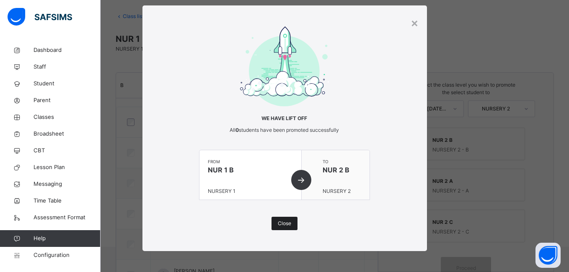
click at [283, 222] on span "Close" at bounding box center [284, 224] width 13 height 8
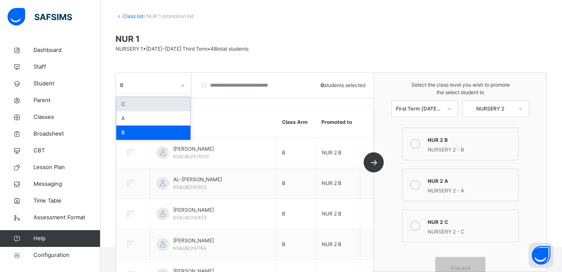
click at [182, 85] on icon at bounding box center [182, 86] width 5 height 8
click at [164, 103] on div "C" at bounding box center [153, 104] width 74 height 14
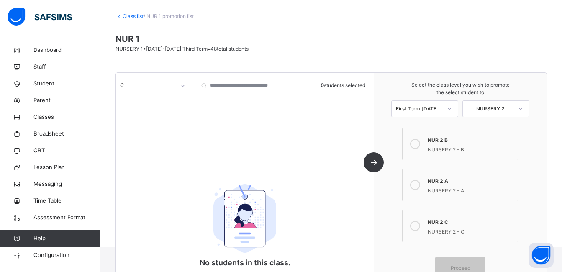
click at [127, 17] on link "Class list" at bounding box center [133, 16] width 21 height 6
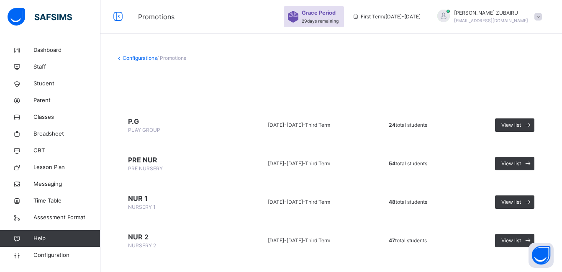
click at [135, 57] on link "Configurations" at bounding box center [140, 58] width 34 height 6
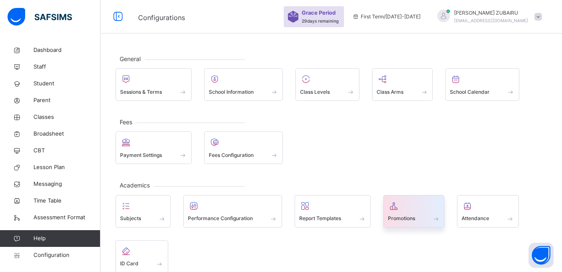
click at [407, 222] on span "Promotions" at bounding box center [401, 219] width 27 height 8
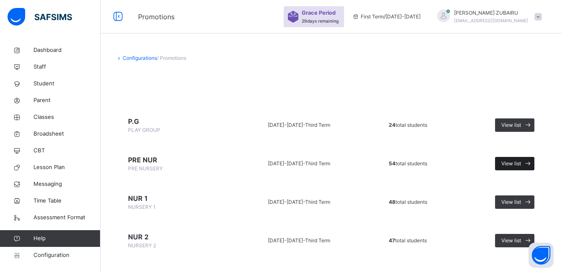
click at [519, 163] on span "View list" at bounding box center [512, 164] width 20 height 8
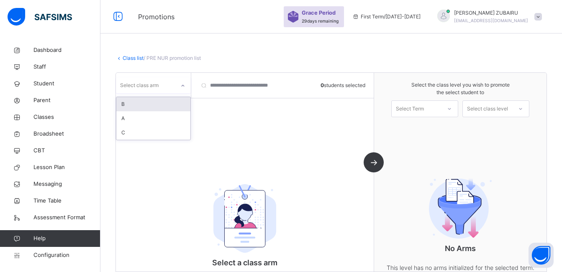
click at [182, 83] on icon at bounding box center [182, 86] width 5 height 8
click at [154, 118] on div "A" at bounding box center [153, 118] width 74 height 14
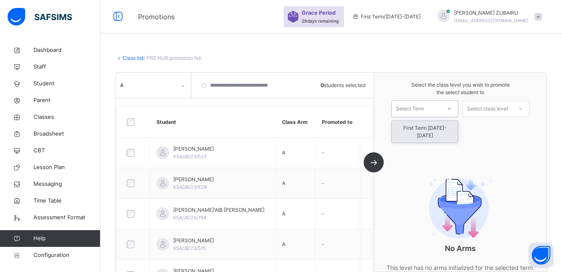
click at [452, 109] on icon at bounding box center [449, 109] width 5 height 8
click at [440, 128] on div "First Term [DATE]-[DATE]" at bounding box center [425, 132] width 66 height 22
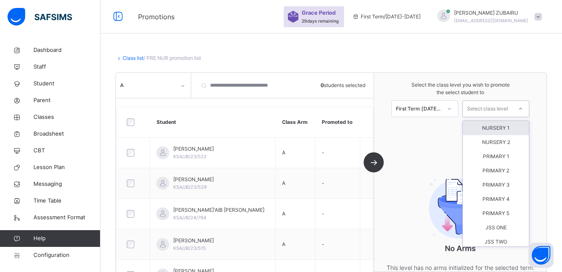
click at [523, 109] on icon at bounding box center [520, 109] width 5 height 8
click at [507, 129] on div "NURSERY 1" at bounding box center [496, 128] width 66 height 14
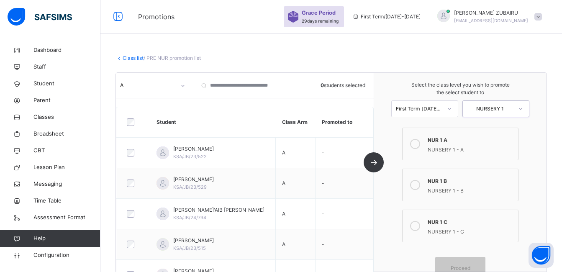
click at [420, 144] on icon at bounding box center [415, 144] width 10 height 10
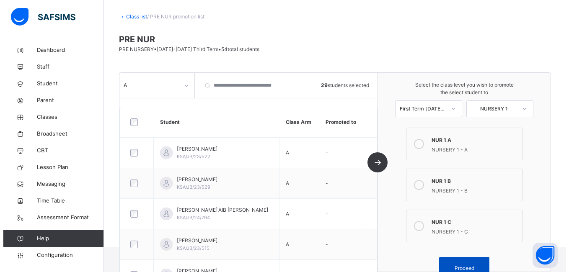
scroll to position [42, 0]
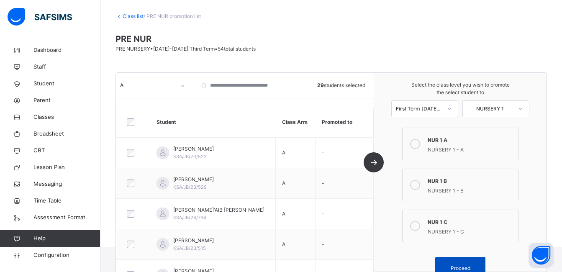
click at [467, 263] on div "Proceed" at bounding box center [460, 268] width 50 height 22
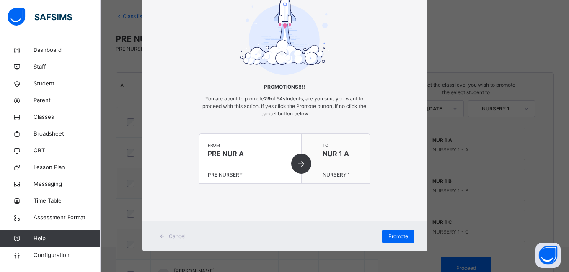
scroll to position [47, 0]
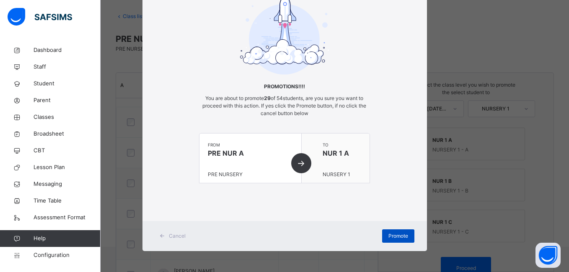
click at [397, 235] on span "Promote" at bounding box center [398, 236] width 20 height 8
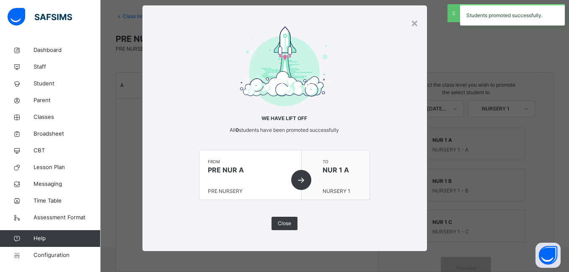
scroll to position [15, 0]
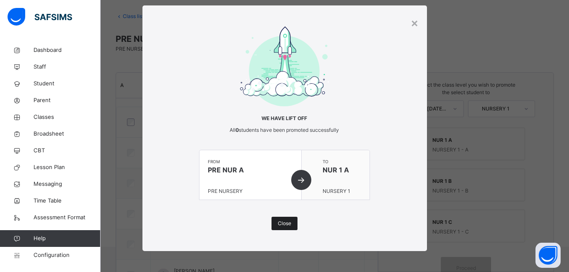
click at [287, 222] on span "Close" at bounding box center [284, 224] width 13 height 8
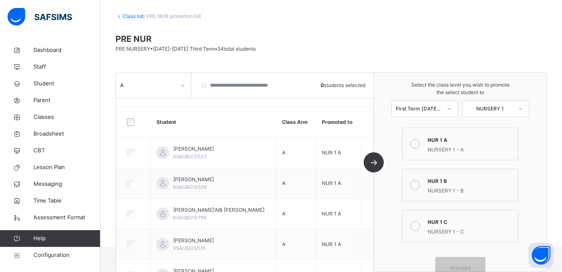
click at [183, 85] on icon at bounding box center [182, 86] width 5 height 8
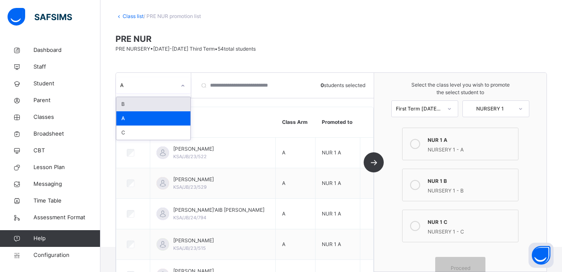
click at [172, 104] on div "B" at bounding box center [153, 104] width 74 height 14
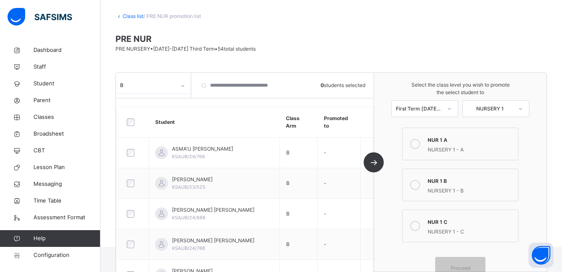
click at [420, 186] on icon at bounding box center [415, 185] width 10 height 10
click at [465, 261] on div "Proceed" at bounding box center [460, 268] width 50 height 22
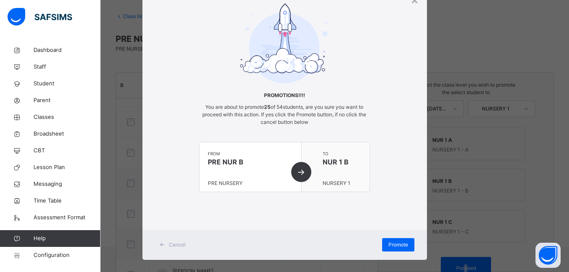
scroll to position [47, 0]
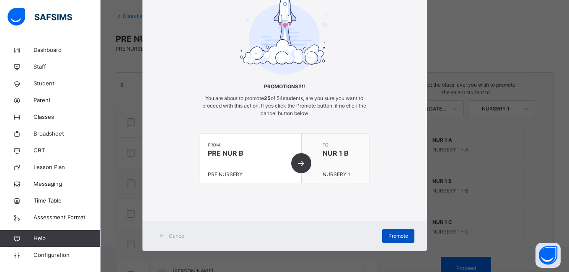
click at [390, 233] on span "Promote" at bounding box center [398, 236] width 20 height 8
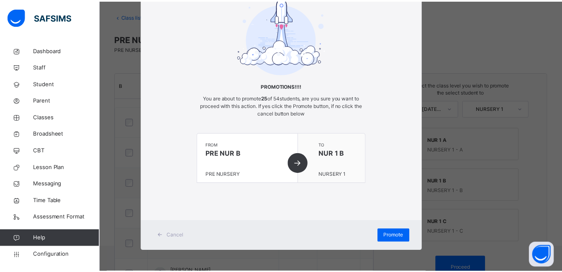
scroll to position [15, 0]
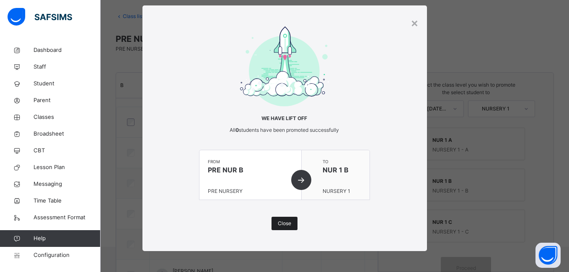
click at [287, 220] on span "Close" at bounding box center [284, 224] width 13 height 8
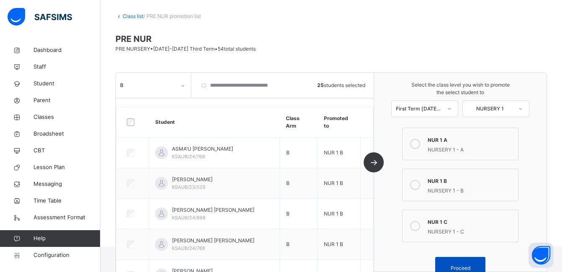
click at [465, 263] on div "Proceed" at bounding box center [460, 268] width 50 height 22
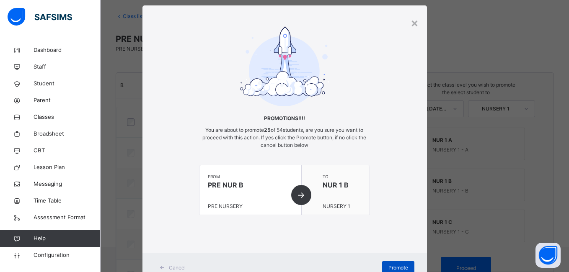
click at [390, 268] on span "Promote" at bounding box center [398, 268] width 20 height 8
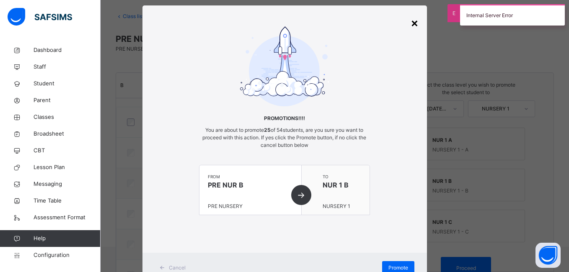
click at [413, 23] on div "×" at bounding box center [414, 23] width 8 height 18
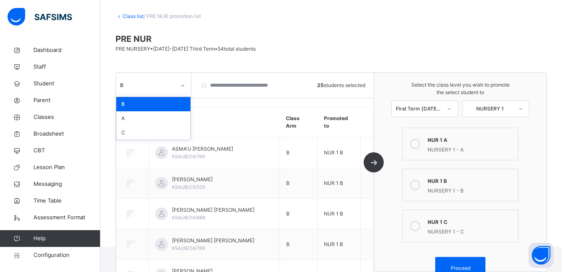
click at [182, 85] on icon at bounding box center [182, 86] width 5 height 8
click at [153, 135] on div "C" at bounding box center [153, 133] width 74 height 14
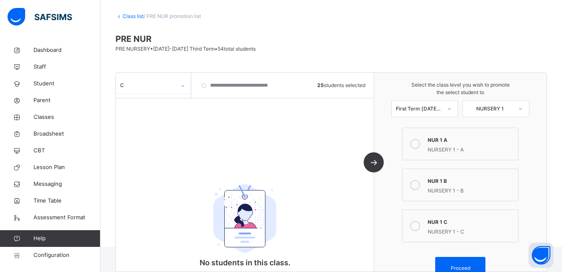
click at [129, 14] on link "Class list" at bounding box center [133, 16] width 21 height 6
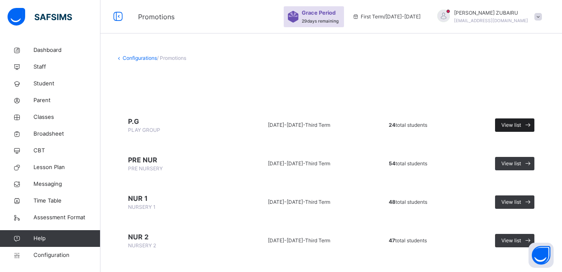
click at [521, 125] on span "View list" at bounding box center [512, 125] width 20 height 8
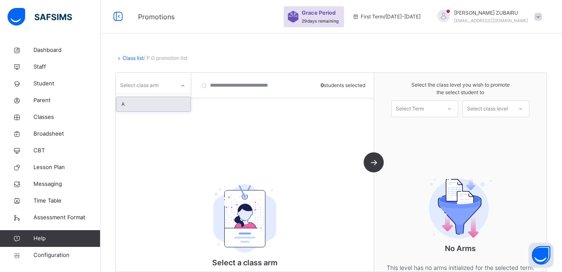
click at [182, 85] on icon at bounding box center [182, 86] width 5 height 8
click at [175, 103] on div "A" at bounding box center [153, 104] width 74 height 14
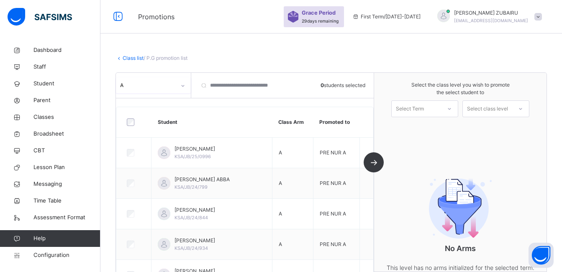
click at [418, 108] on div "Select Term" at bounding box center [410, 108] width 28 height 17
click at [418, 130] on div "First Term [DATE]-[DATE]" at bounding box center [425, 132] width 66 height 22
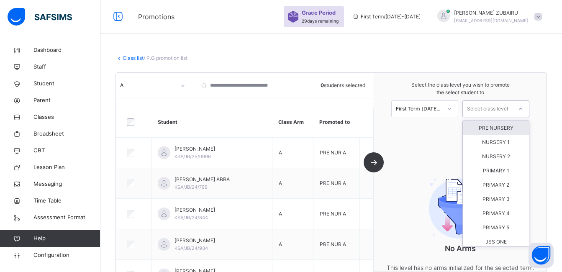
click at [522, 108] on div at bounding box center [520, 109] width 15 height 14
click at [506, 130] on div "PRE NURSERY" at bounding box center [496, 128] width 66 height 14
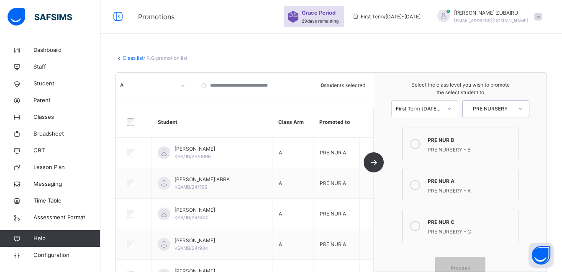
click at [419, 186] on icon at bounding box center [415, 185] width 10 height 10
click at [459, 263] on div "Proceed" at bounding box center [460, 268] width 50 height 22
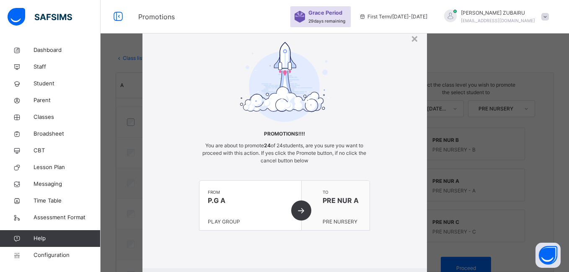
scroll to position [47, 0]
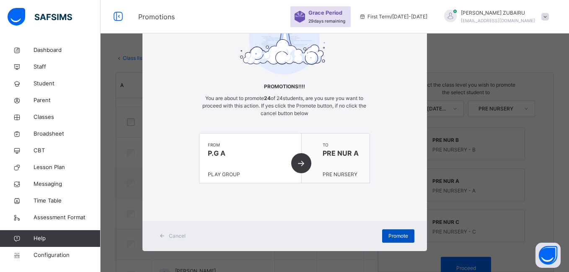
click at [396, 233] on span "Promote" at bounding box center [398, 236] width 20 height 8
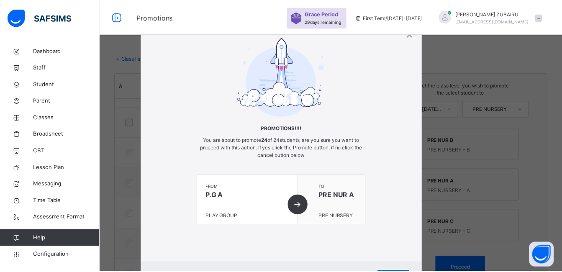
scroll to position [0, 0]
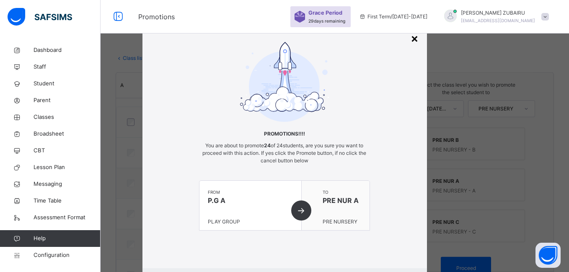
click at [412, 38] on div "×" at bounding box center [414, 38] width 8 height 18
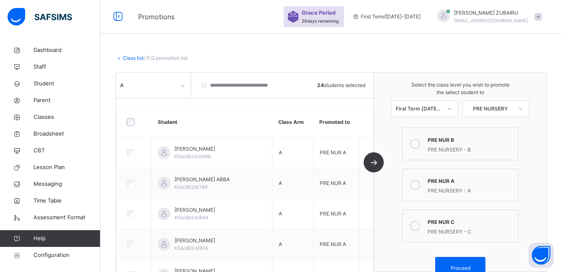
click at [132, 59] on link "Class list" at bounding box center [133, 58] width 21 height 6
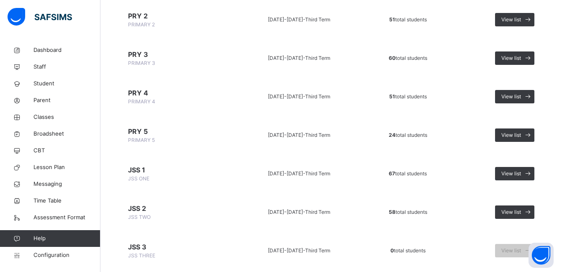
scroll to position [293, 0]
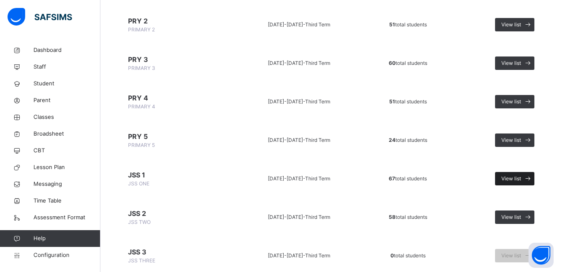
click at [517, 178] on span "View list" at bounding box center [512, 179] width 20 height 8
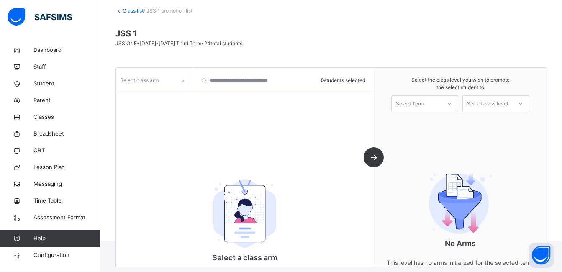
scroll to position [85, 0]
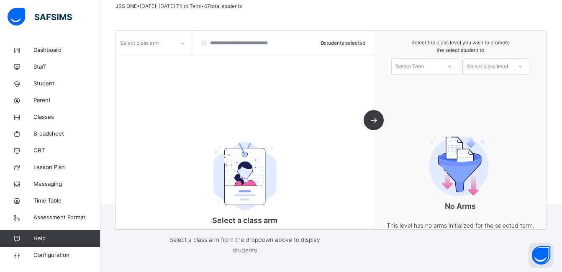
click at [182, 44] on icon at bounding box center [182, 43] width 5 height 8
click at [163, 88] on div "A" at bounding box center [153, 90] width 74 height 14
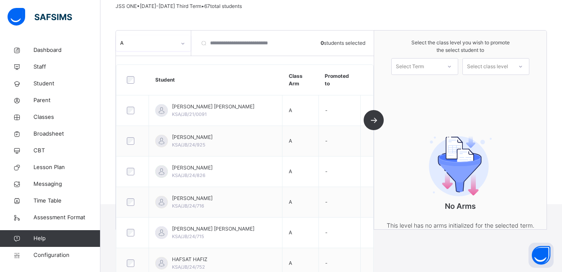
click at [433, 68] on div "Select Term" at bounding box center [416, 66] width 49 height 13
click at [435, 89] on div "First Term [DATE]-[DATE]" at bounding box center [425, 90] width 66 height 22
click at [523, 65] on icon at bounding box center [520, 66] width 5 height 8
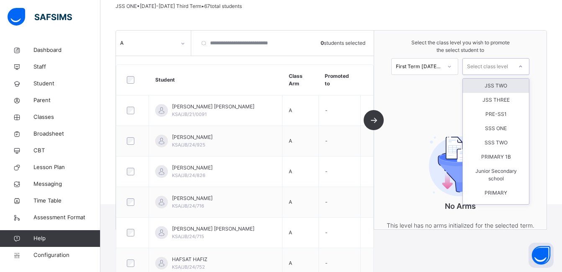
click at [506, 89] on div "JSS TWO" at bounding box center [496, 86] width 66 height 14
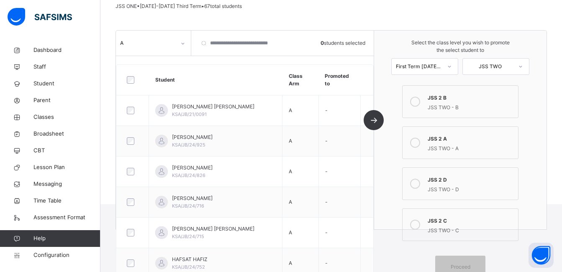
click at [420, 144] on icon at bounding box center [415, 143] width 10 height 10
click at [456, 265] on span "Proceed" at bounding box center [461, 267] width 20 height 8
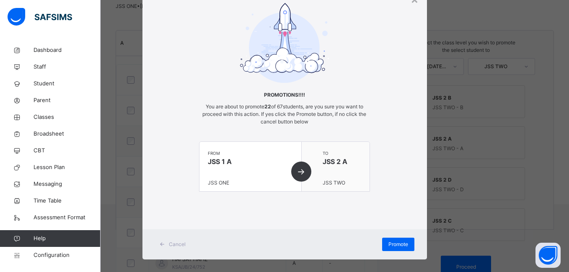
scroll to position [47, 0]
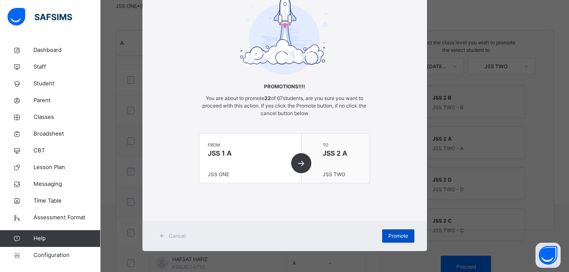
click at [398, 237] on span "Promote" at bounding box center [398, 236] width 20 height 8
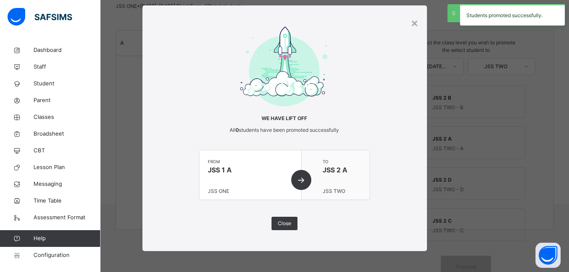
scroll to position [15, 0]
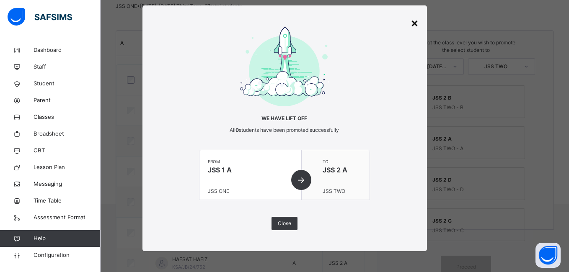
click at [412, 24] on div "×" at bounding box center [414, 23] width 8 height 18
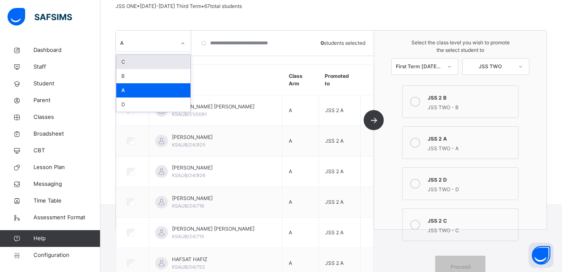
click at [172, 41] on div "A" at bounding box center [148, 43] width 56 height 8
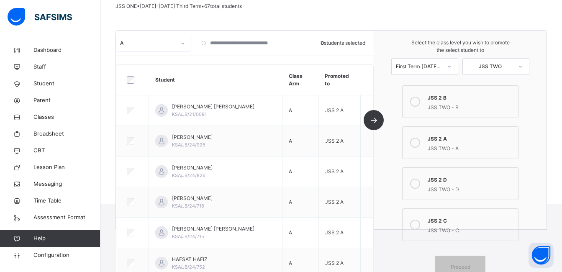
click at [170, 48] on div "A" at bounding box center [145, 43] width 59 height 13
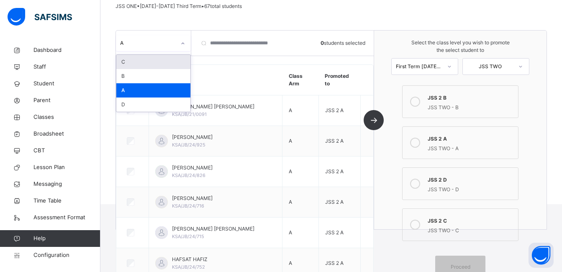
click at [180, 43] on div at bounding box center [183, 43] width 14 height 13
click at [163, 75] on div "B" at bounding box center [153, 76] width 74 height 14
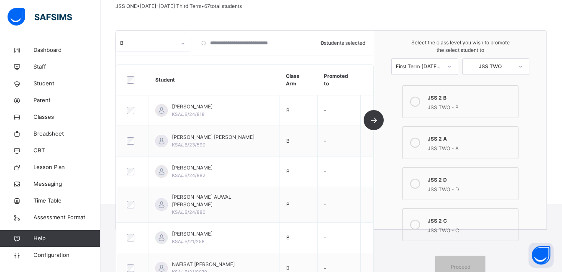
click at [417, 99] on icon at bounding box center [415, 102] width 10 height 10
click at [468, 265] on span "Proceed" at bounding box center [461, 267] width 20 height 8
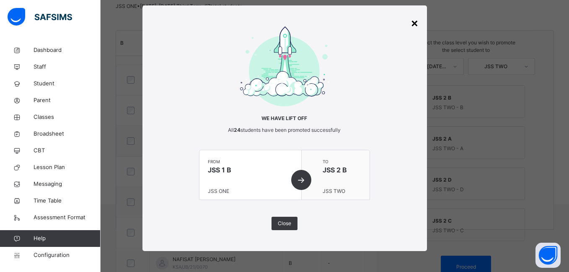
click at [410, 19] on div "×" at bounding box center [414, 23] width 8 height 18
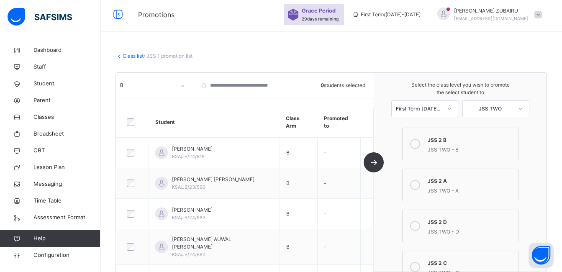
scroll to position [0, 0]
click at [136, 56] on link "Class list" at bounding box center [133, 58] width 21 height 6
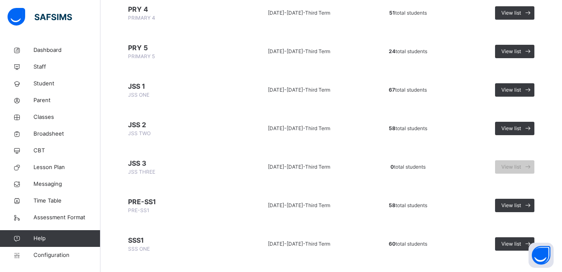
scroll to position [377, 0]
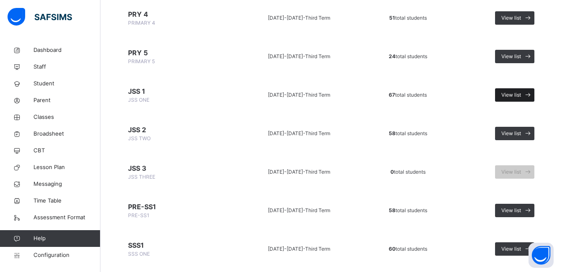
click at [506, 93] on div "View list" at bounding box center [514, 94] width 39 height 13
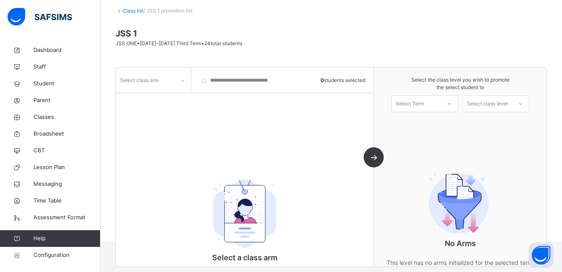
scroll to position [85, 0]
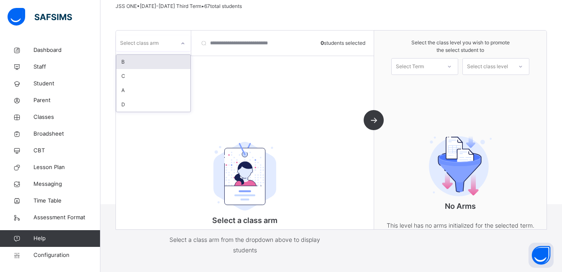
click at [181, 46] on icon at bounding box center [182, 43] width 5 height 8
click at [168, 62] on div "B" at bounding box center [153, 62] width 74 height 14
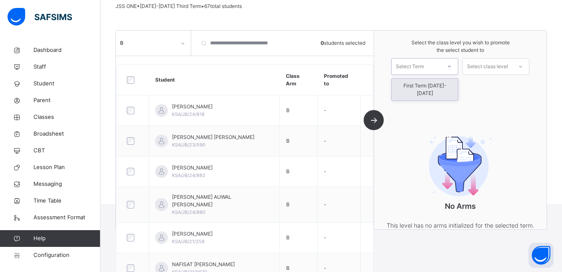
click at [437, 65] on div "Select Term" at bounding box center [416, 66] width 49 height 13
click at [435, 87] on div "First Term [DATE]-[DATE]" at bounding box center [425, 90] width 66 height 22
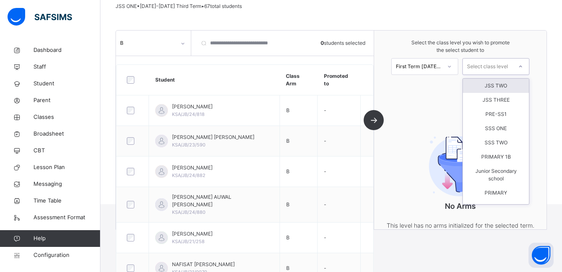
click at [508, 64] on div "Select class level" at bounding box center [487, 66] width 41 height 17
click at [506, 88] on div "JSS TWO" at bounding box center [496, 86] width 66 height 14
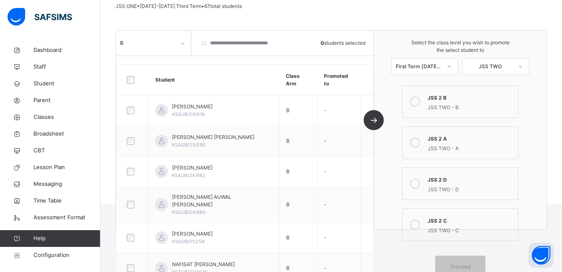
click at [420, 99] on icon at bounding box center [415, 102] width 10 height 10
click at [461, 263] on div "Proceed" at bounding box center [460, 267] width 50 height 22
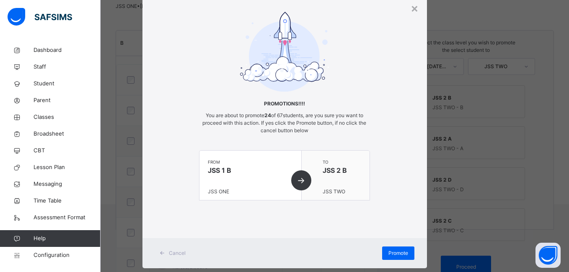
scroll to position [47, 0]
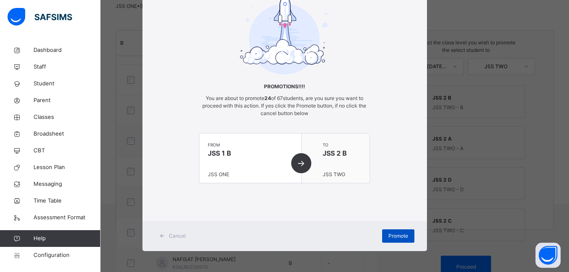
click at [396, 235] on span "Promote" at bounding box center [398, 236] width 20 height 8
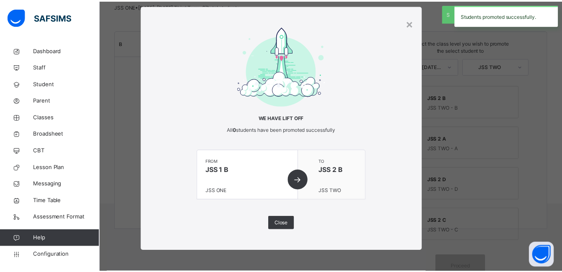
scroll to position [15, 0]
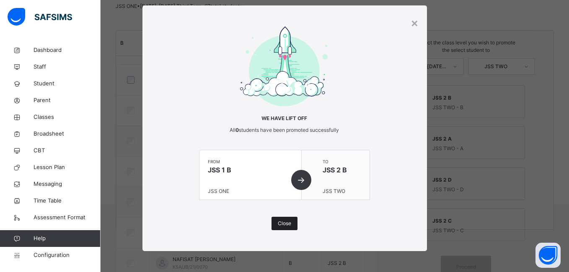
click at [280, 223] on span "Close" at bounding box center [284, 224] width 13 height 8
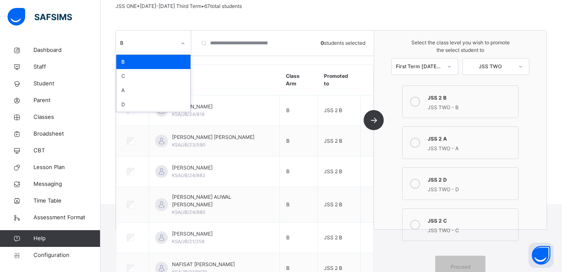
click at [176, 42] on div at bounding box center [183, 43] width 14 height 13
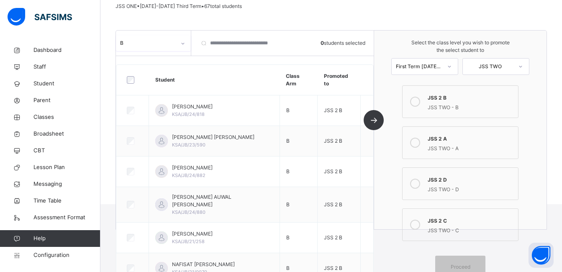
click at [176, 42] on div at bounding box center [183, 43] width 14 height 13
click at [183, 46] on icon at bounding box center [182, 43] width 5 height 8
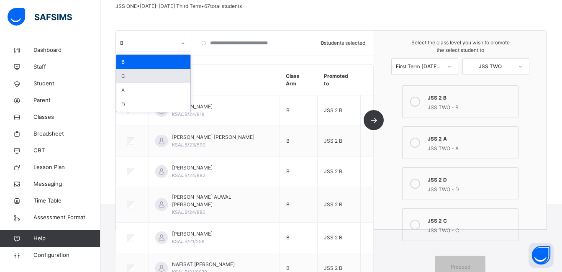
click at [154, 77] on div "C" at bounding box center [153, 76] width 74 height 14
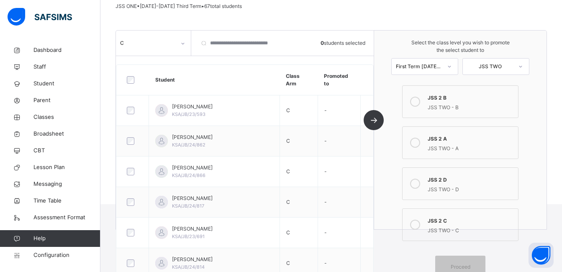
click at [420, 223] on icon at bounding box center [415, 225] width 10 height 10
click at [458, 261] on div "Proceed" at bounding box center [460, 267] width 50 height 22
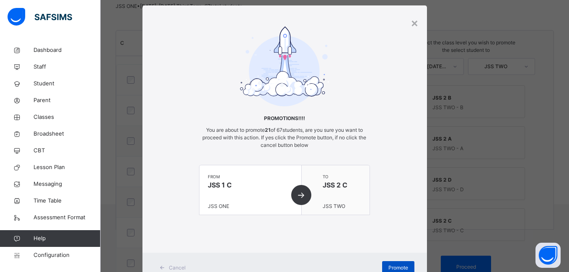
click at [396, 265] on span "Promote" at bounding box center [398, 268] width 20 height 8
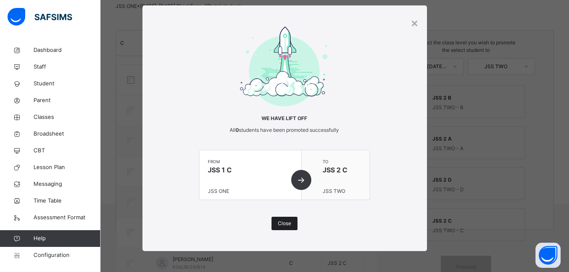
click at [279, 222] on span "Close" at bounding box center [284, 224] width 13 height 8
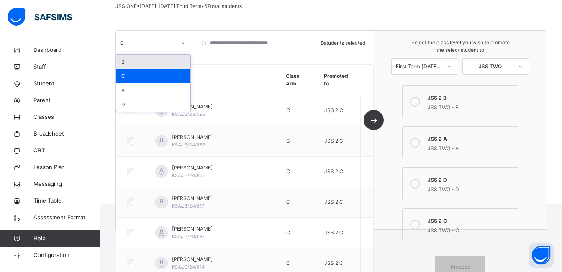
click at [176, 49] on div at bounding box center [183, 43] width 14 height 13
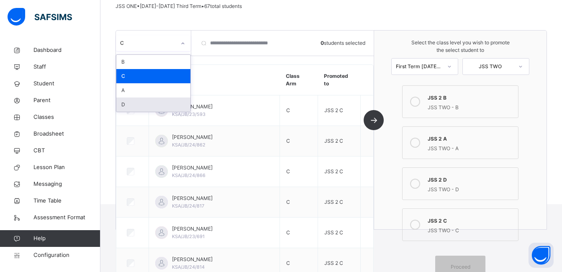
click at [157, 103] on div "D" at bounding box center [153, 105] width 74 height 14
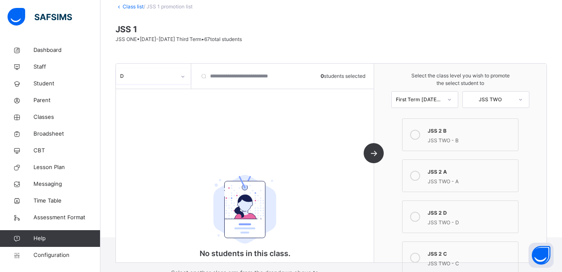
scroll to position [43, 0]
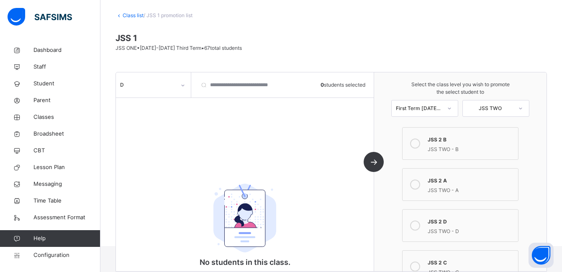
click at [129, 13] on link "Class list" at bounding box center [133, 15] width 21 height 6
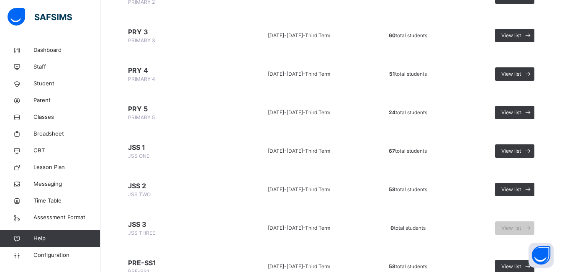
scroll to position [335, 0]
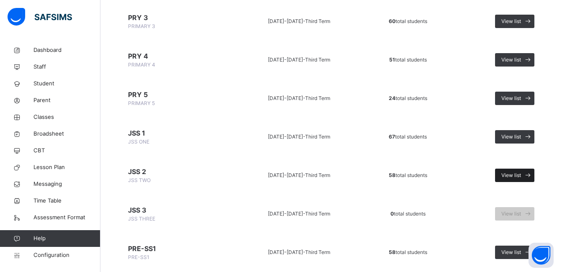
click at [518, 170] on div "View list" at bounding box center [514, 175] width 39 height 13
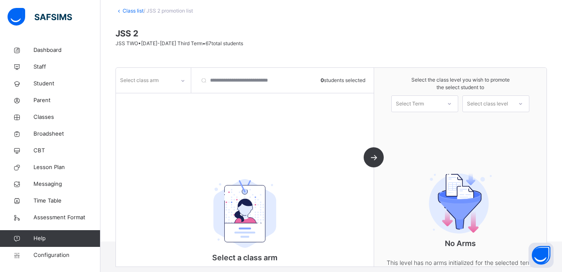
scroll to position [85, 0]
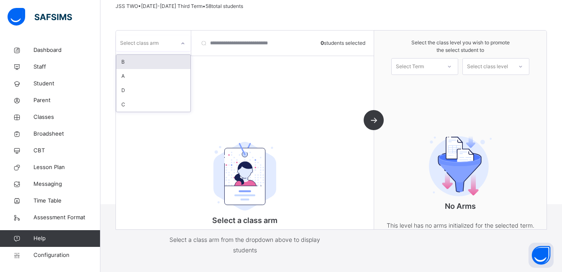
click at [180, 46] on div at bounding box center [183, 43] width 14 height 13
click at [167, 76] on div "A" at bounding box center [153, 76] width 74 height 14
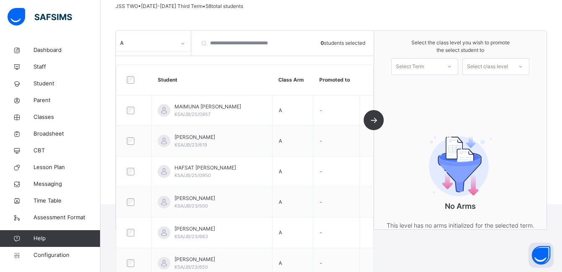
click at [441, 67] on div "Select Term" at bounding box center [416, 66] width 49 height 13
click at [442, 84] on div "First Term [DATE]-[DATE]" at bounding box center [425, 90] width 66 height 22
click at [513, 66] on div "Select class level" at bounding box center [487, 66] width 49 height 13
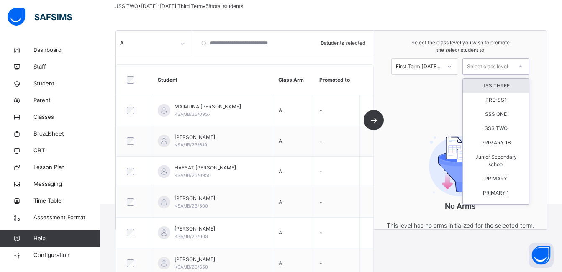
click at [514, 84] on div "JSS THREE" at bounding box center [496, 86] width 66 height 14
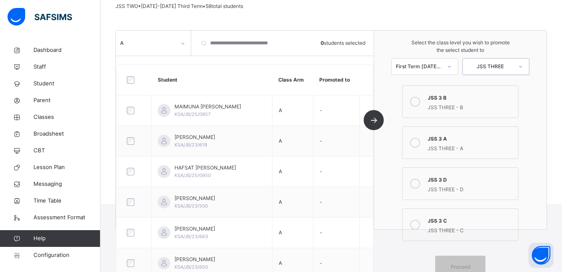
click at [420, 144] on icon at bounding box center [415, 143] width 10 height 10
click at [466, 264] on span "Proceed" at bounding box center [461, 267] width 20 height 8
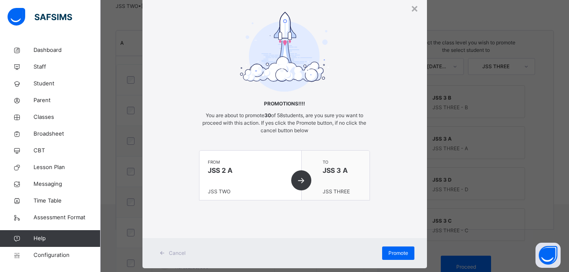
scroll to position [47, 0]
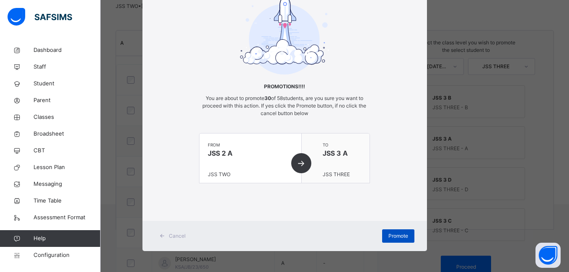
click at [389, 234] on span "Promote" at bounding box center [398, 236] width 20 height 8
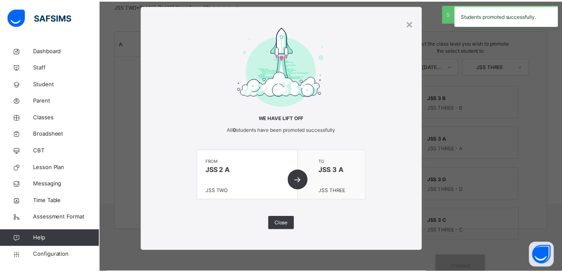
scroll to position [15, 0]
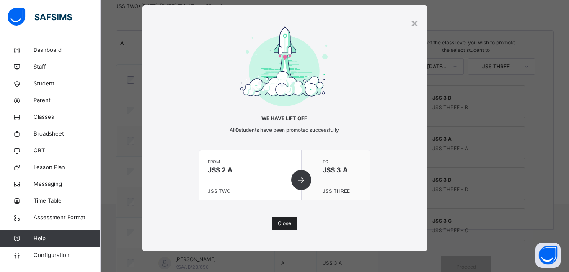
click at [283, 223] on span "Close" at bounding box center [284, 224] width 13 height 8
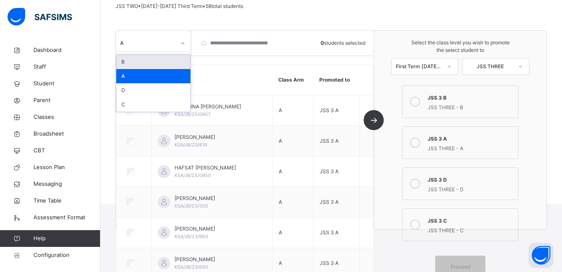
click at [185, 43] on icon at bounding box center [182, 43] width 5 height 8
click at [166, 59] on div "B" at bounding box center [153, 62] width 74 height 14
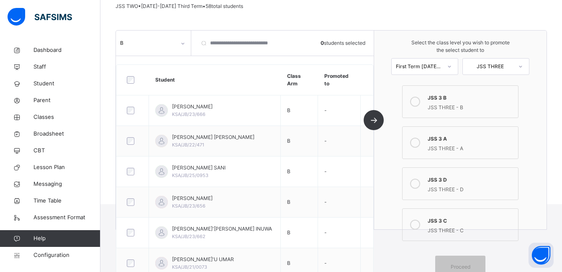
click at [420, 101] on icon at bounding box center [415, 102] width 10 height 10
click at [467, 263] on span "Proceed" at bounding box center [461, 267] width 20 height 8
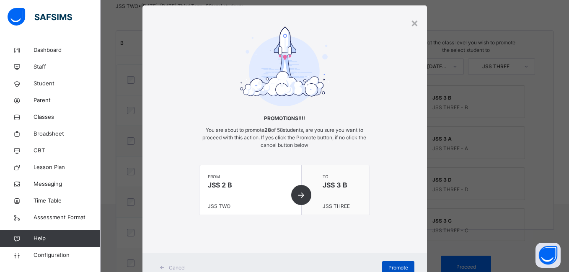
click at [390, 266] on span "Promote" at bounding box center [398, 268] width 20 height 8
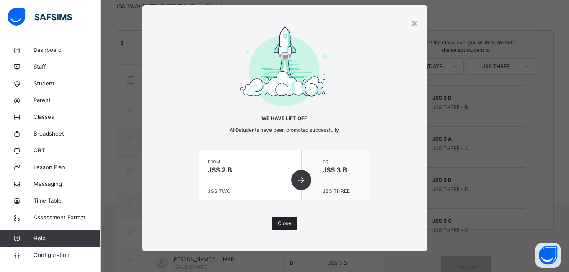
click at [280, 224] on span "Close" at bounding box center [284, 224] width 13 height 8
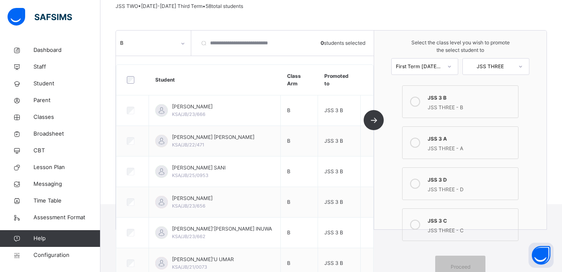
click at [185, 44] on icon at bounding box center [182, 43] width 5 height 8
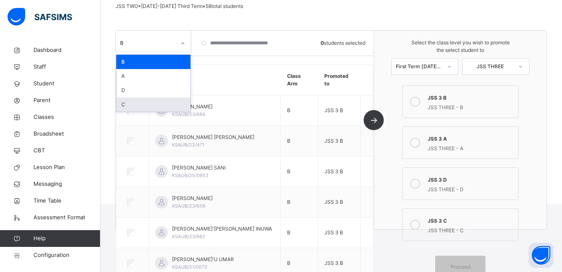
click at [143, 106] on div "C" at bounding box center [153, 105] width 74 height 14
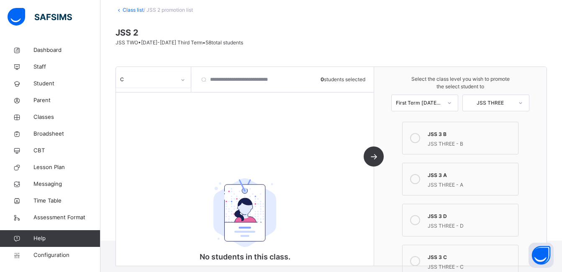
scroll to position [0, 0]
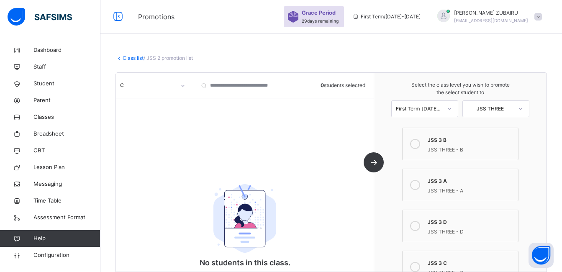
click at [128, 58] on link "Class list" at bounding box center [133, 58] width 21 height 6
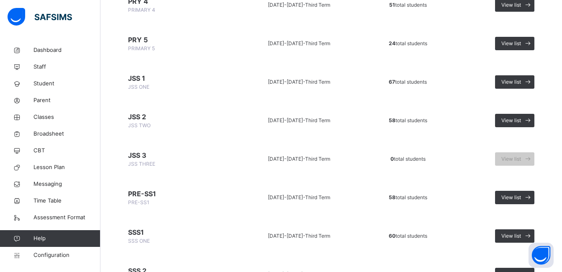
scroll to position [419, 0]
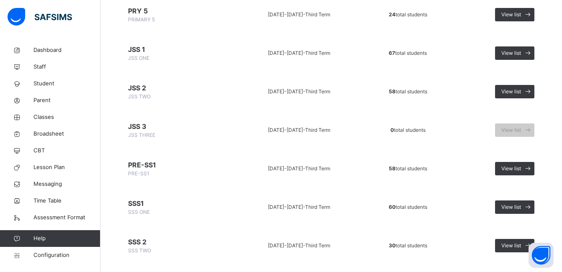
click at [155, 165] on span "PRE-SS1" at bounding box center [175, 165] width 95 height 10
click at [515, 165] on span "View list" at bounding box center [512, 169] width 20 height 8
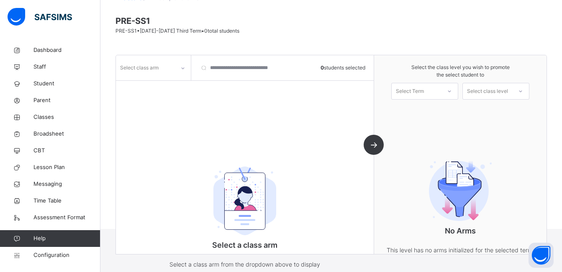
scroll to position [85, 0]
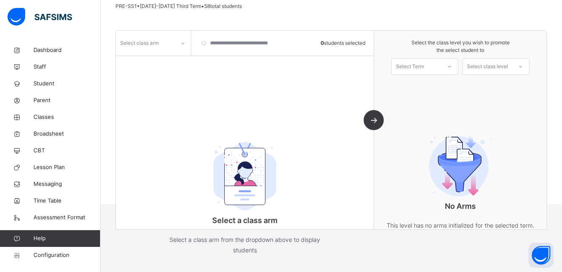
click at [181, 47] on div at bounding box center [183, 43] width 14 height 13
click at [173, 62] on div "A" at bounding box center [153, 62] width 74 height 14
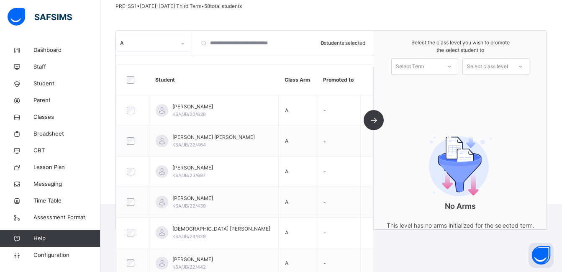
click at [453, 64] on div at bounding box center [449, 66] width 15 height 14
click at [441, 86] on div "First Term [DATE]-[DATE]" at bounding box center [425, 90] width 66 height 22
click at [523, 63] on icon at bounding box center [520, 66] width 5 height 8
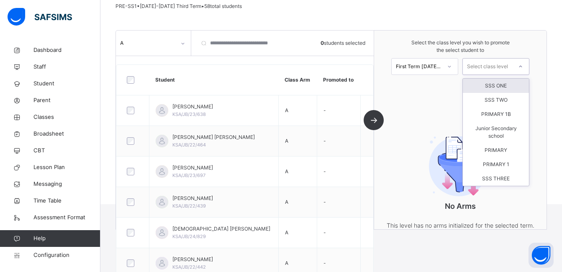
click at [496, 86] on div "SSS ONE" at bounding box center [496, 86] width 66 height 14
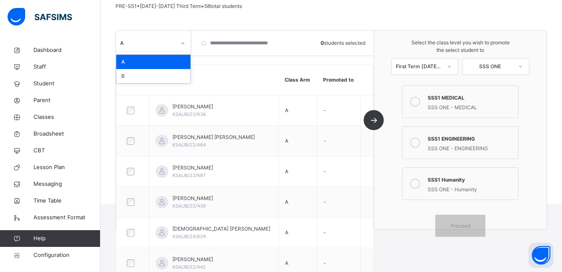
click at [178, 41] on div at bounding box center [183, 43] width 14 height 13
click at [173, 57] on div "A" at bounding box center [153, 62] width 74 height 14
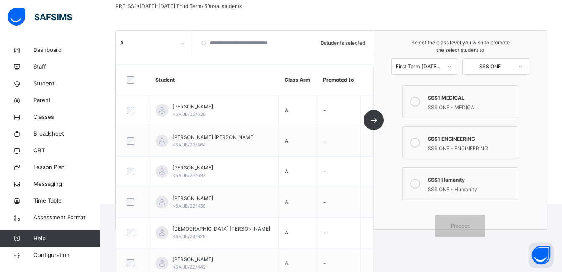
click at [417, 100] on icon at bounding box center [415, 102] width 10 height 10
click at [454, 227] on span "Proceed" at bounding box center [461, 226] width 38 height 8
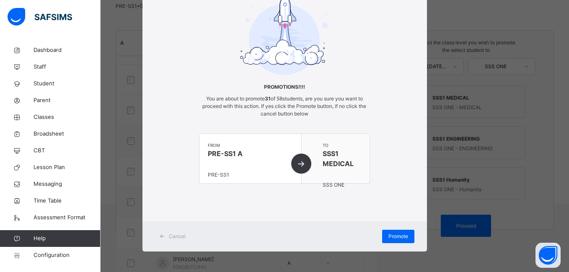
scroll to position [47, 0]
click at [390, 236] on span "Promote" at bounding box center [398, 236] width 20 height 8
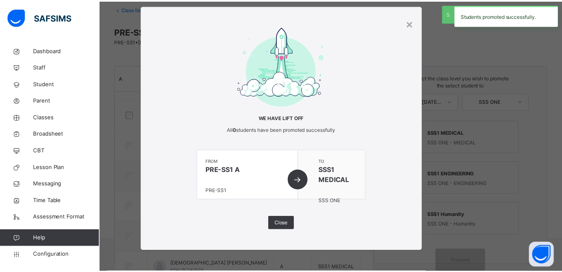
scroll to position [85, 0]
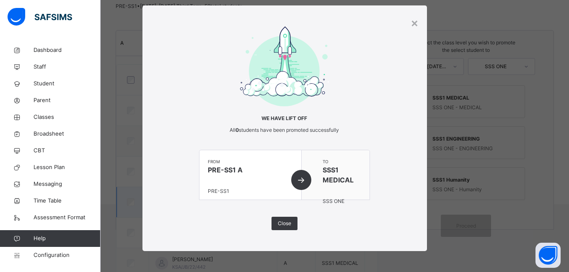
drag, startPoint x: 276, startPoint y: 220, endPoint x: 275, endPoint y: 211, distance: 8.9
click at [278, 220] on span "Close" at bounding box center [284, 224] width 13 height 8
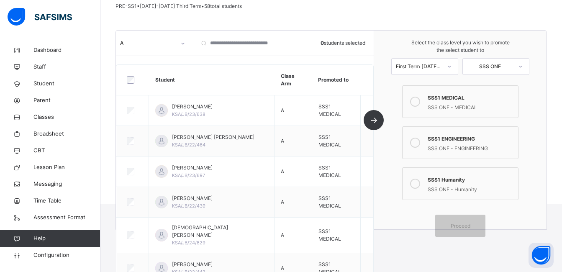
click at [180, 42] on icon at bounding box center [182, 43] width 5 height 8
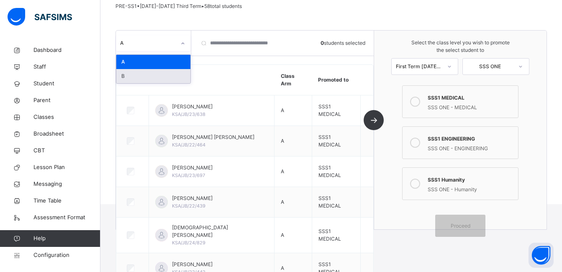
click at [170, 75] on div "B" at bounding box center [153, 76] width 74 height 14
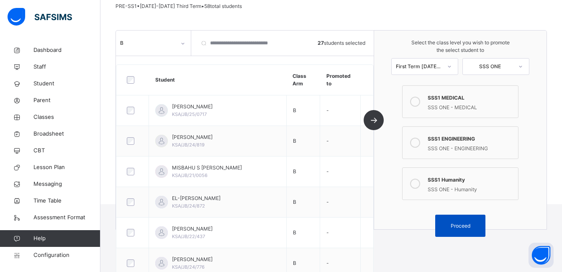
click at [457, 225] on span "Proceed" at bounding box center [461, 226] width 20 height 8
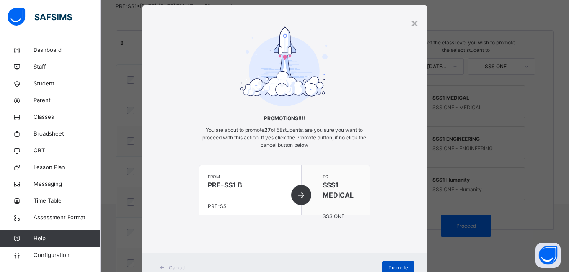
click at [389, 268] on span "Promote" at bounding box center [398, 268] width 20 height 8
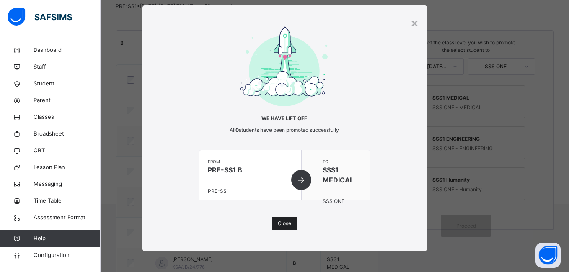
click at [281, 224] on span "Close" at bounding box center [284, 224] width 13 height 8
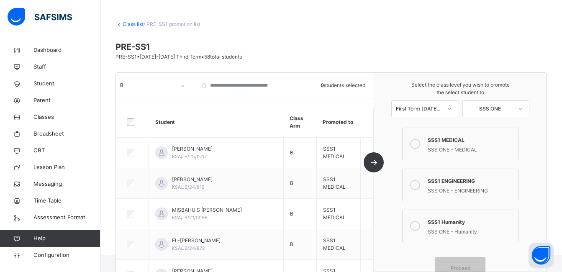
scroll to position [43, 0]
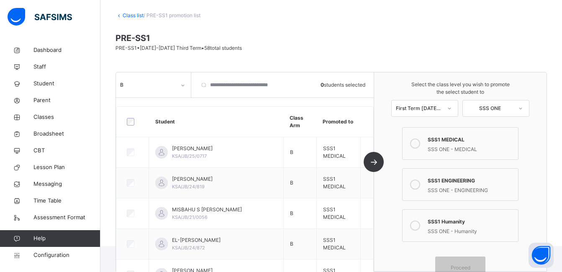
click at [128, 17] on link "Class list" at bounding box center [133, 15] width 21 height 6
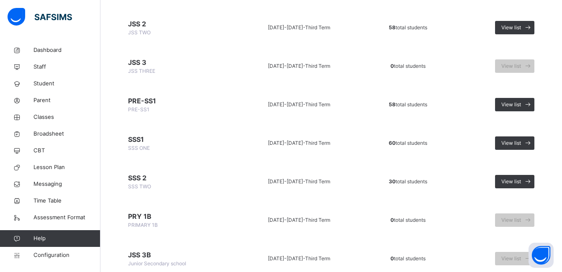
scroll to position [464, 0]
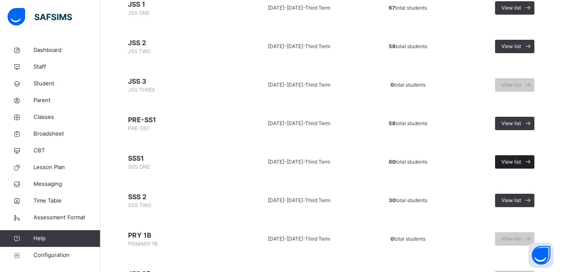
click at [516, 162] on span "View list" at bounding box center [512, 162] width 20 height 8
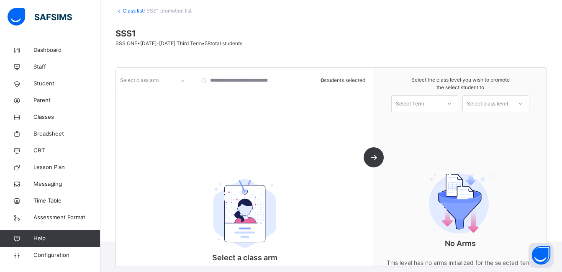
scroll to position [85, 0]
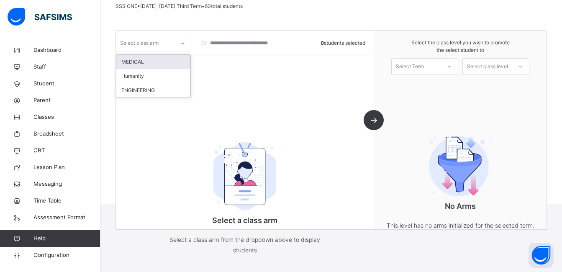
click at [179, 43] on div at bounding box center [183, 43] width 14 height 13
click at [165, 61] on div "MEDICAL" at bounding box center [153, 62] width 74 height 14
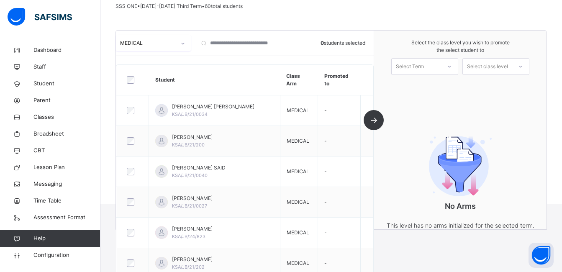
click at [459, 67] on div "Select Term" at bounding box center [425, 66] width 67 height 17
click at [446, 88] on div "First Term [DATE]-[DATE]" at bounding box center [425, 90] width 66 height 22
click at [523, 66] on icon at bounding box center [520, 66] width 5 height 8
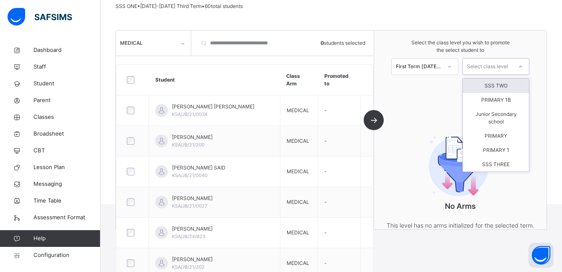
click at [510, 87] on div "SSS TWO" at bounding box center [496, 86] width 66 height 14
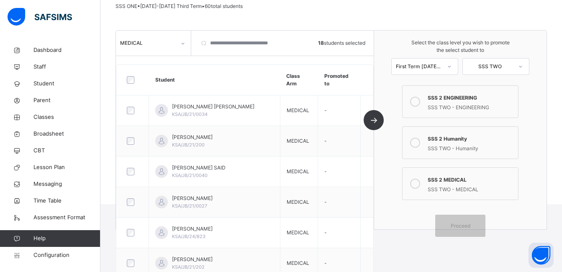
click at [410, 183] on label "SSS 2 MEDICAL SSS TWO - MEDICAL" at bounding box center [460, 183] width 116 height 33
click at [454, 226] on span "Proceed" at bounding box center [461, 226] width 38 height 8
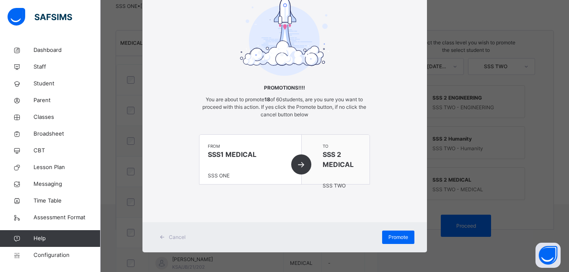
scroll to position [47, 0]
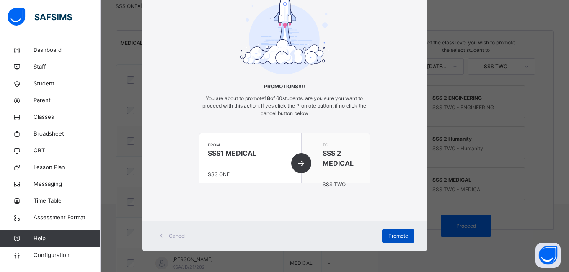
click at [395, 236] on span "Promote" at bounding box center [398, 236] width 20 height 8
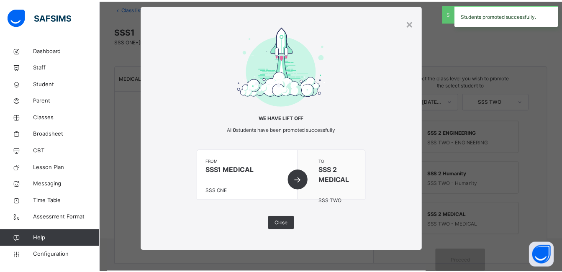
scroll to position [85, 0]
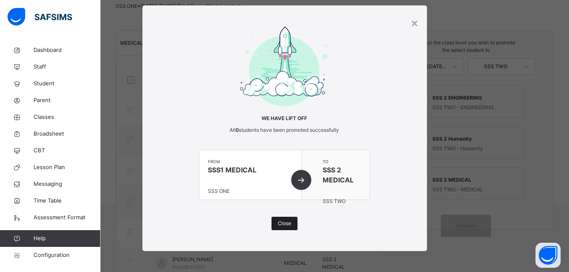
click at [281, 224] on span "Close" at bounding box center [284, 224] width 13 height 8
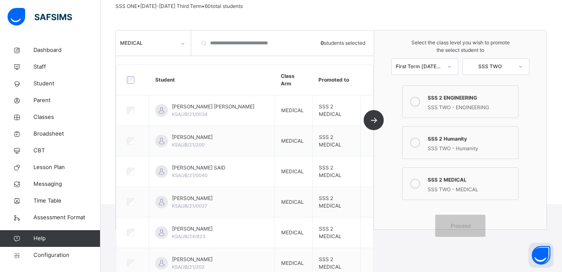
click at [181, 42] on icon at bounding box center [182, 43] width 5 height 8
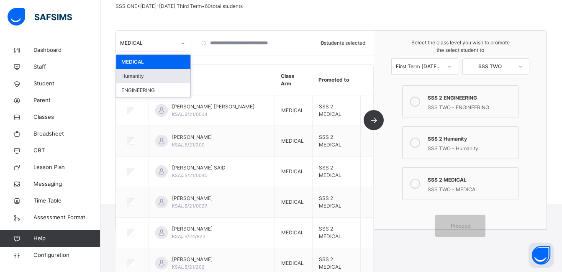
click at [161, 76] on div "Humanity" at bounding box center [153, 76] width 74 height 14
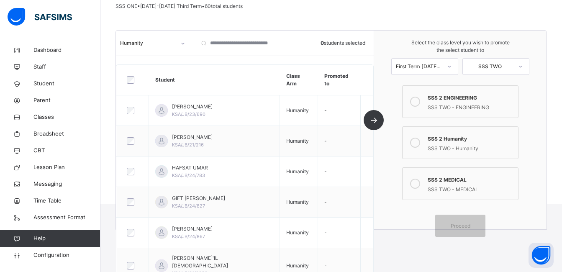
click at [418, 141] on icon at bounding box center [415, 143] width 10 height 10
click at [465, 227] on span "Proceed" at bounding box center [461, 226] width 20 height 8
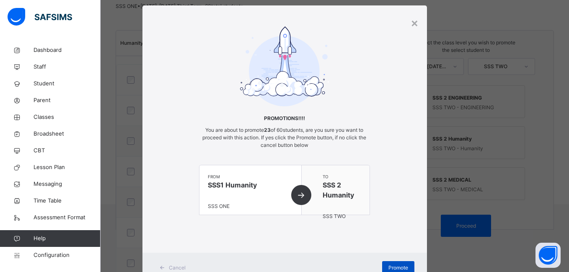
click at [406, 266] on div "Promote" at bounding box center [398, 267] width 32 height 13
